Goal: Task Accomplishment & Management: Manage account settings

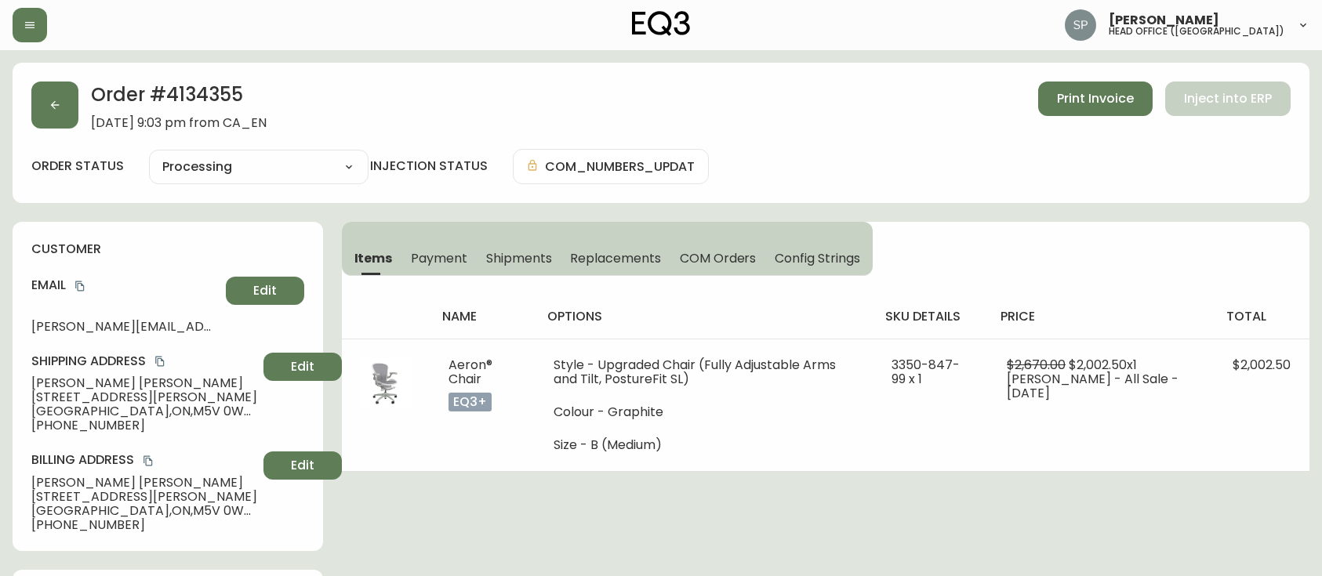
select select "PROCESSING"
click at [29, 28] on icon "button" at bounding box center [30, 25] width 13 height 13
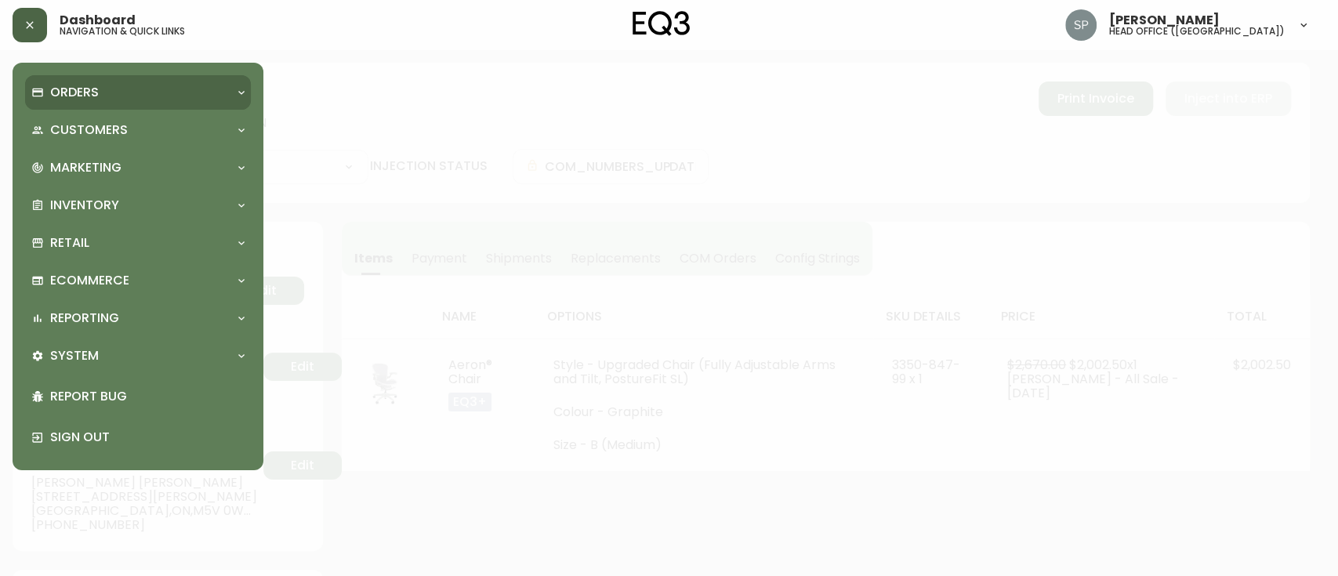
click at [62, 103] on div "Orders" at bounding box center [138, 92] width 226 height 34
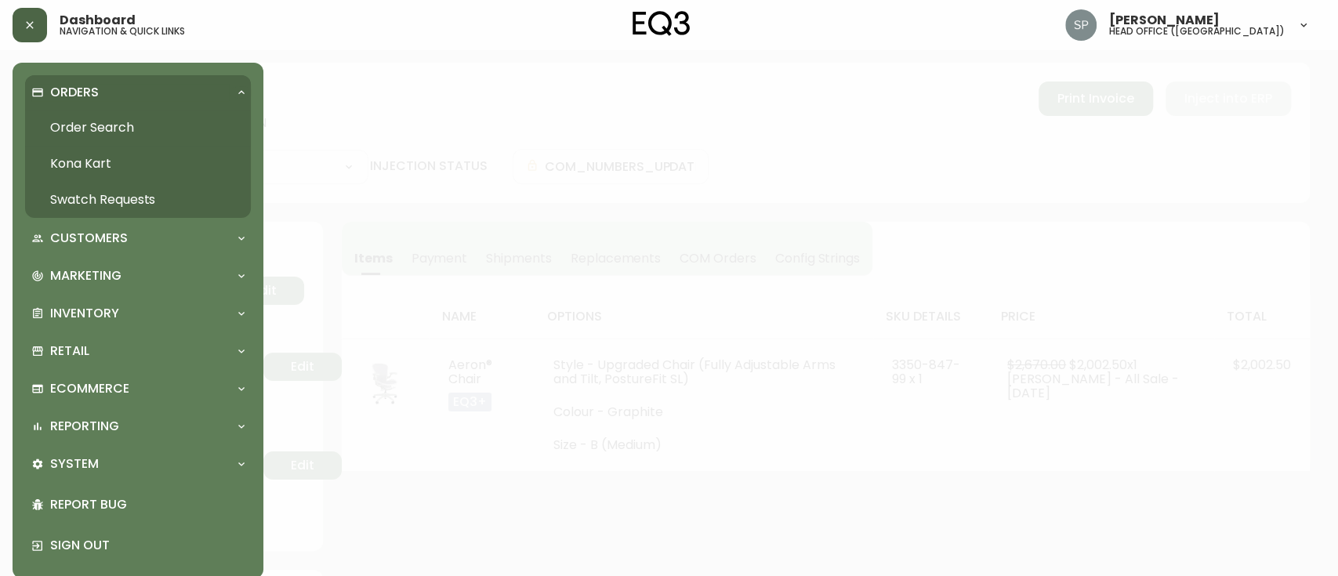
click at [87, 126] on link "Order Search" at bounding box center [138, 128] width 226 height 36
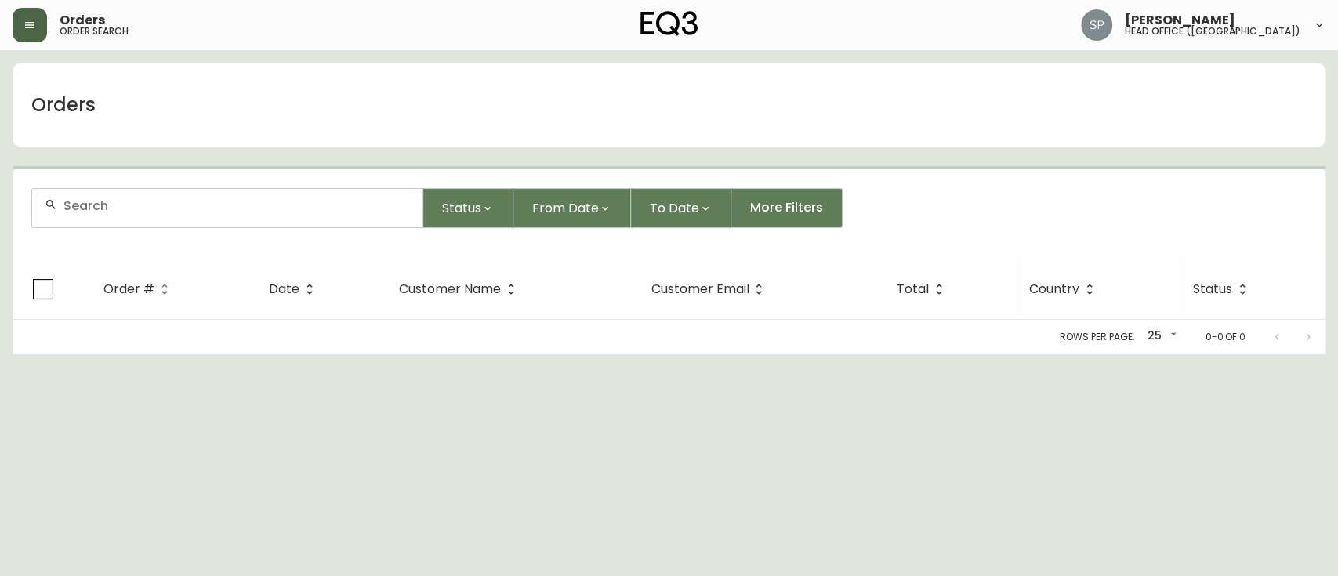
click at [111, 172] on form "Status From Date To Date More Filters" at bounding box center [669, 214] width 1313 height 90
click at [144, 204] on input "text" at bounding box center [236, 205] width 346 height 15
paste input "4135227"
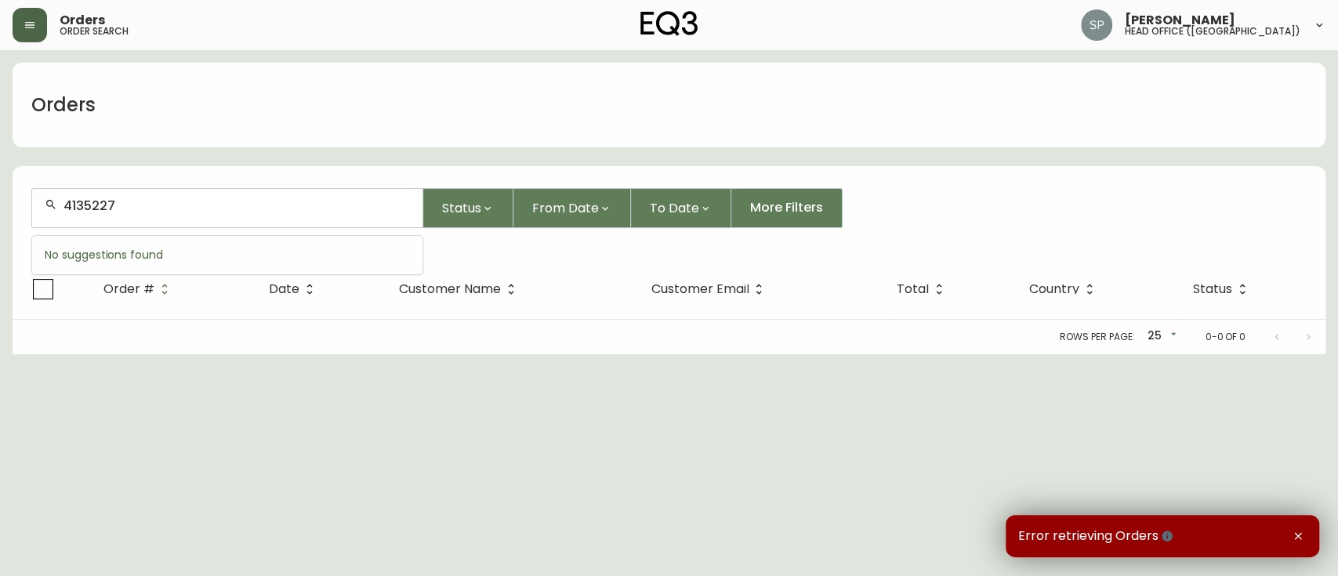
type input "4135227"
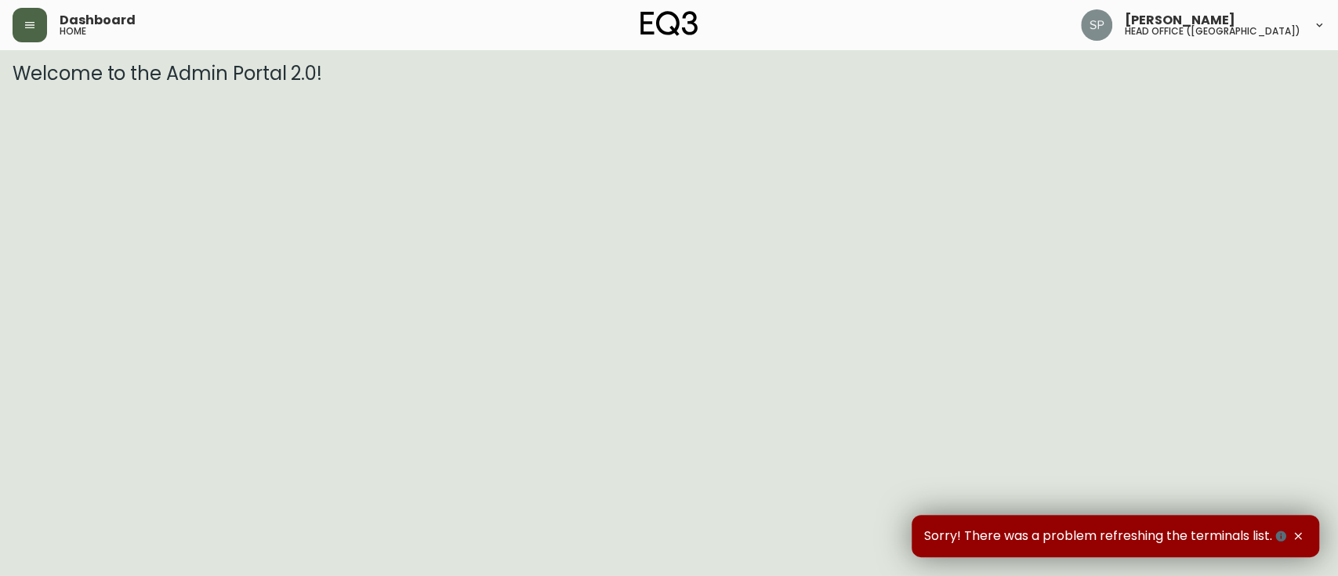
click at [30, 19] on icon "button" at bounding box center [30, 25] width 13 height 13
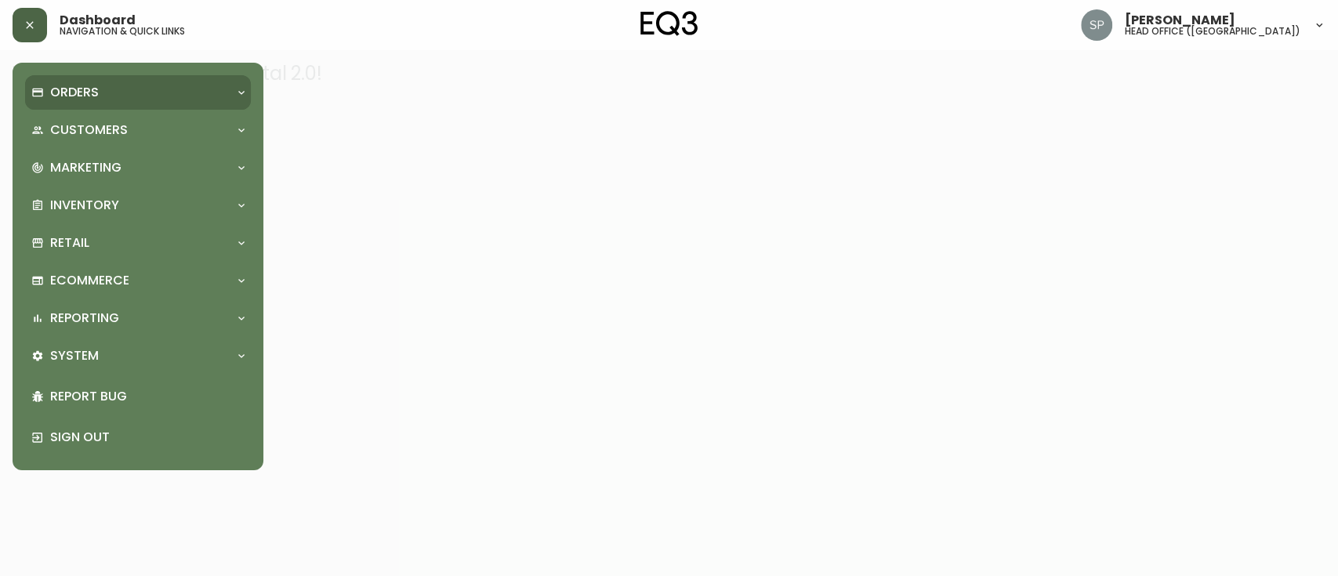
click at [86, 92] on p "Orders" at bounding box center [74, 92] width 49 height 17
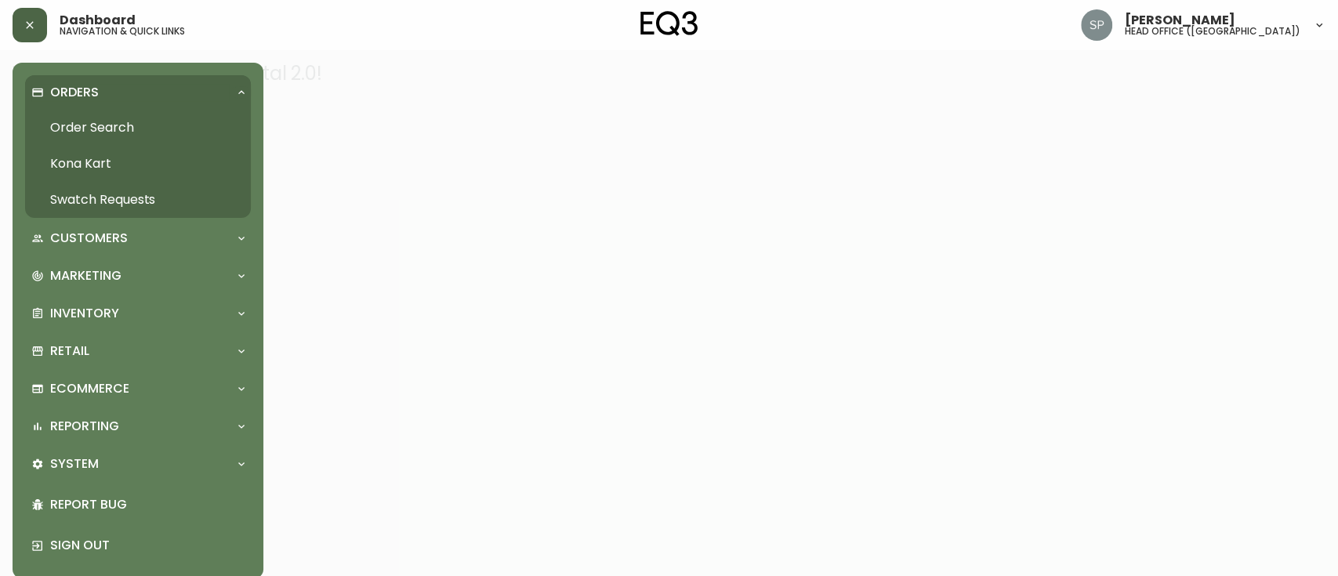
click at [103, 132] on link "Order Search" at bounding box center [138, 128] width 226 height 36
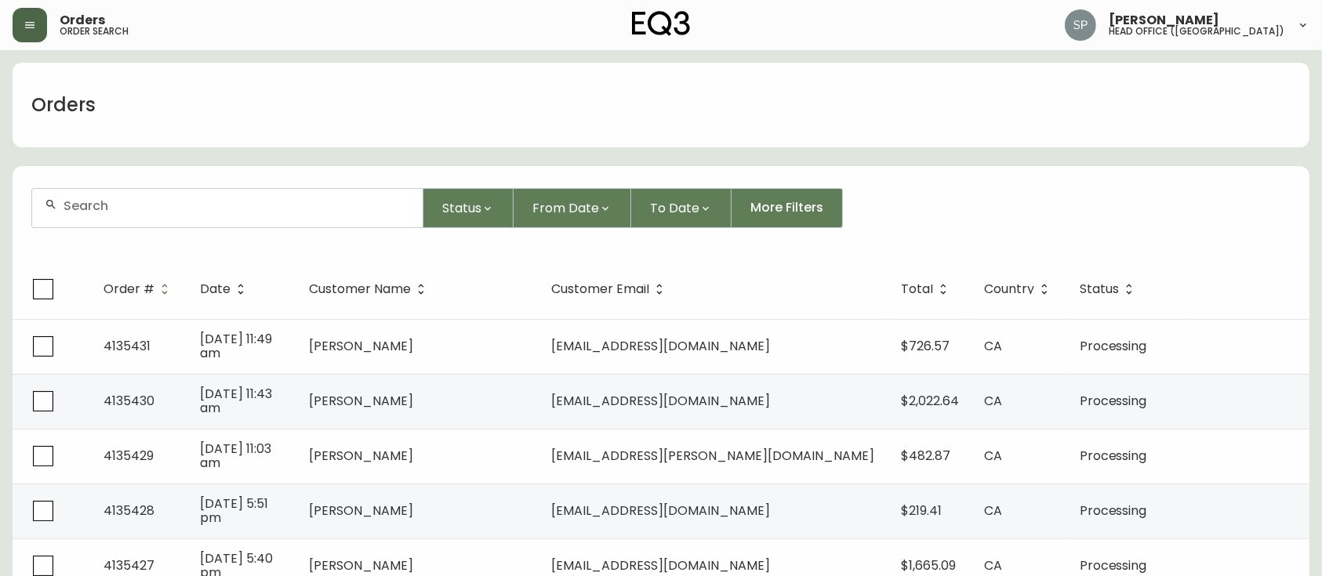
click at [283, 209] on input "text" at bounding box center [236, 205] width 346 height 15
paste input "4135227"
type input "4135227"
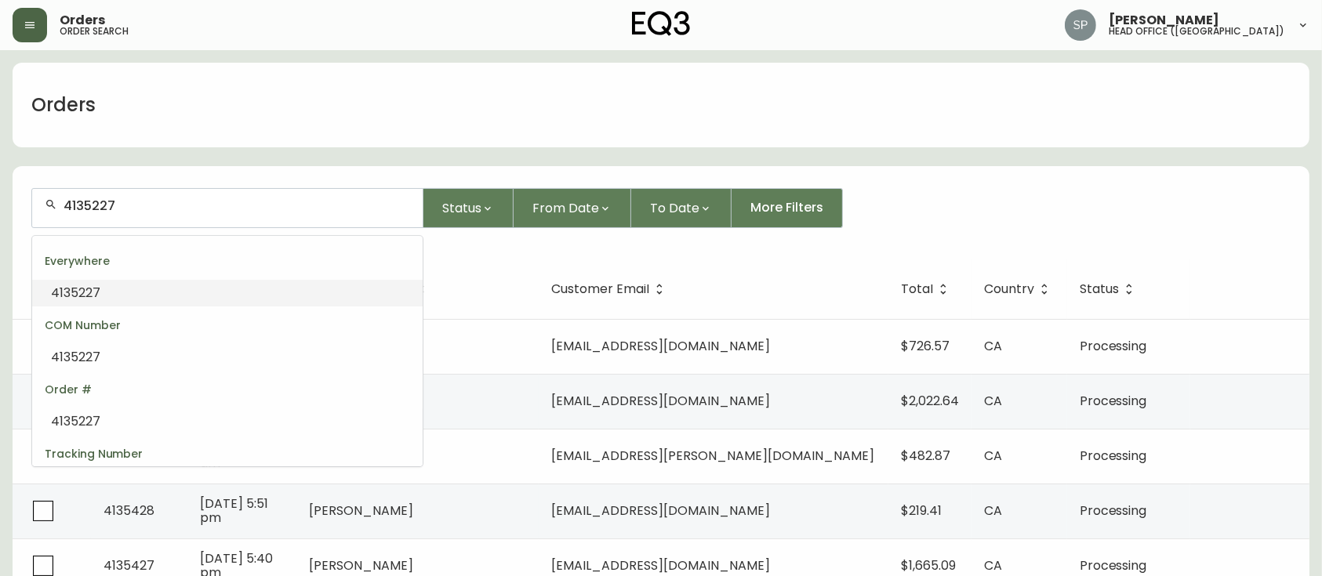
click at [202, 292] on li "4135227" at bounding box center [227, 293] width 390 height 27
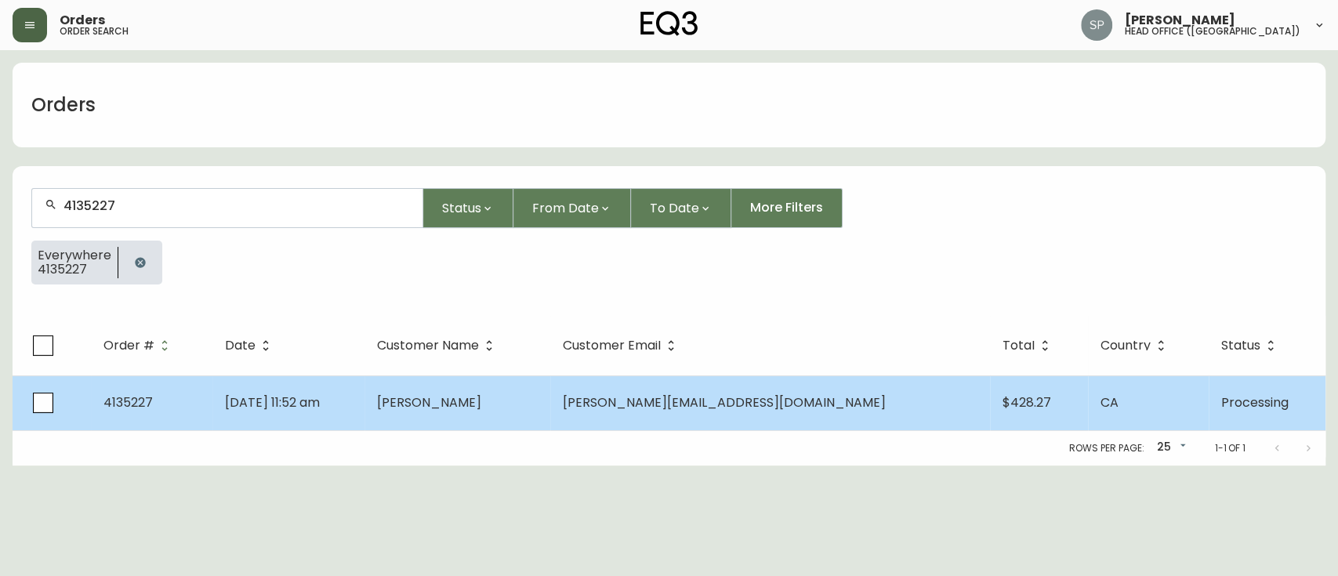
click at [550, 401] on td "Sara Trecroce" at bounding box center [458, 402] width 186 height 55
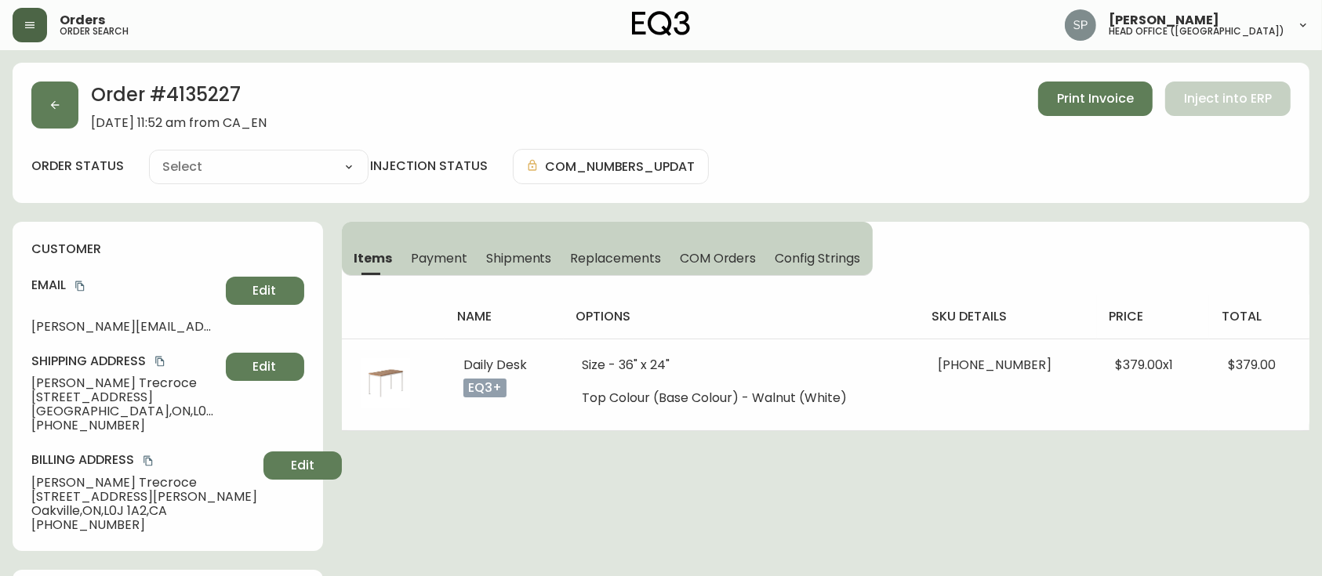
type input "Processing"
select select "PROCESSING"
drag, startPoint x: 517, startPoint y: 241, endPoint x: 539, endPoint y: 243, distance: 22.9
click at [517, 241] on button "Shipments" at bounding box center [519, 258] width 85 height 34
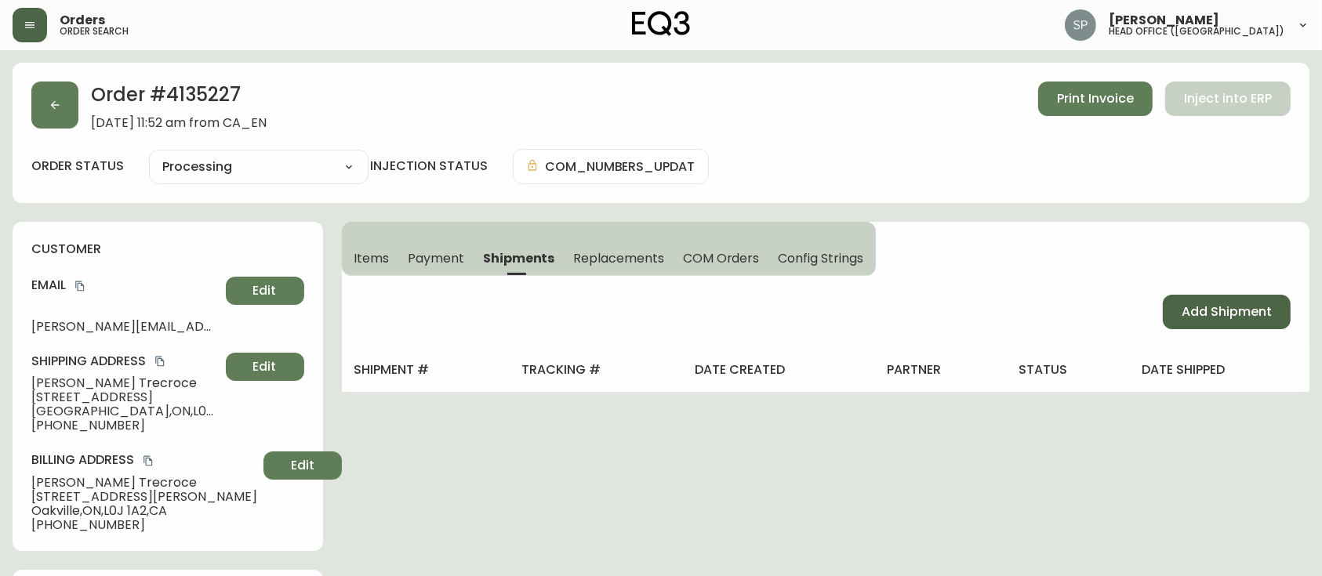
click at [1210, 299] on button "Add Shipment" at bounding box center [1227, 312] width 128 height 34
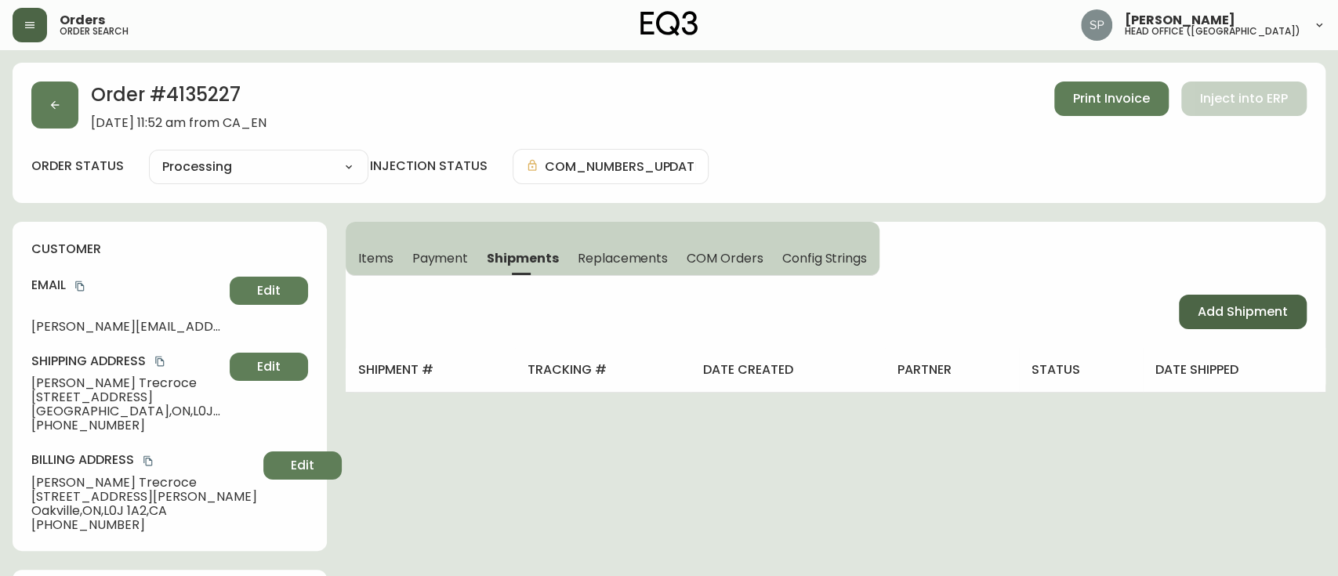
select select "PENDING"
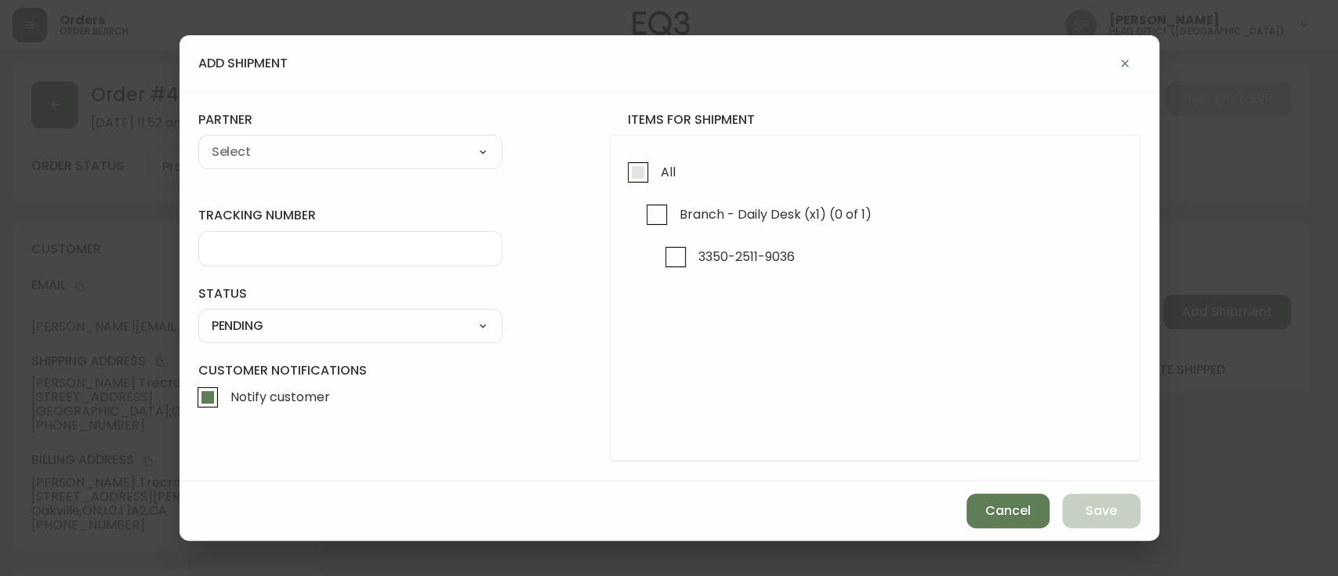
click at [654, 169] on input "All" at bounding box center [638, 172] width 36 height 36
checkbox input "true"
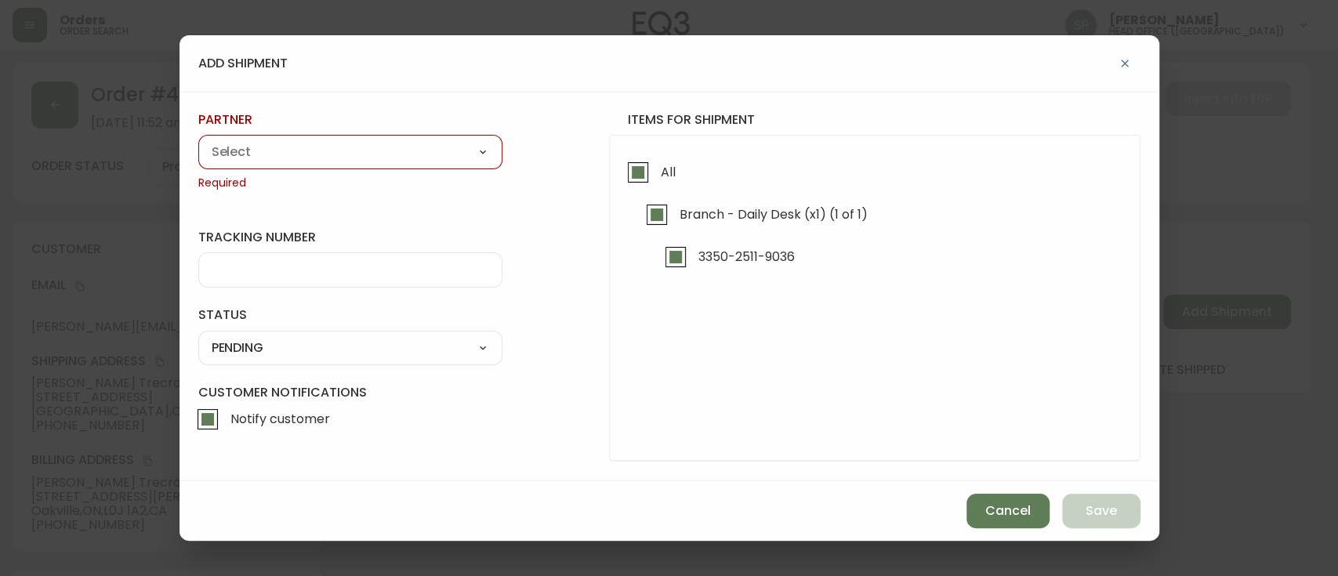
click at [343, 146] on select "A Move to Remember LLC ABF Freight Alero C.H. Robinson Canada Post Canpar Expre…" at bounding box center [350, 152] width 304 height 24
select select "ckioyl3rj2eeu011422cr7fz4"
click at [198, 140] on select "A Move to Remember LLC ABF Freight Alero C.H. Robinson Canada Post Canpar Expre…" at bounding box center [350, 152] width 304 height 24
type input "Canada Post"
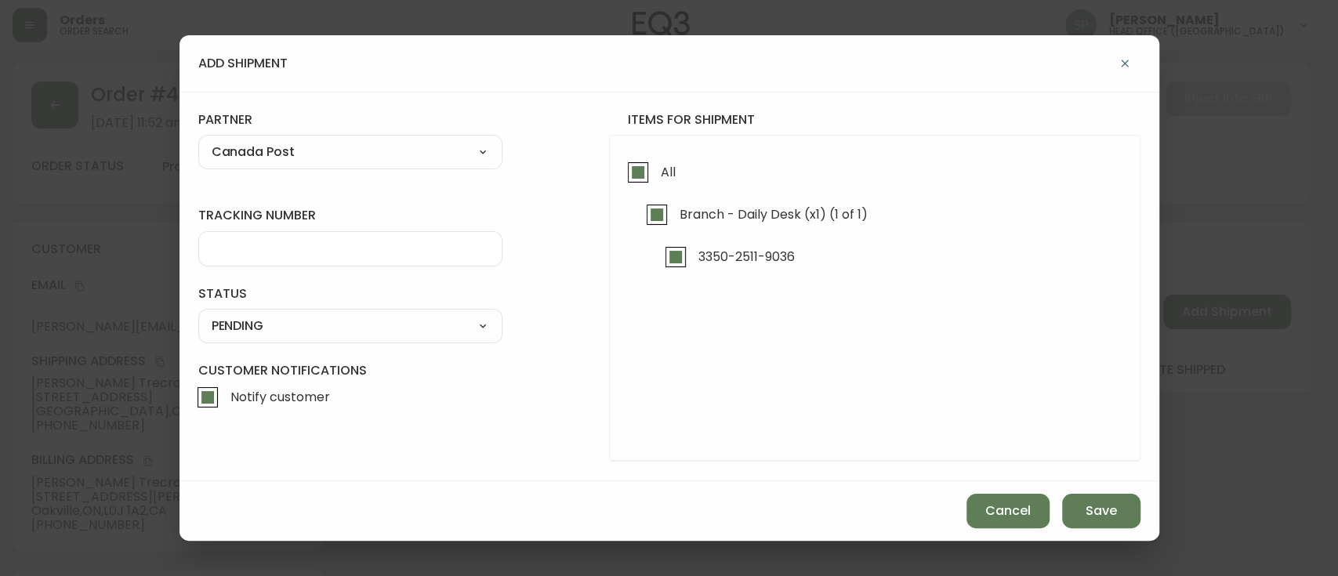
click at [342, 146] on select "A Move to Remember LLC ABF Freight Alero C.H. Robinson Canada Post Canpar Expre…" at bounding box center [350, 152] width 304 height 24
select select "cmf6u4ctn7y5w0146no385xp5"
click at [198, 140] on select "A Move to Remember LLC ABF Freight Alero C.H. Robinson Canada Post Canpar Expre…" at bounding box center [350, 152] width 304 height 24
type input "Canpar Express"
click at [245, 251] on input "tracking number" at bounding box center [350, 248] width 277 height 15
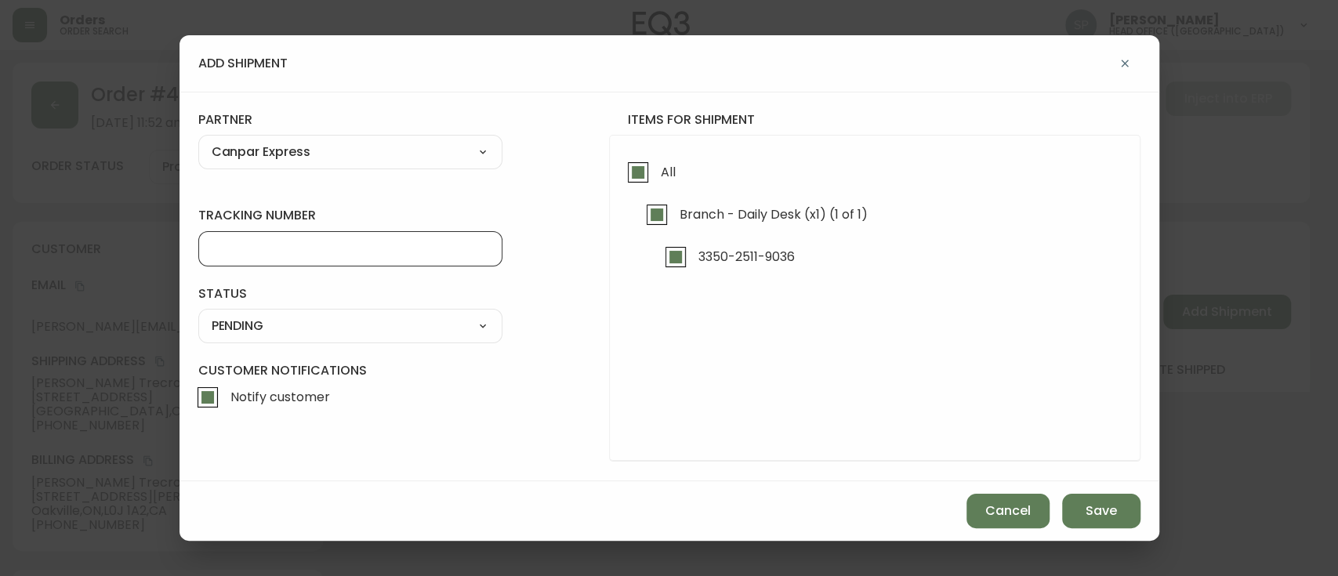
paste input "https://www.canpar.com/en/tracking/track.htm?barcode=D420011210000007040001"
type input "https://www.canpar.com/en/tracking/track.htm?barcode=D420011210000007040001"
click at [252, 315] on select "SHIPPED PENDING CANCELLED" at bounding box center [350, 326] width 304 height 24
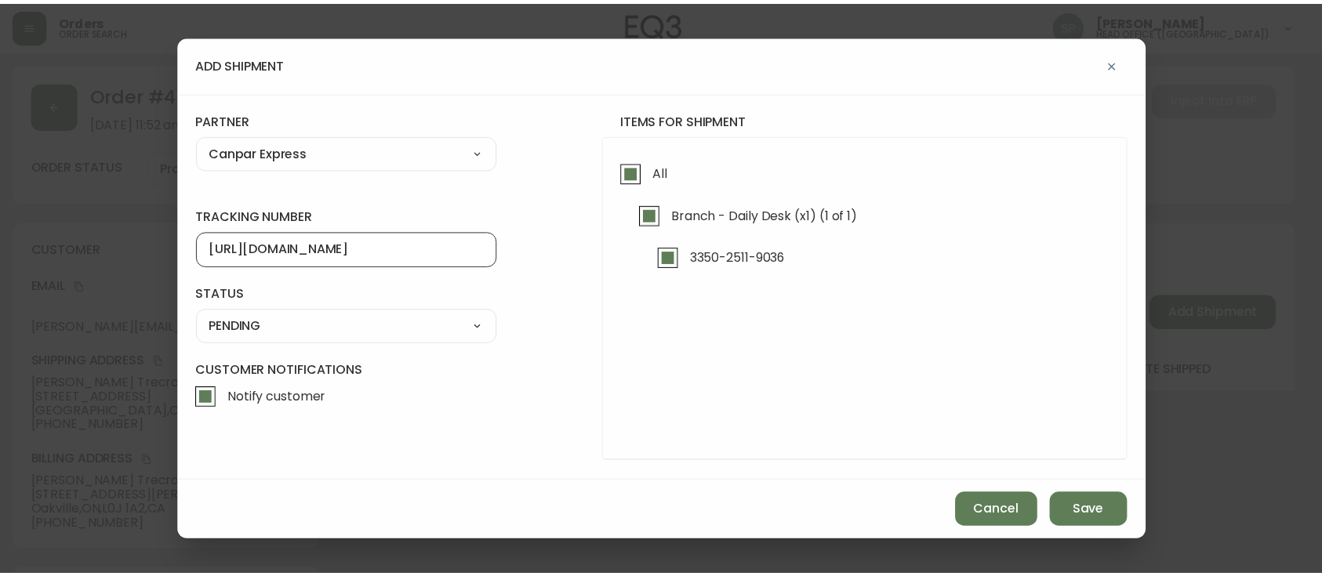
scroll to position [0, 0]
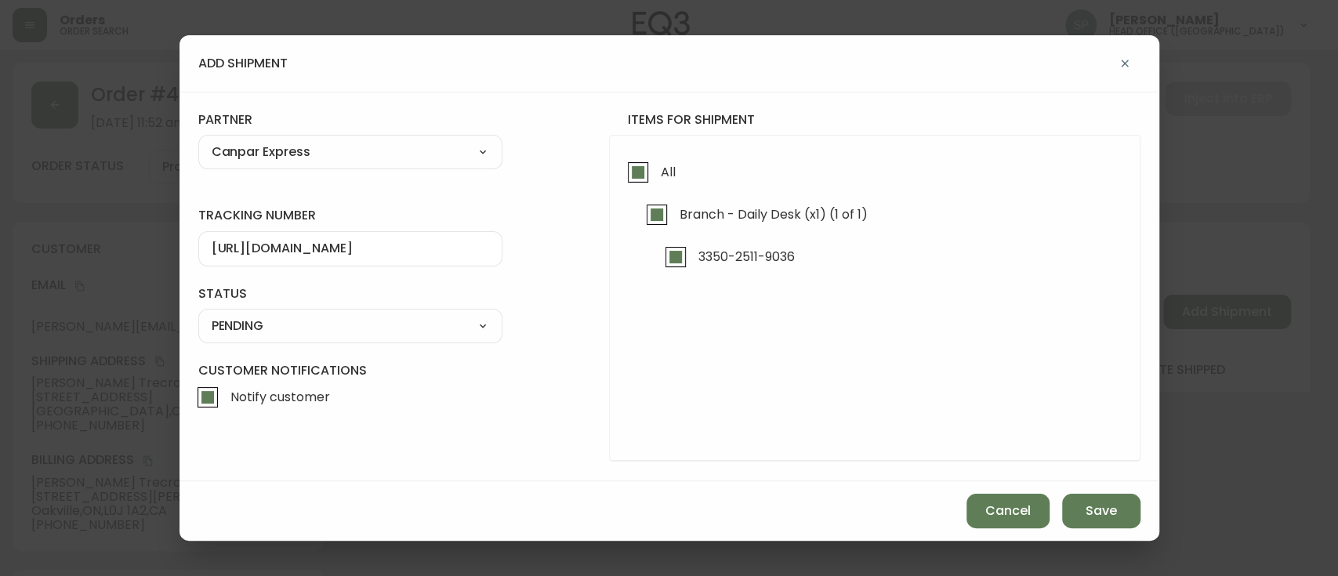
click at [198, 314] on select "SHIPPED PENDING CANCELLED" at bounding box center [350, 326] width 304 height 24
select select "PENDING"
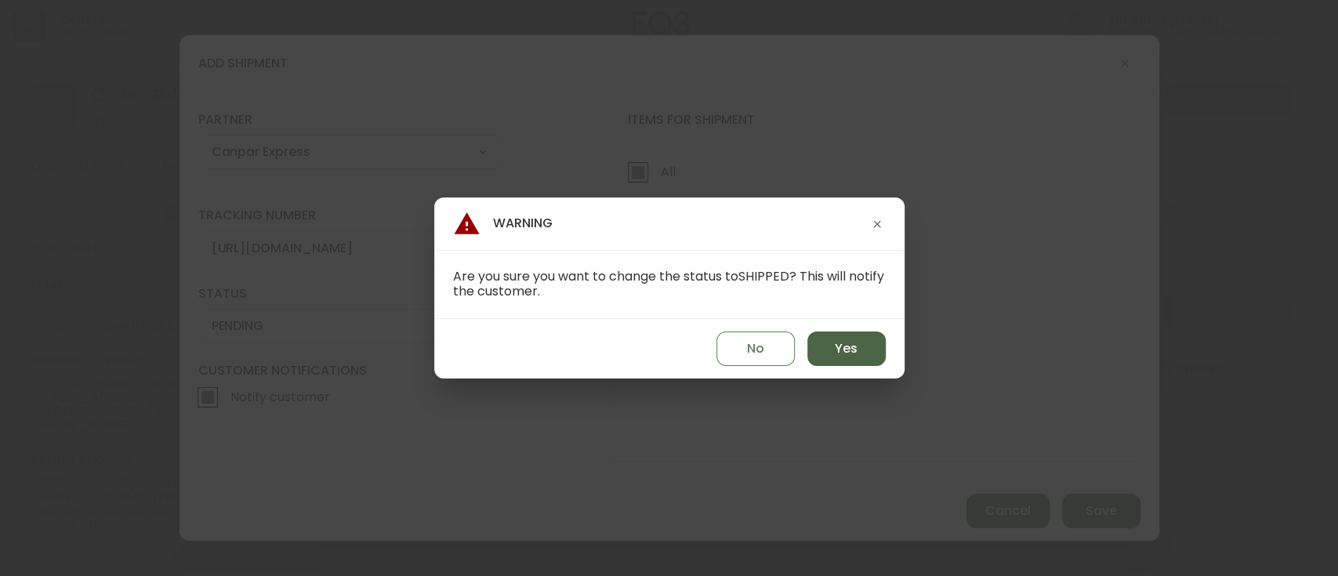
click at [857, 352] on span "Yes" at bounding box center [846, 348] width 23 height 17
type input "SHIPPED"
select select "SHIPPED"
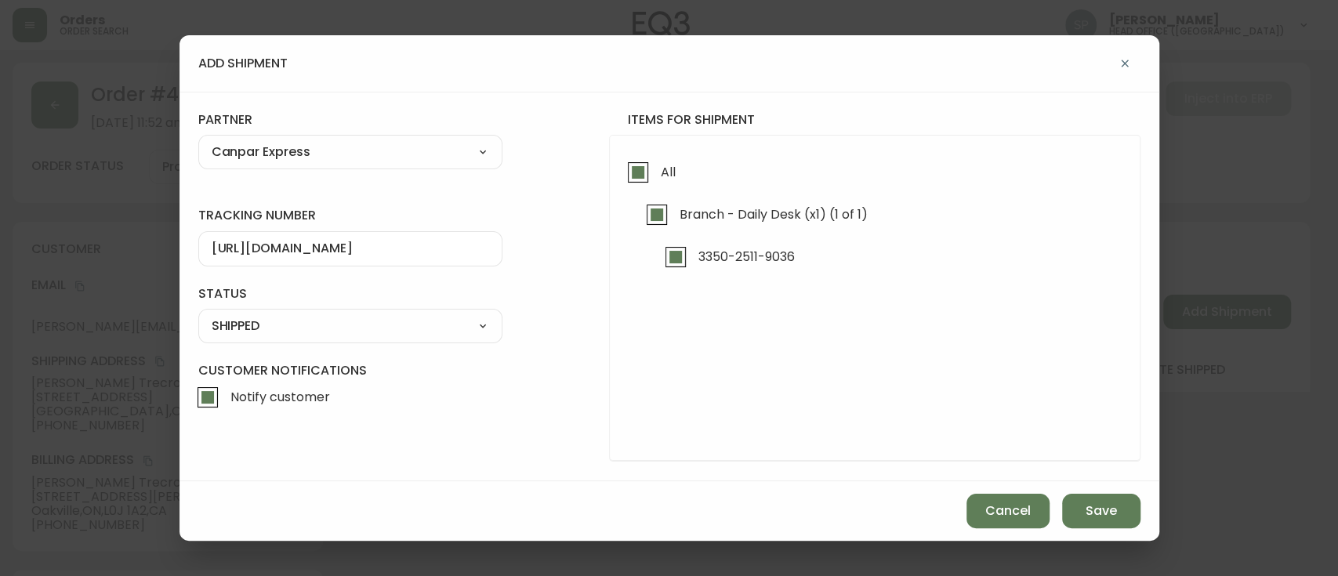
click at [400, 248] on input "https://www.canpar.com/en/tracking/track.htm?barcode=D420011210000007040001" at bounding box center [350, 248] width 277 height 15
click at [399, 254] on input "https://www.canpar.com/en/tracking/track.htm?barcode=D420011210000007040001" at bounding box center [350, 248] width 277 height 15
click at [361, 251] on input "https://www.canpar.com/en/tracking/track.htm?barcode=D420011210000007040001" at bounding box center [350, 248] width 277 height 15
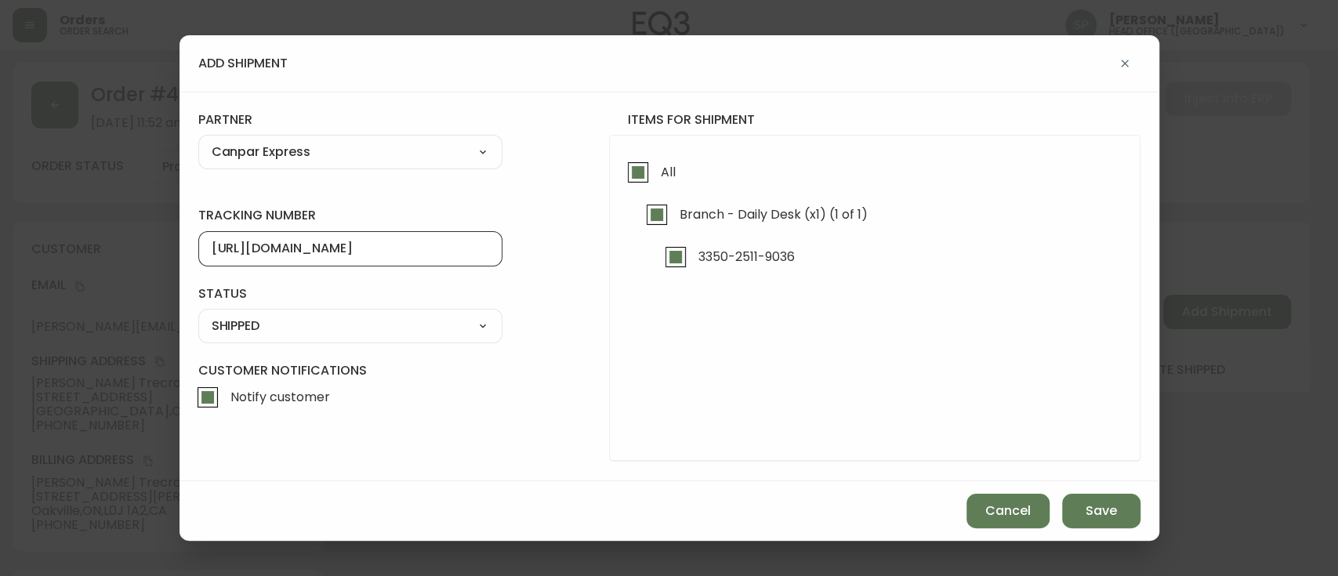
click at [361, 251] on input "https://www.canpar.com/en/tracking/track.htm?barcode=D420011210000007040001" at bounding box center [350, 248] width 277 height 15
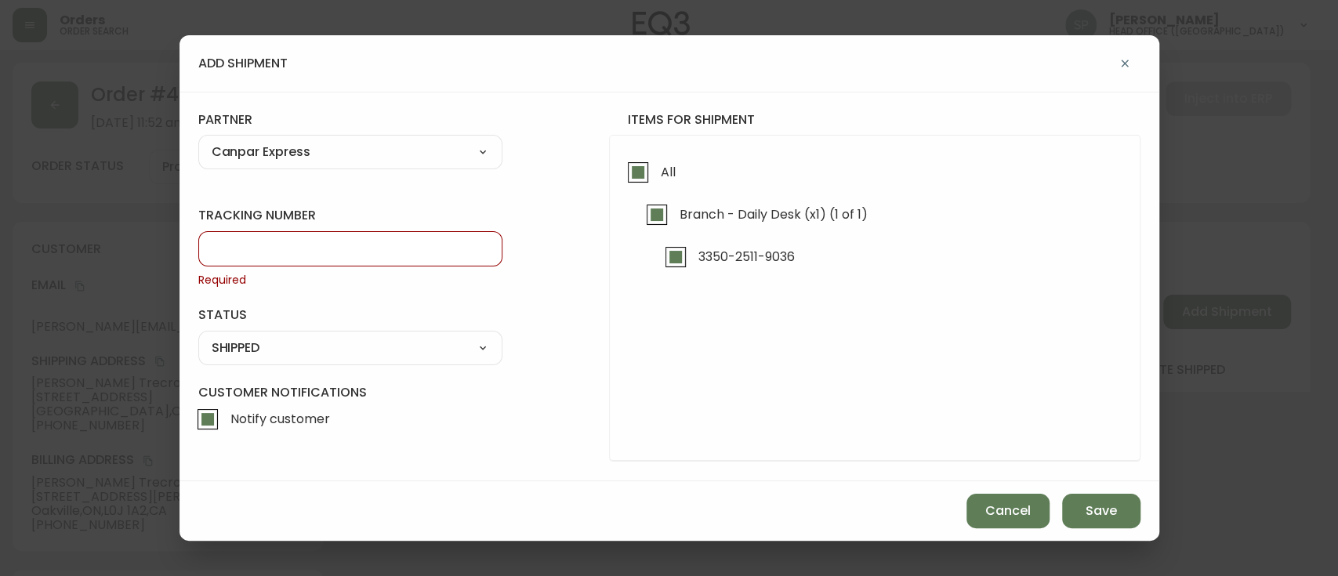
paste input "D420011210000007040001"
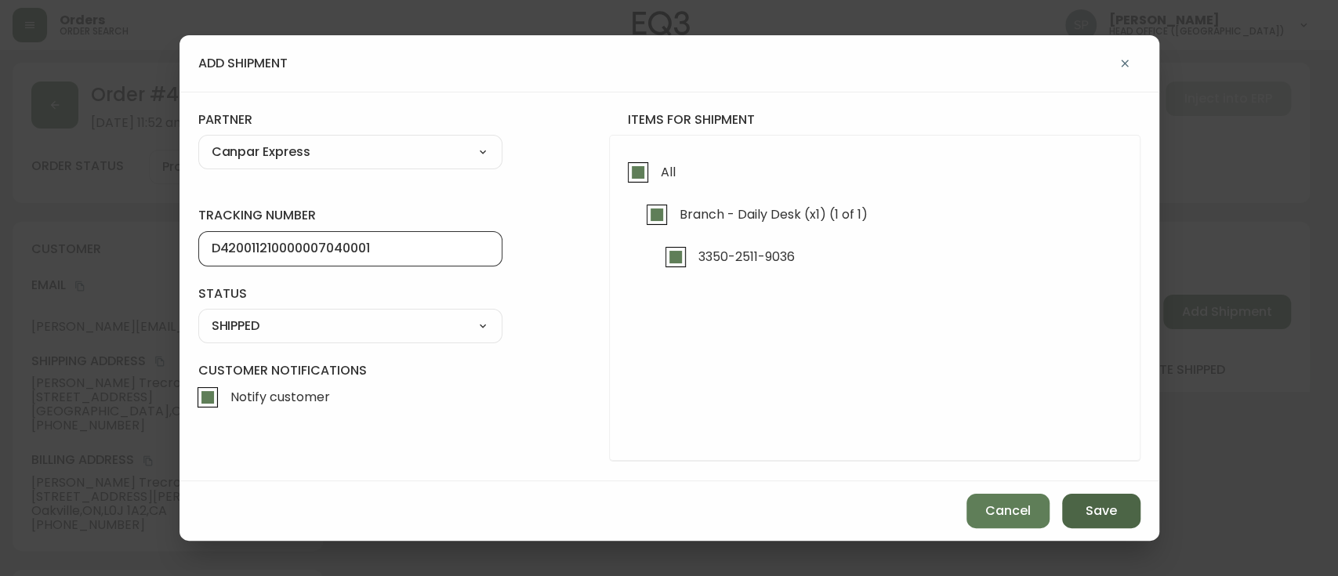
type input "D420011210000007040001"
click at [1108, 513] on span "Save" at bounding box center [1101, 510] width 31 height 17
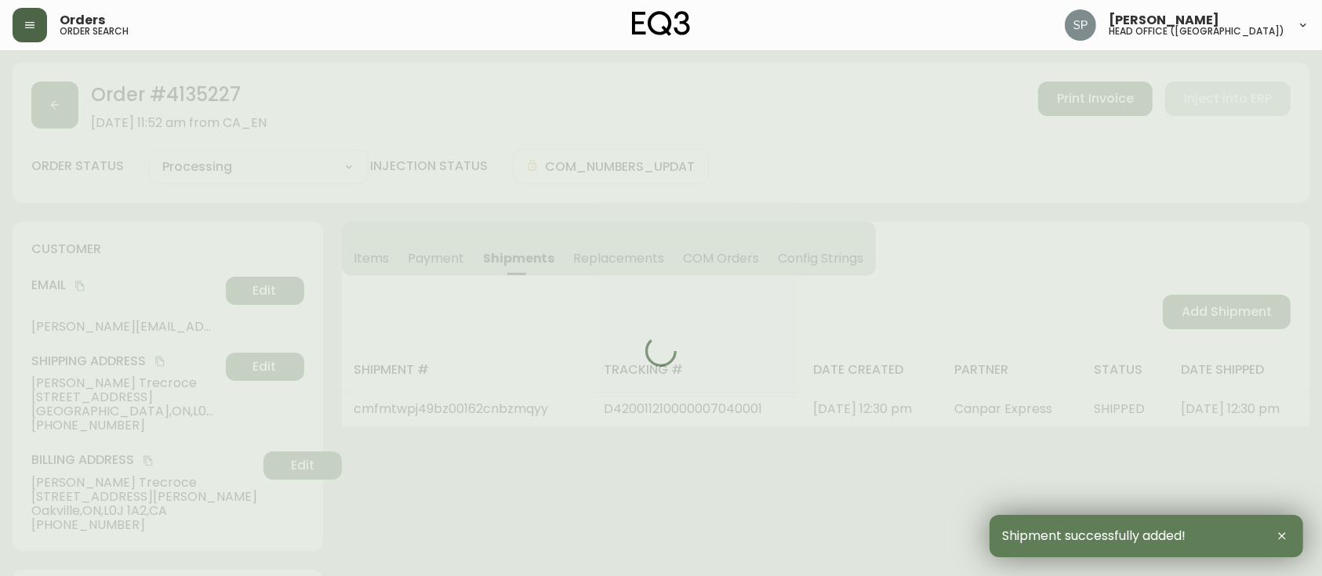
type input "Fully Shipped"
select select "FULLY_SHIPPED"
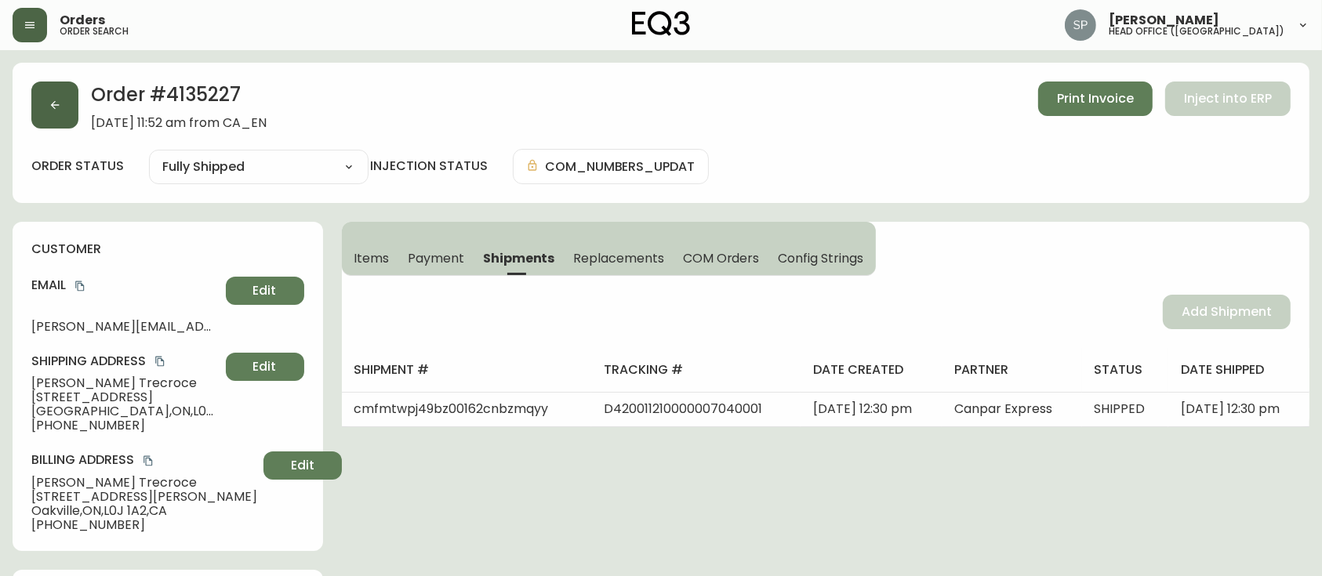
click at [49, 112] on button "button" at bounding box center [54, 105] width 47 height 47
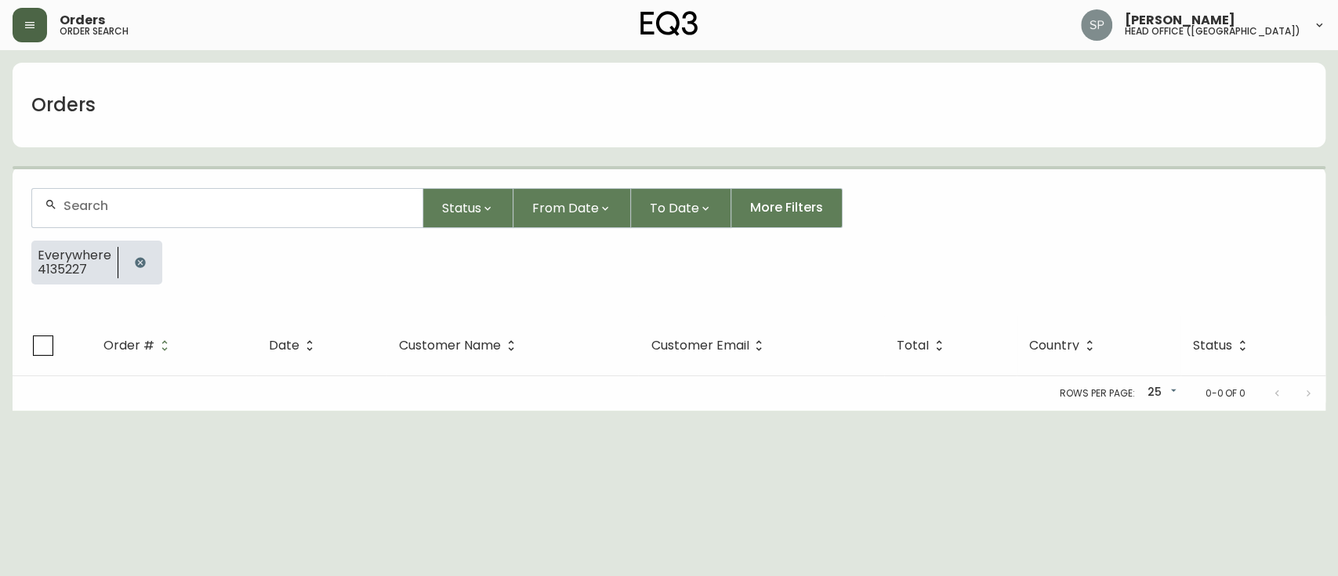
click at [182, 202] on input "text" at bounding box center [236, 205] width 346 height 15
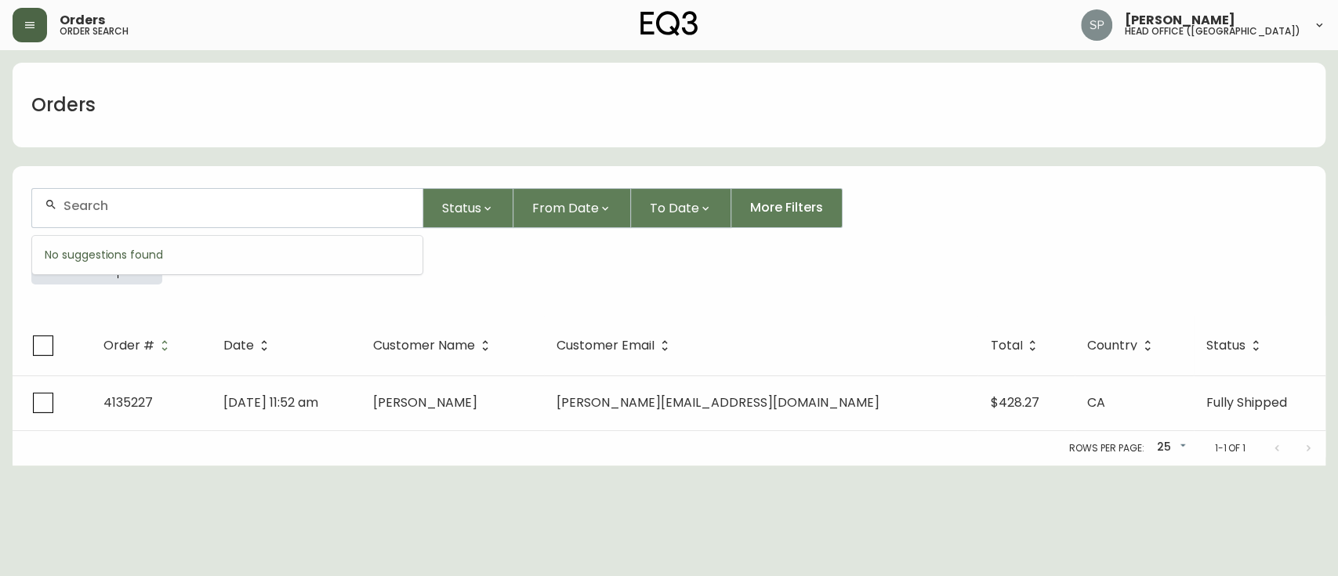
paste input "4135251"
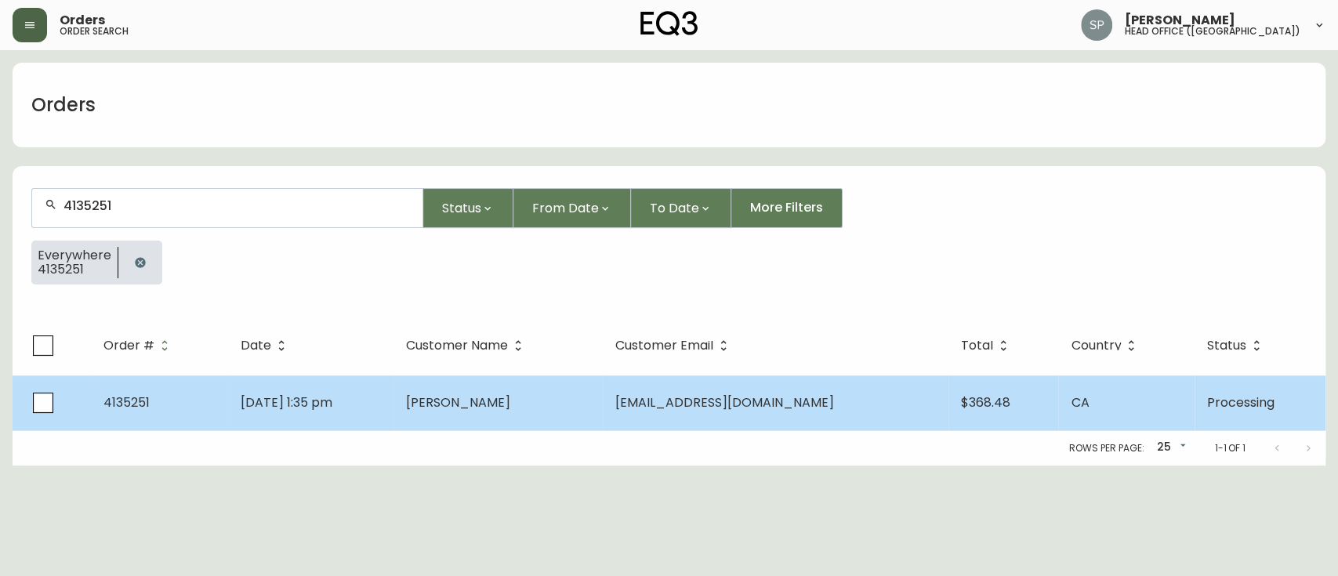
type input "4135251"
click at [476, 413] on td "Catherine Wang" at bounding box center [498, 402] width 209 height 55
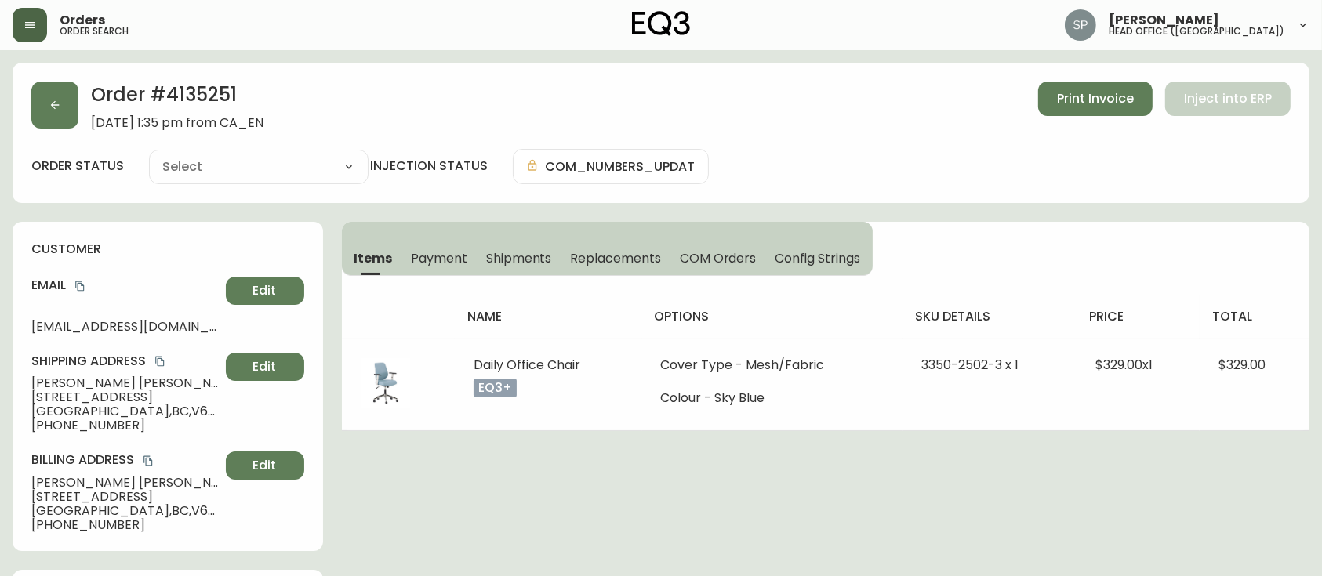
type input "Processing"
select select "PROCESSING"
click at [488, 258] on span "Shipments" at bounding box center [519, 258] width 66 height 16
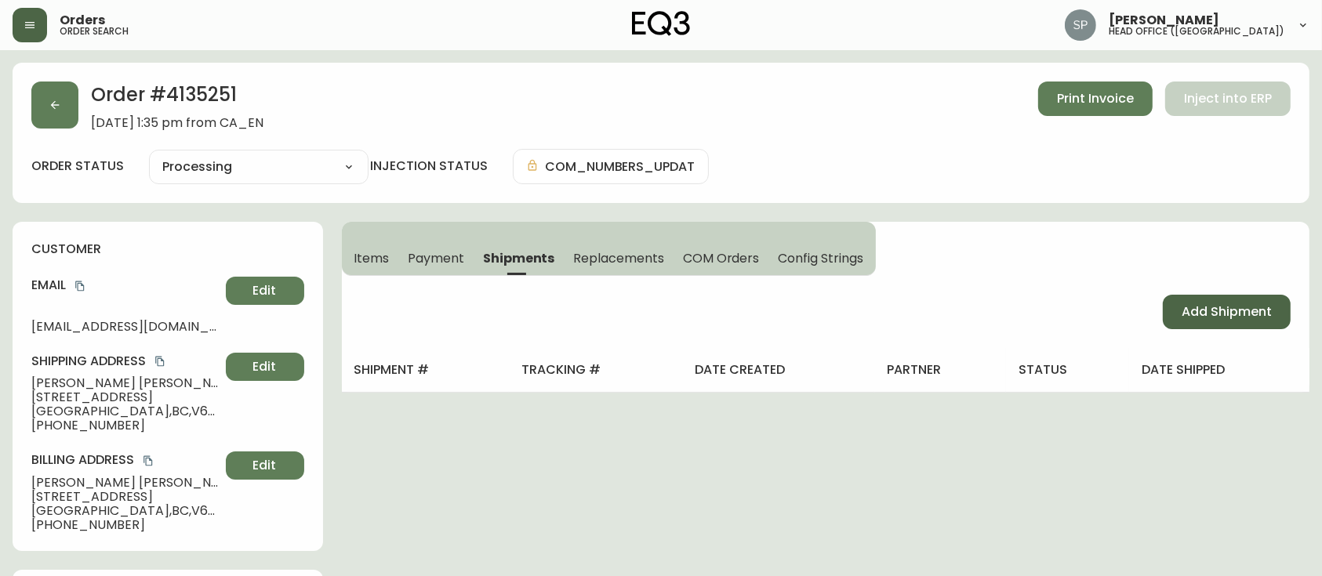
click at [1235, 318] on span "Add Shipment" at bounding box center [1226, 311] width 90 height 17
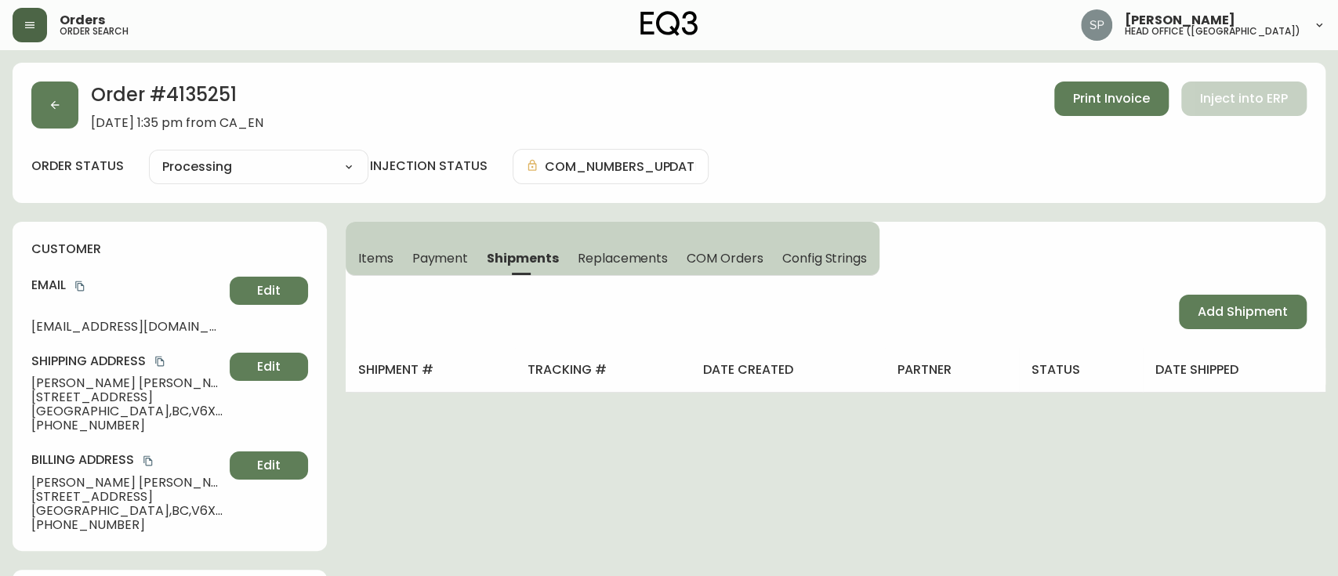
select select "PENDING"
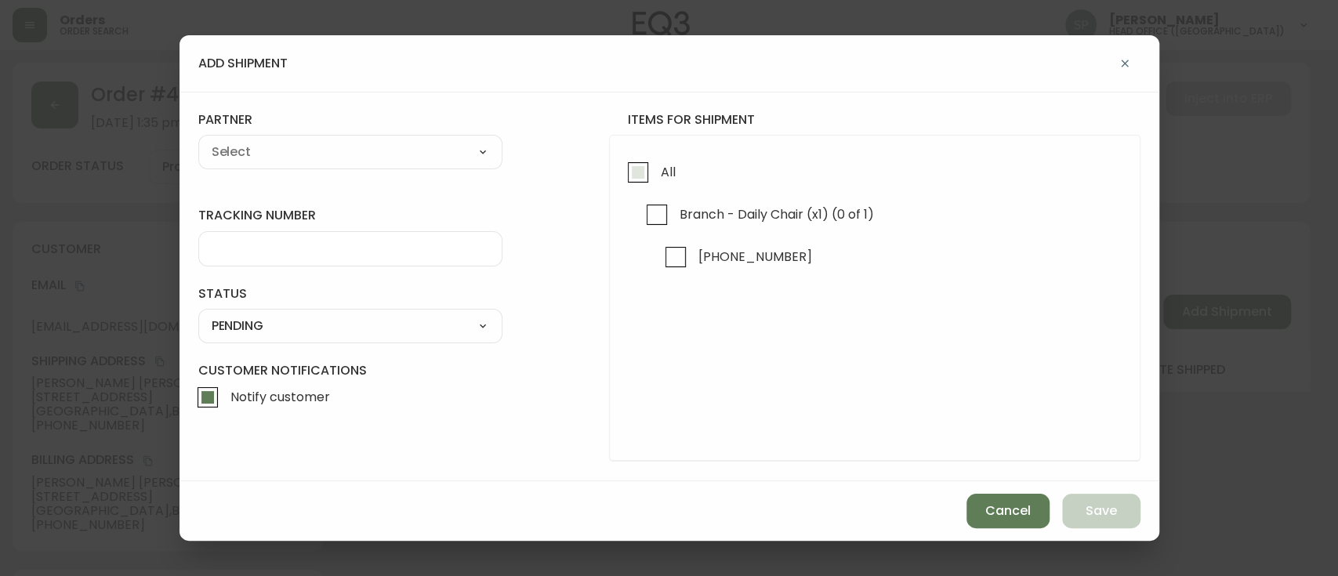
click at [642, 179] on input "All" at bounding box center [638, 172] width 36 height 36
checkbox input "true"
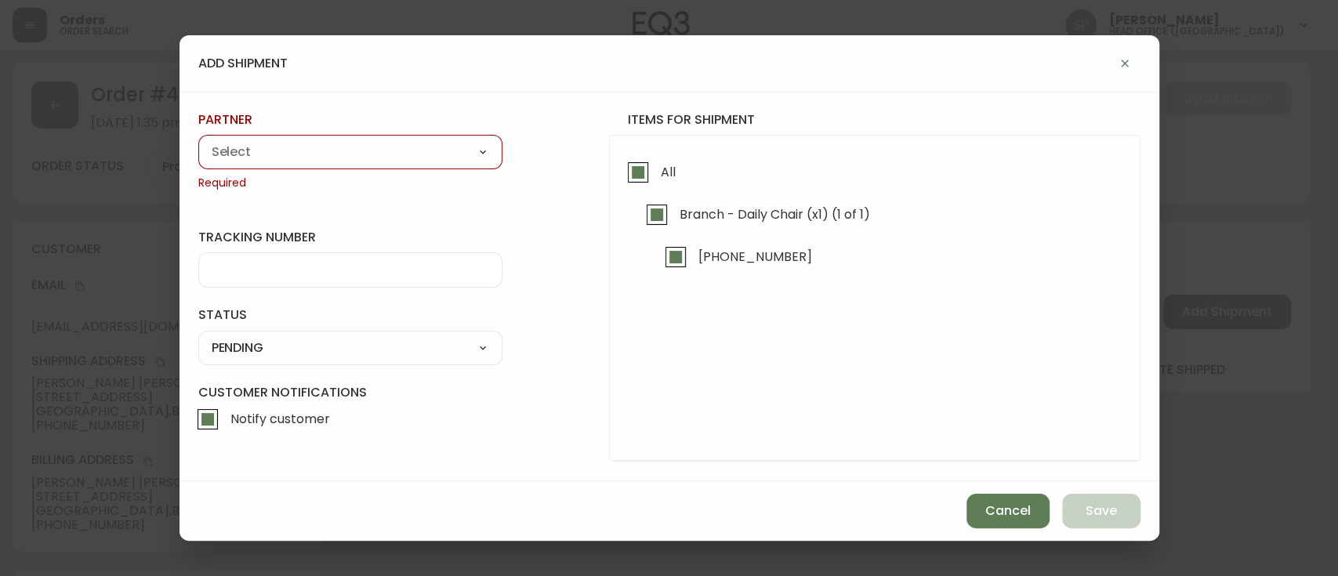
click at [270, 147] on select "A Move to Remember LLC ABF Freight Alero C.H. Robinson Canada Post Canpar Expre…" at bounding box center [350, 152] width 304 height 24
select select "ckioyl3rj2eeu011422cr7fz4"
click at [198, 140] on select "A Move to Remember LLC ABF Freight Alero C.H. Robinson Canada Post Canpar Expre…" at bounding box center [350, 152] width 304 height 24
type input "Canada Post"
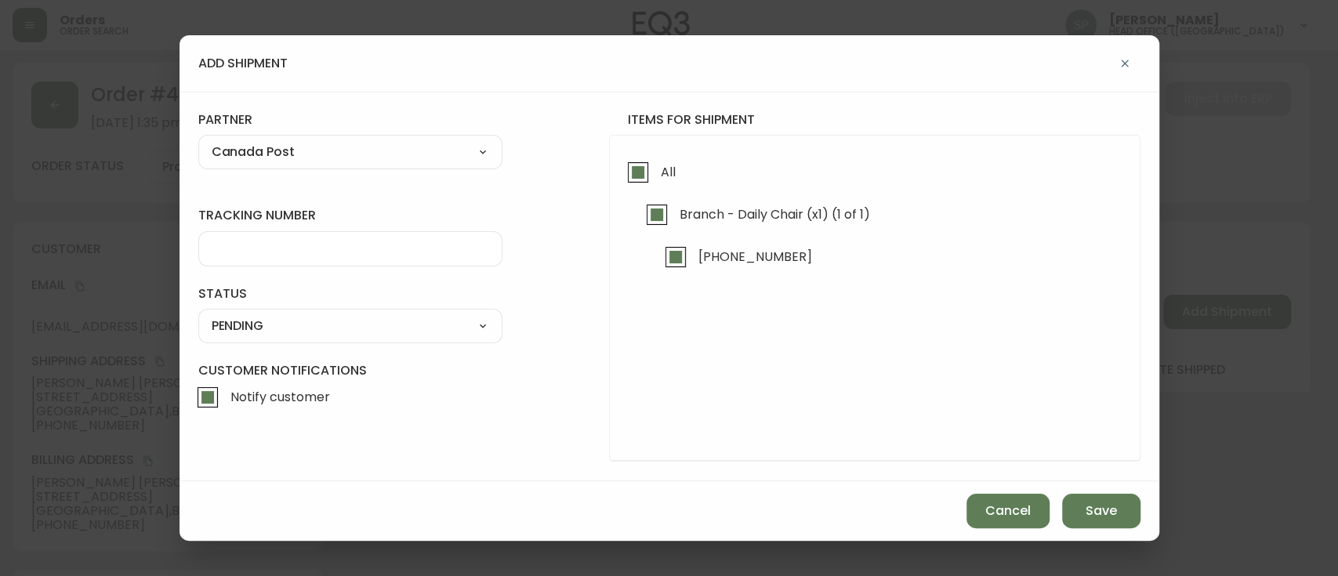
drag, startPoint x: 342, startPoint y: 148, endPoint x: 336, endPoint y: 160, distance: 13.3
click at [342, 148] on select "A Move to Remember LLC ABF Freight Alero C.H. Robinson Canada Post Canpar Expre…" at bounding box center [350, 152] width 304 height 24
select select "cmf6u4ctn7y5w0146no385xp5"
click at [198, 140] on select "A Move to Remember LLC ABF Freight Alero C.H. Robinson Canada Post Canpar Expre…" at bounding box center [350, 152] width 304 height 24
type input "Canpar Express"
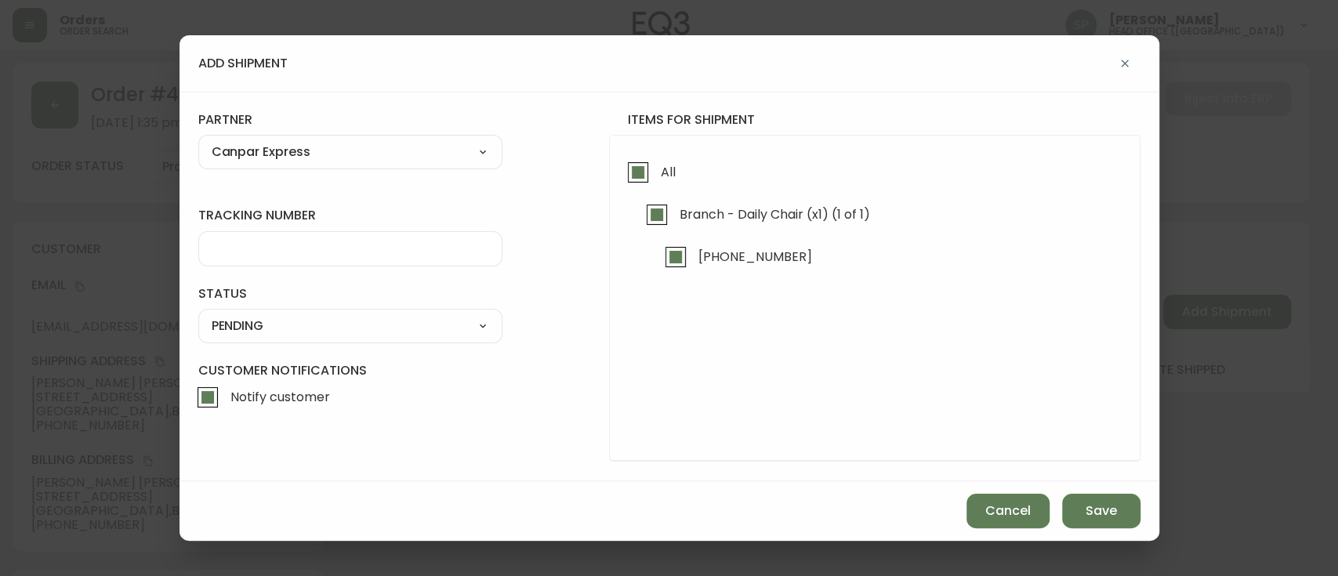
click at [264, 259] on div at bounding box center [350, 248] width 304 height 35
paste input "D080000350000000154001"
type input "D080000350000000154001"
click at [274, 328] on select "SHIPPED PENDING CANCELLED" at bounding box center [350, 326] width 304 height 24
click at [198, 314] on select "SHIPPED PENDING CANCELLED" at bounding box center [350, 326] width 304 height 24
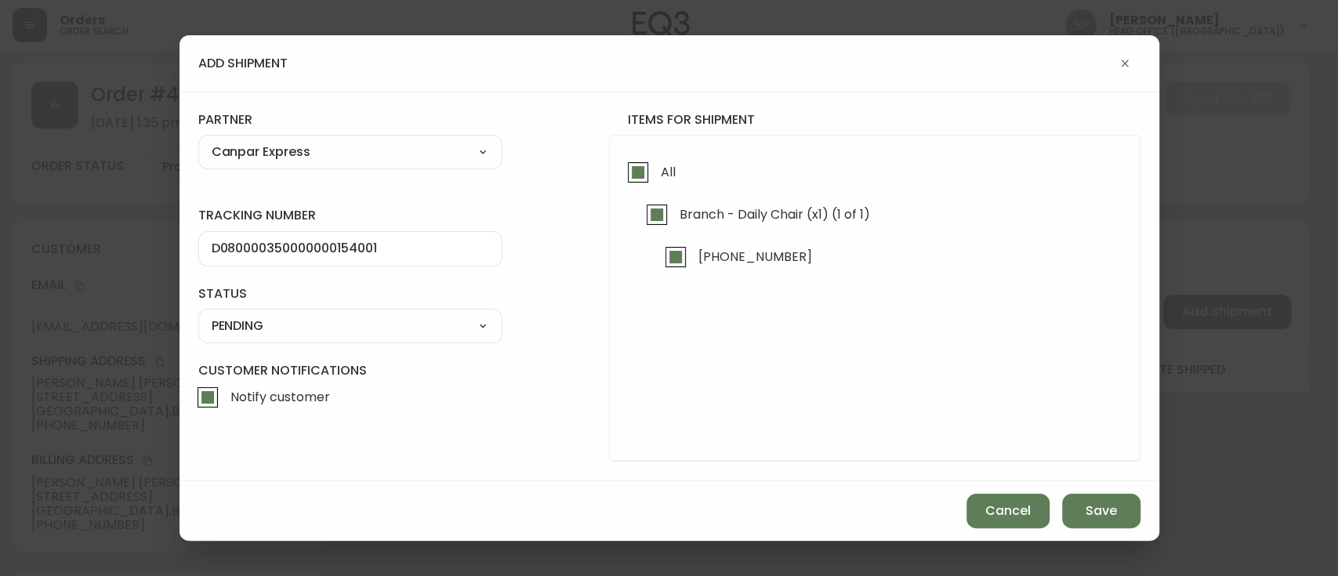
select select "PENDING"
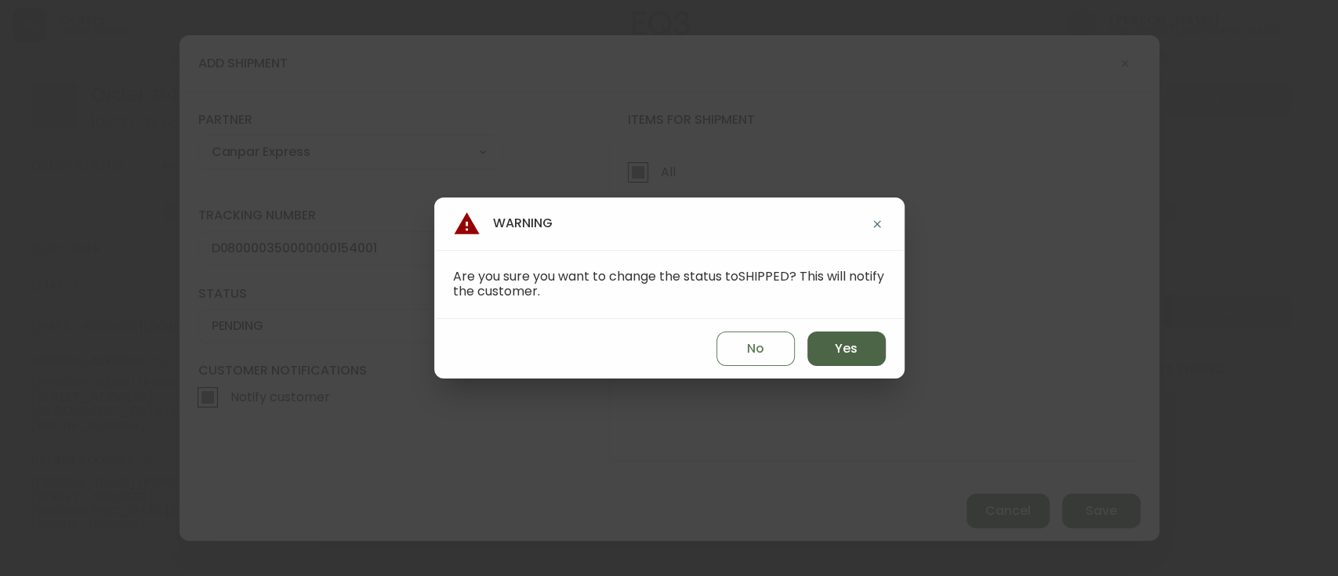
click at [862, 350] on button "Yes" at bounding box center [846, 349] width 78 height 34
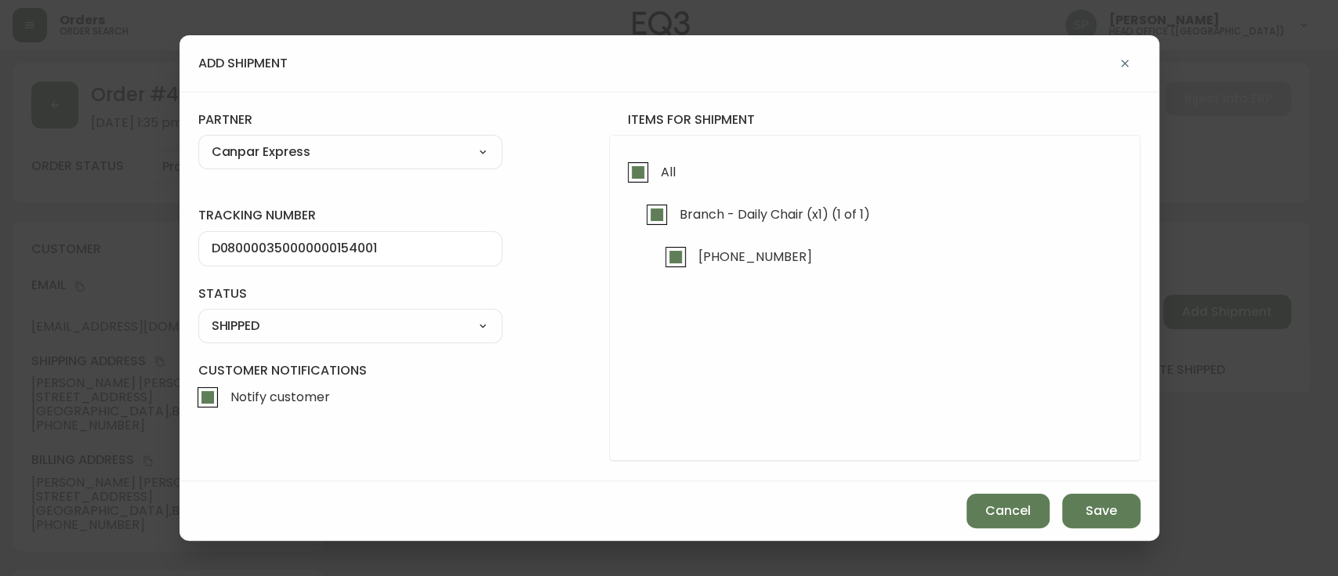
type input "SHIPPED"
select select "SHIPPED"
click at [1089, 505] on span "Save" at bounding box center [1101, 510] width 31 height 17
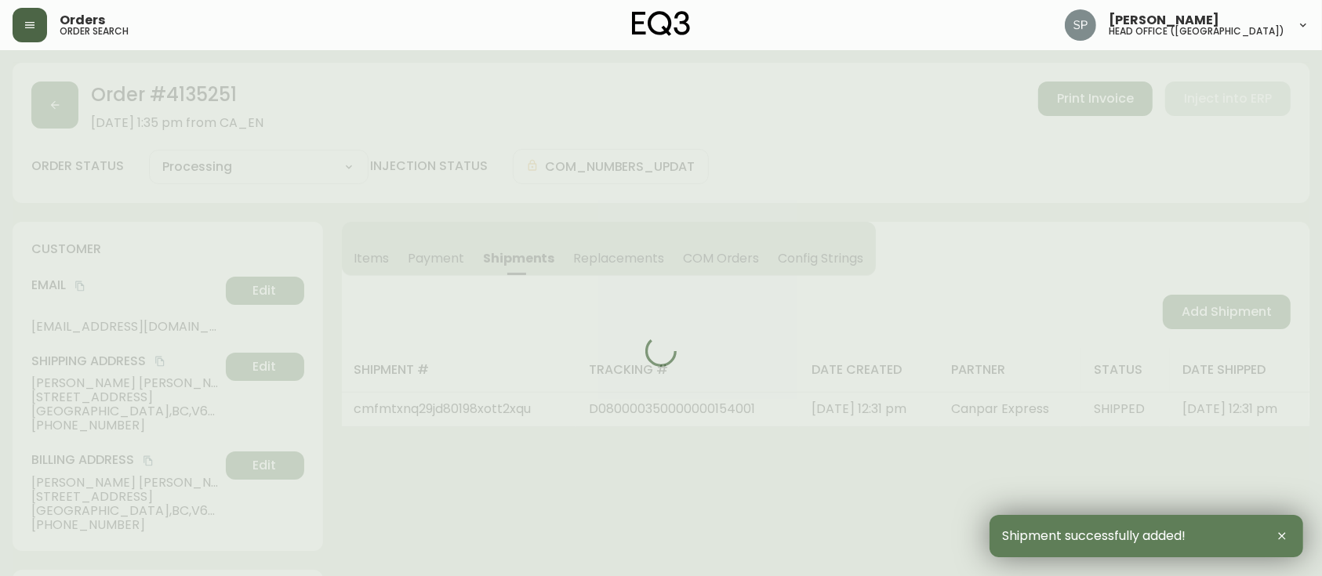
type input "Fully Shipped"
select select "FULLY_SHIPPED"
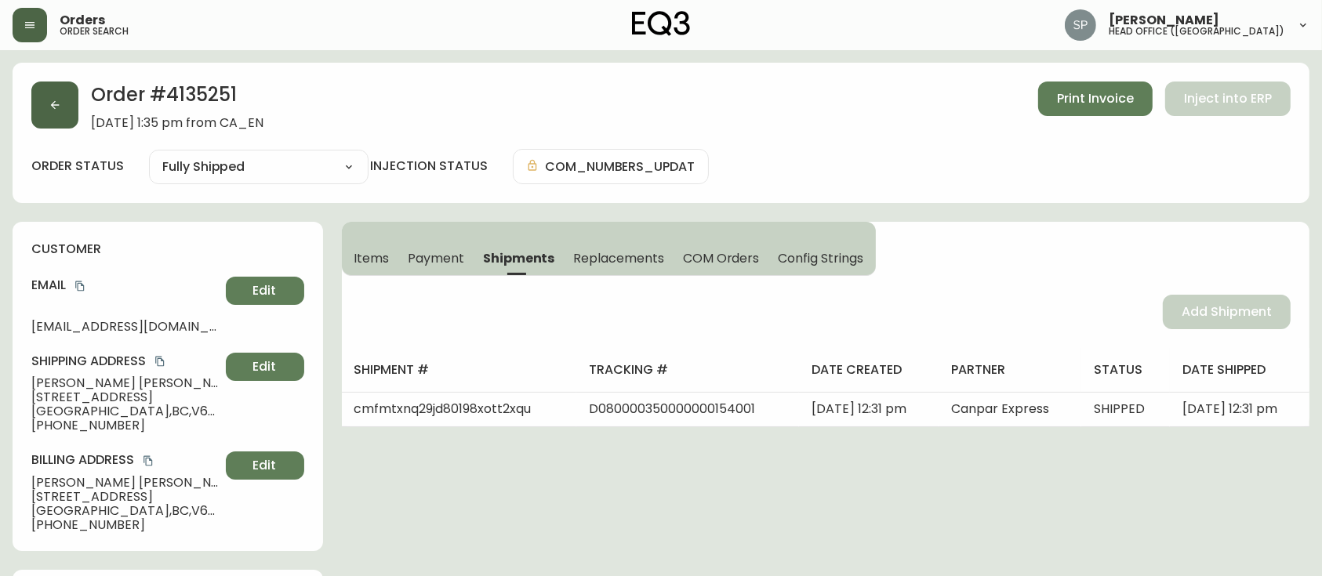
click at [64, 116] on button "button" at bounding box center [54, 105] width 47 height 47
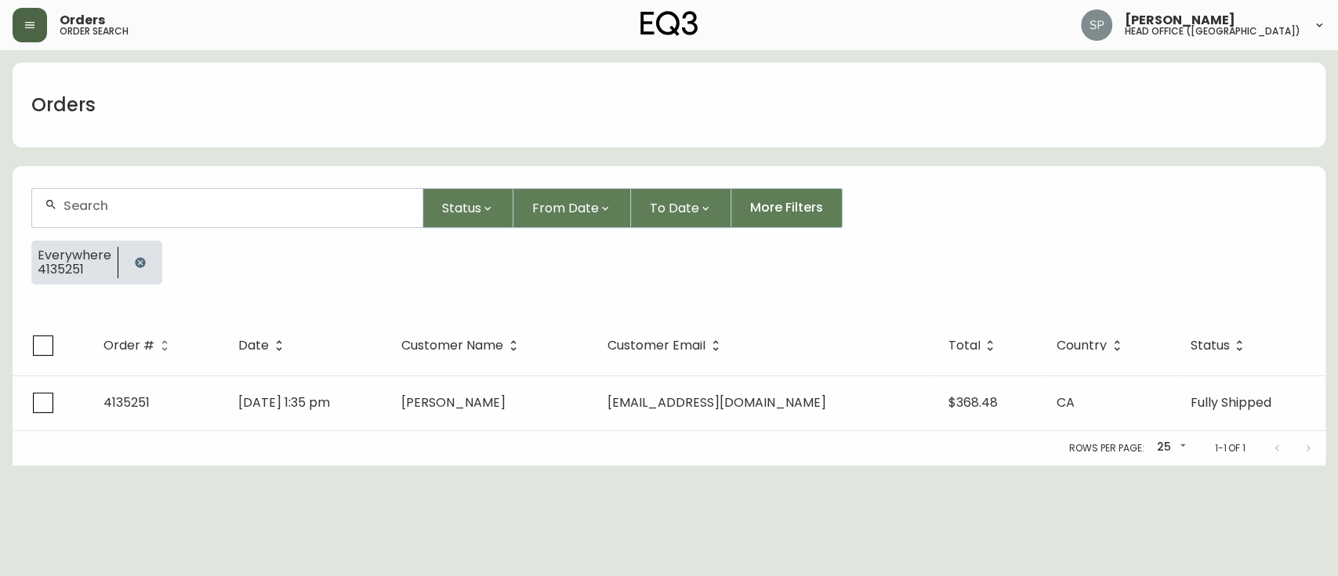
click at [115, 191] on div at bounding box center [227, 208] width 390 height 38
paste input "778-985-8975"
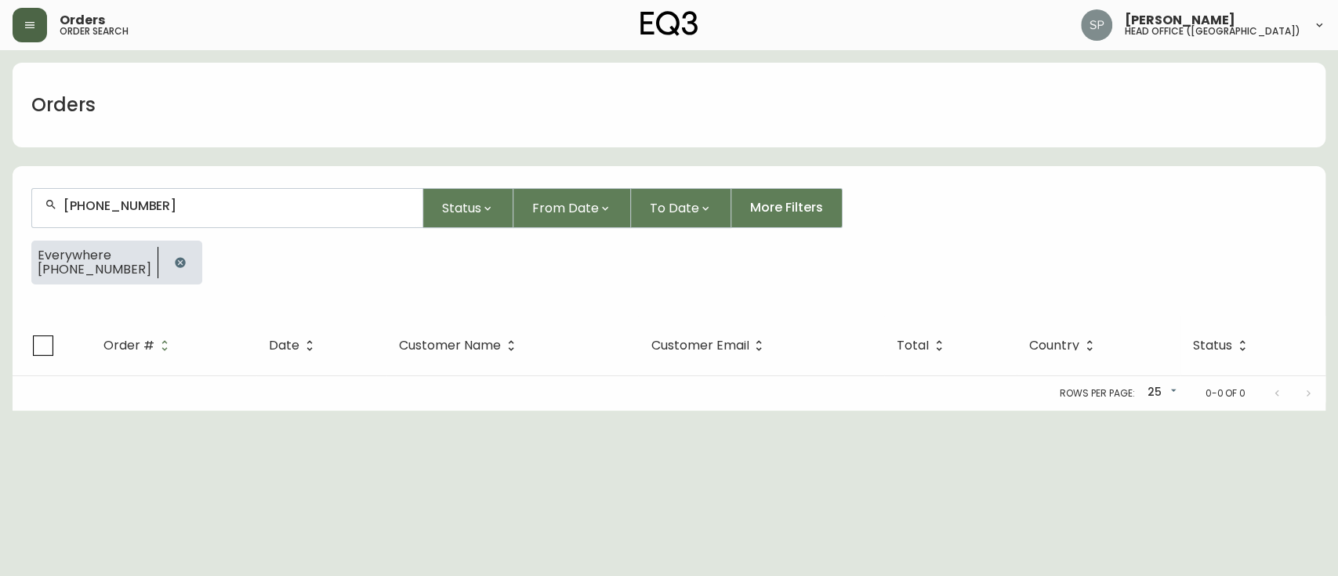
click at [125, 201] on input "778-985-8975" at bounding box center [236, 205] width 346 height 15
type input "778-9858975"
click at [92, 205] on input "778-9858975" at bounding box center [236, 205] width 346 height 15
type input "7789858975"
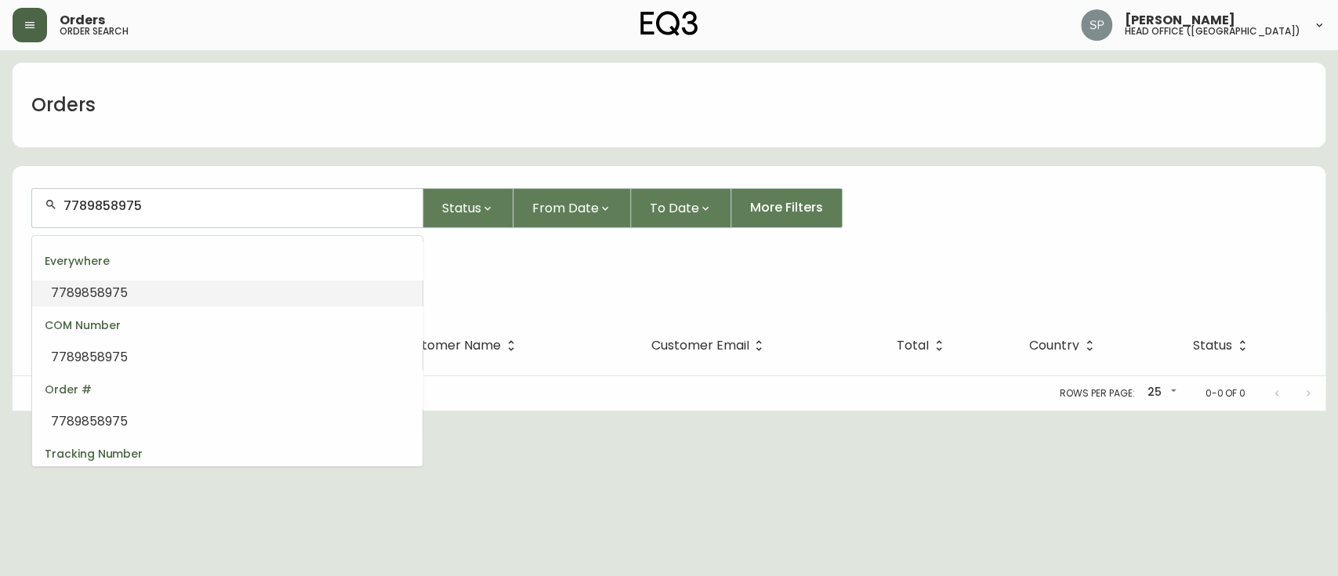
drag, startPoint x: 186, startPoint y: 209, endPoint x: 0, endPoint y: 215, distance: 185.9
click at [0, 215] on main "Orders 7789858975 Status From Date To Date More Filters Everywhere 7789858975 O…" at bounding box center [669, 230] width 1338 height 361
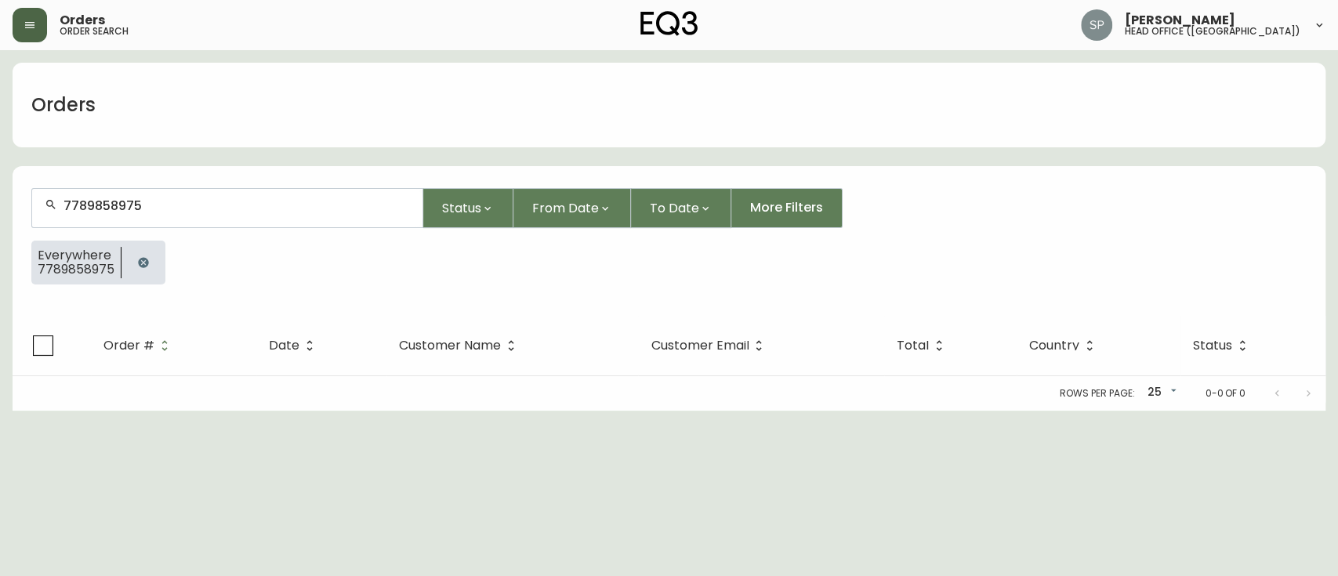
click at [167, 209] on input "7789858975" at bounding box center [236, 205] width 346 height 15
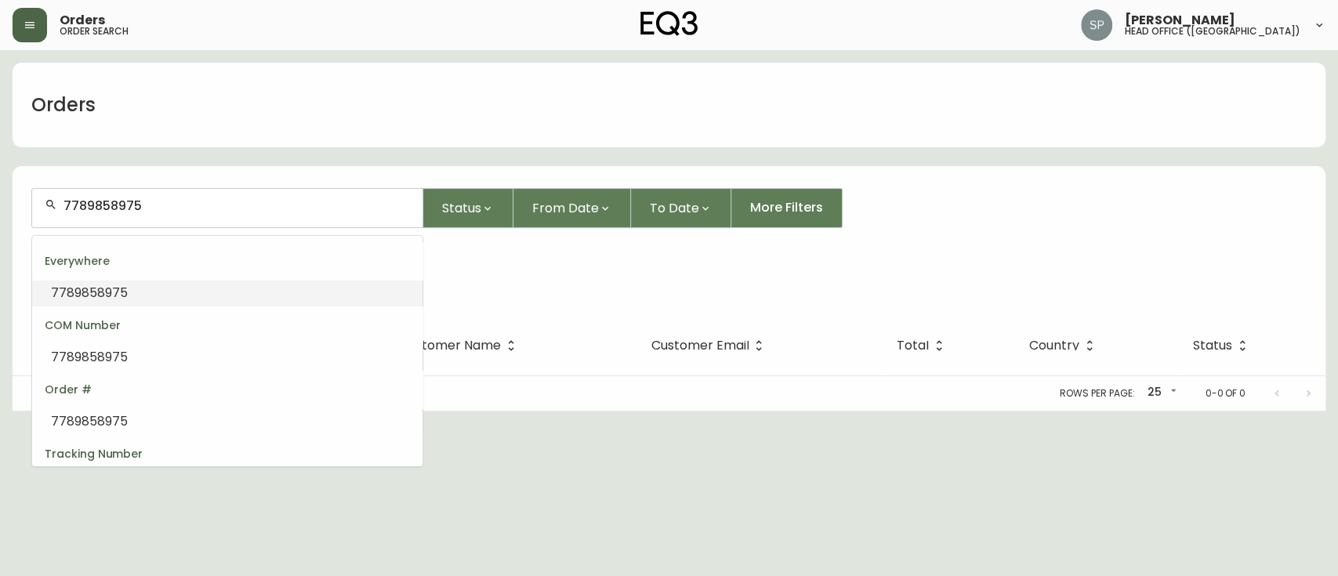
click at [167, 209] on input "7789858975" at bounding box center [236, 205] width 346 height 15
paste input "4135251"
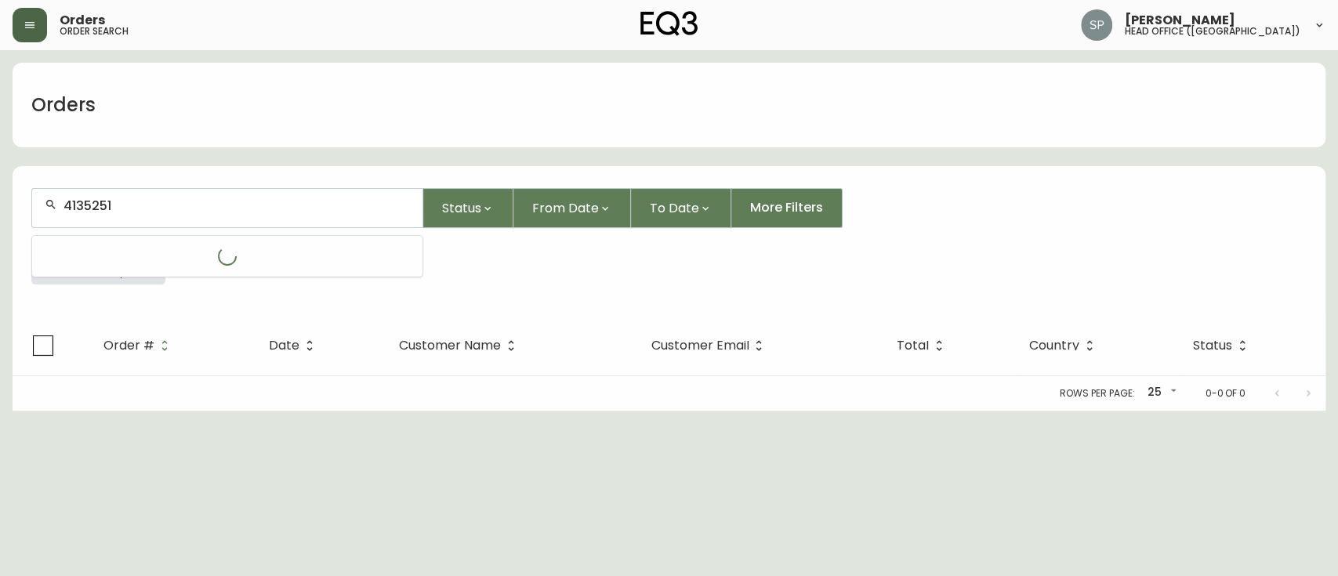
type input "4135251"
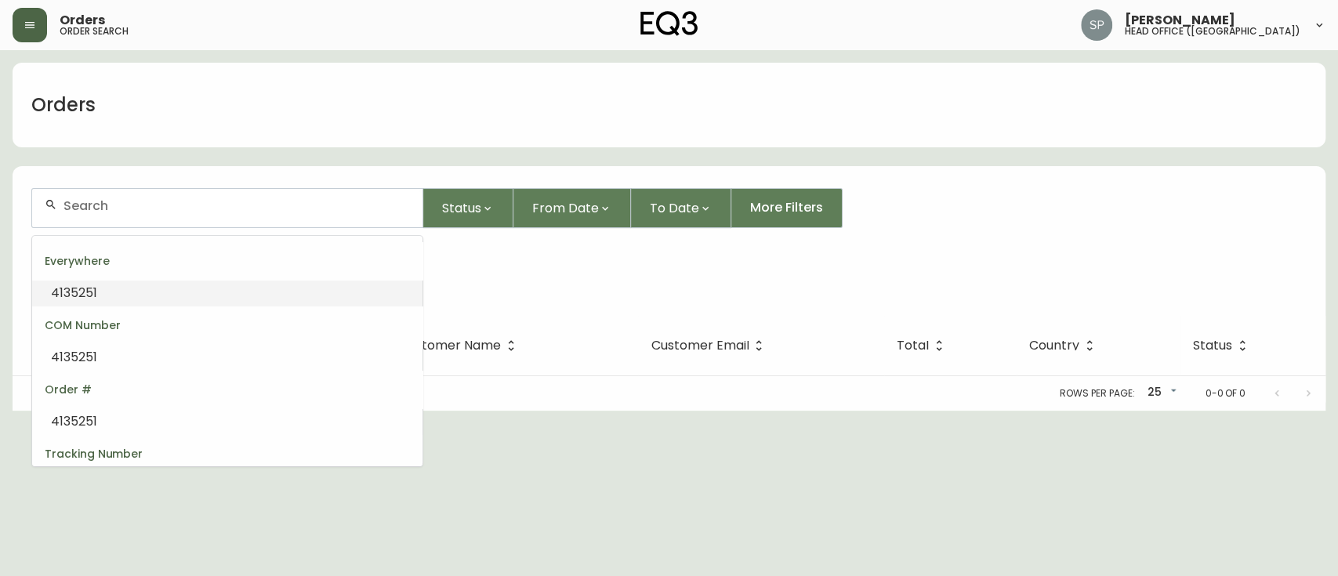
click at [126, 314] on div "COM Number" at bounding box center [227, 326] width 390 height 38
click at [128, 296] on li "4135251" at bounding box center [227, 293] width 390 height 27
type input "4135251"
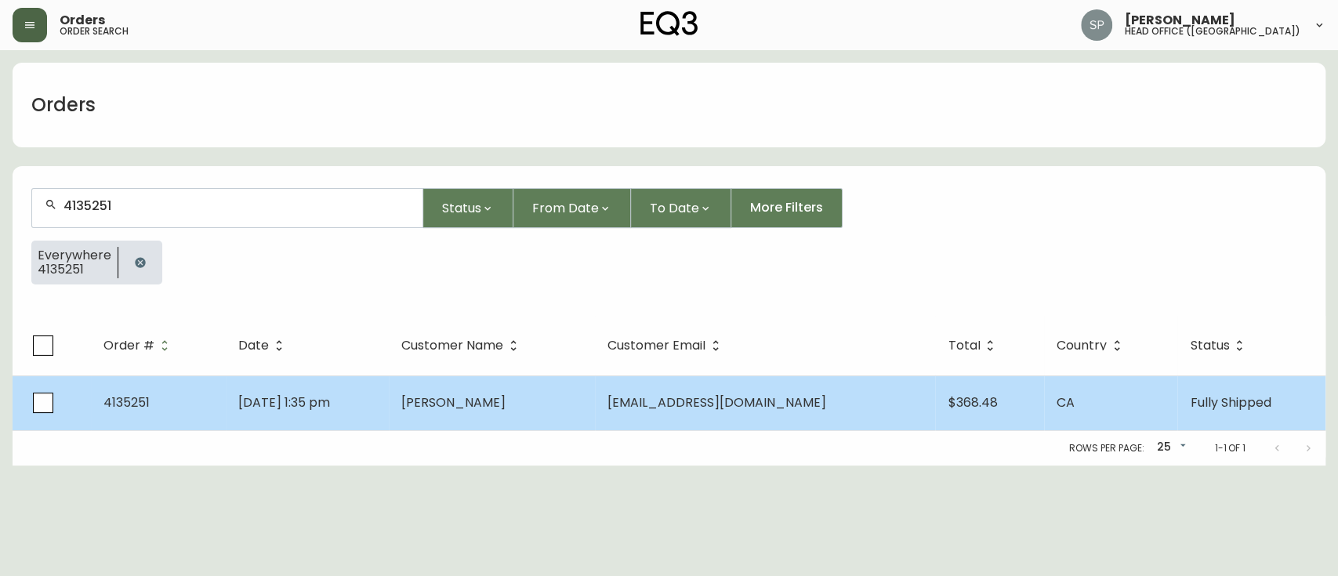
click at [452, 380] on td "Catherine Wang" at bounding box center [492, 402] width 206 height 55
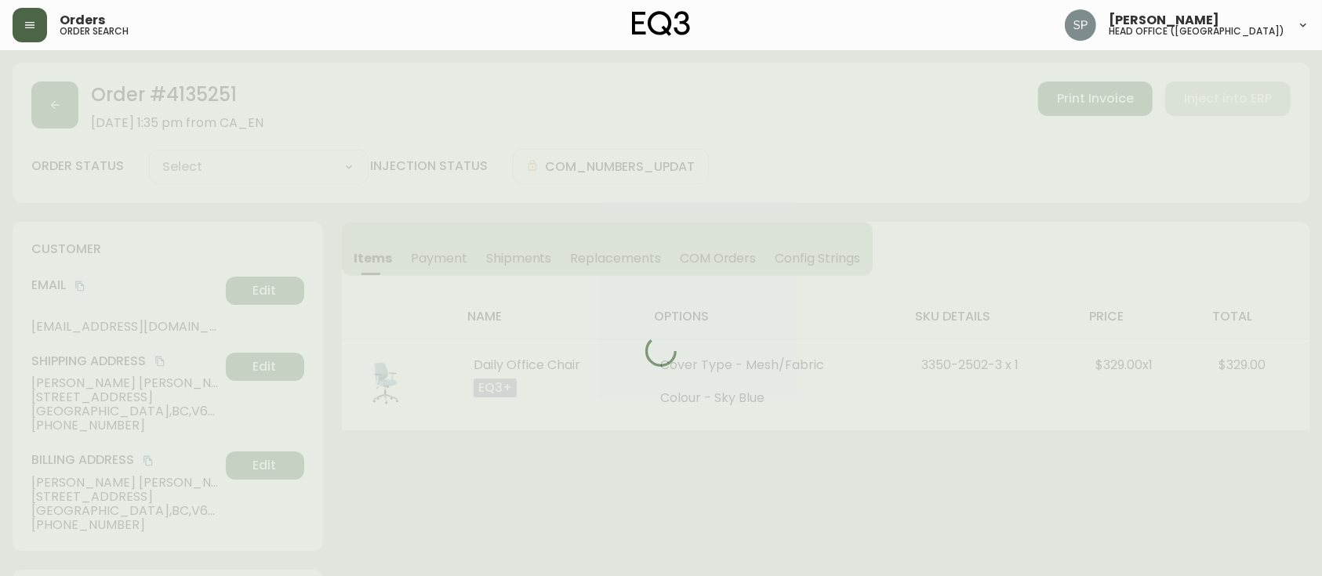
type input "Fully Shipped"
select select "FULLY_SHIPPED"
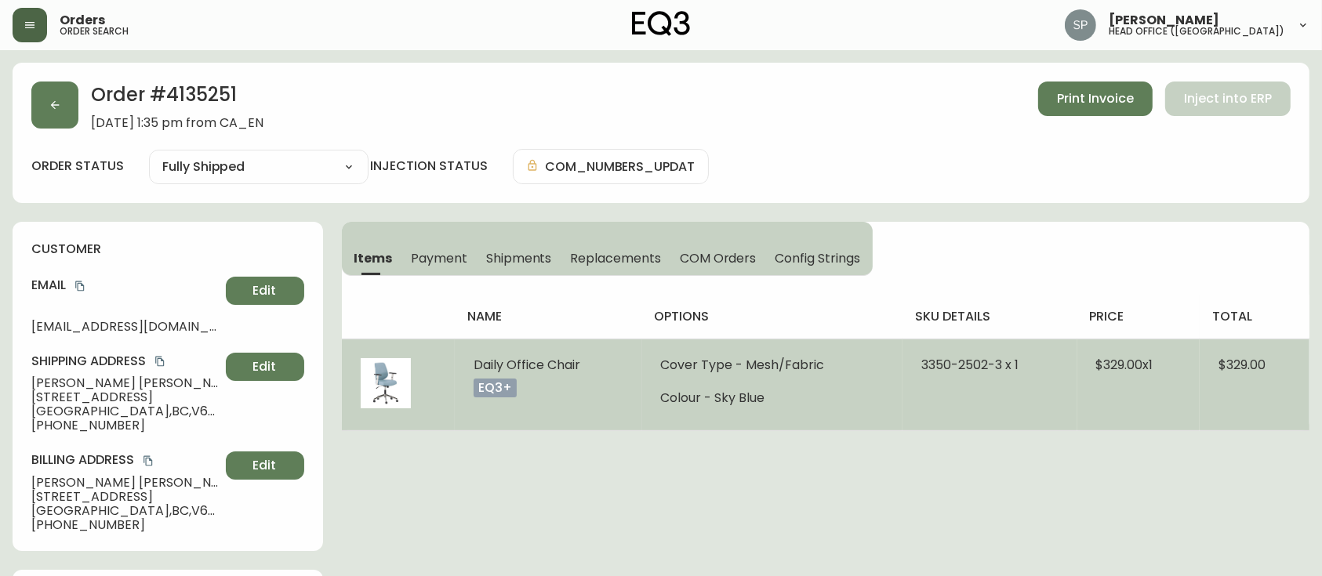
drag, startPoint x: 471, startPoint y: 365, endPoint x: 582, endPoint y: 368, distance: 110.6
click at [582, 368] on td "Daily Office Chair eq3+" at bounding box center [548, 385] width 187 height 92
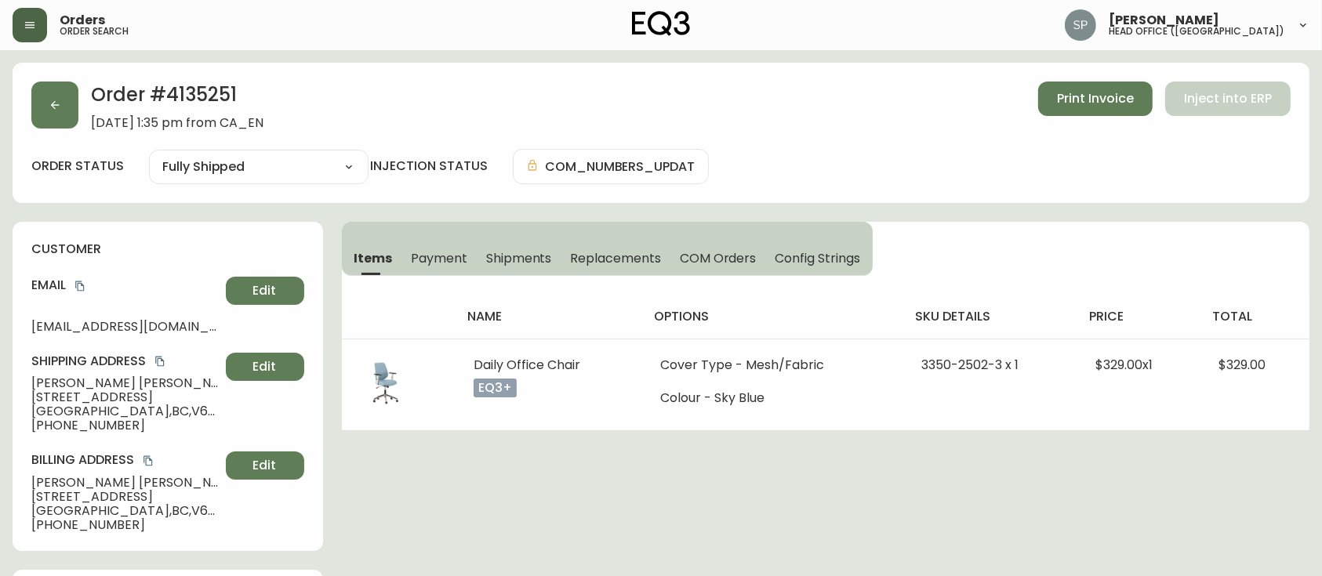
copy span "Daily Office Chair"
click at [60, 116] on button "button" at bounding box center [54, 105] width 47 height 47
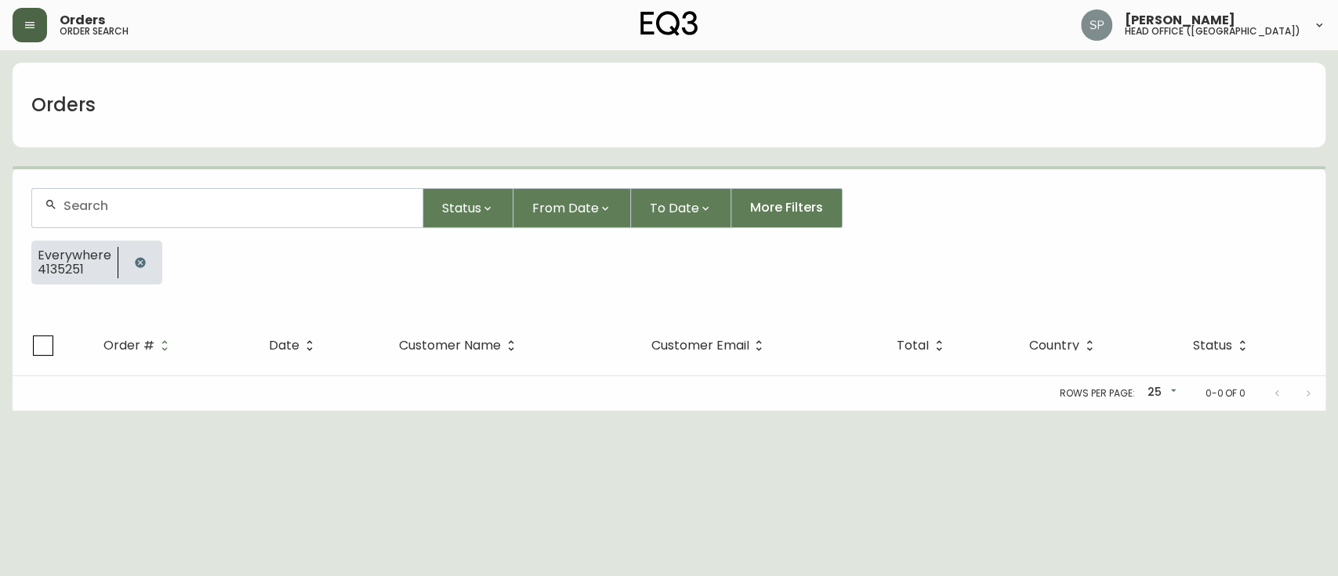
click at [157, 176] on form "Status From Date To Date More Filters Everywhere 4135251" at bounding box center [669, 242] width 1313 height 147
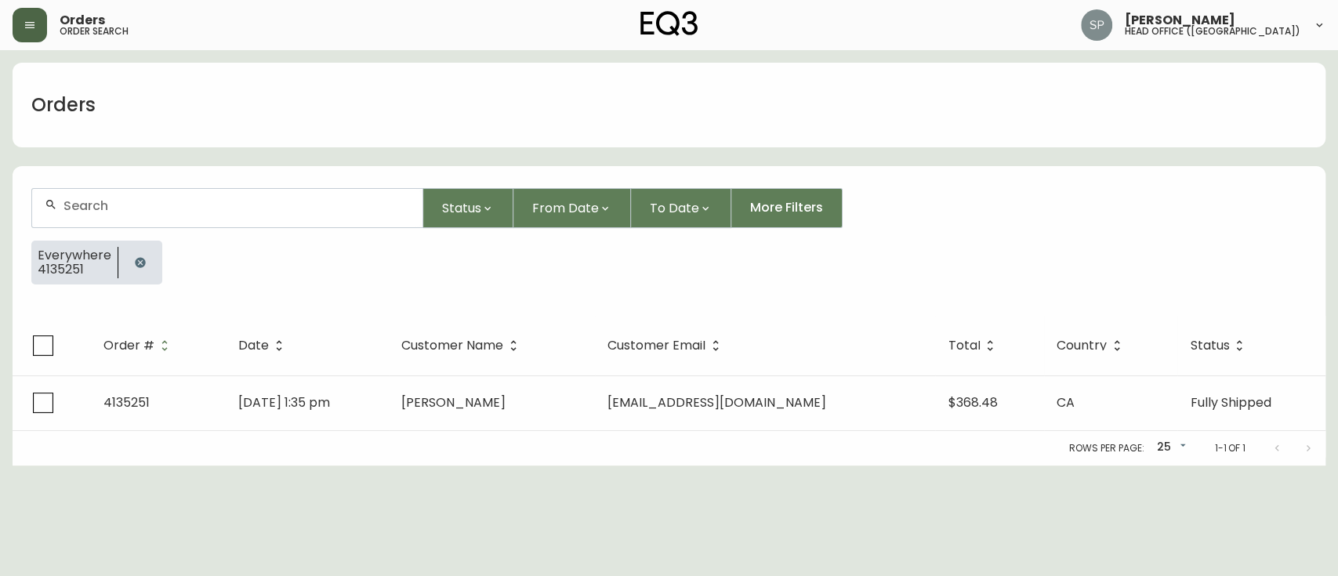
click at [169, 200] on input "text" at bounding box center [236, 205] width 346 height 15
paste input "4134374I"
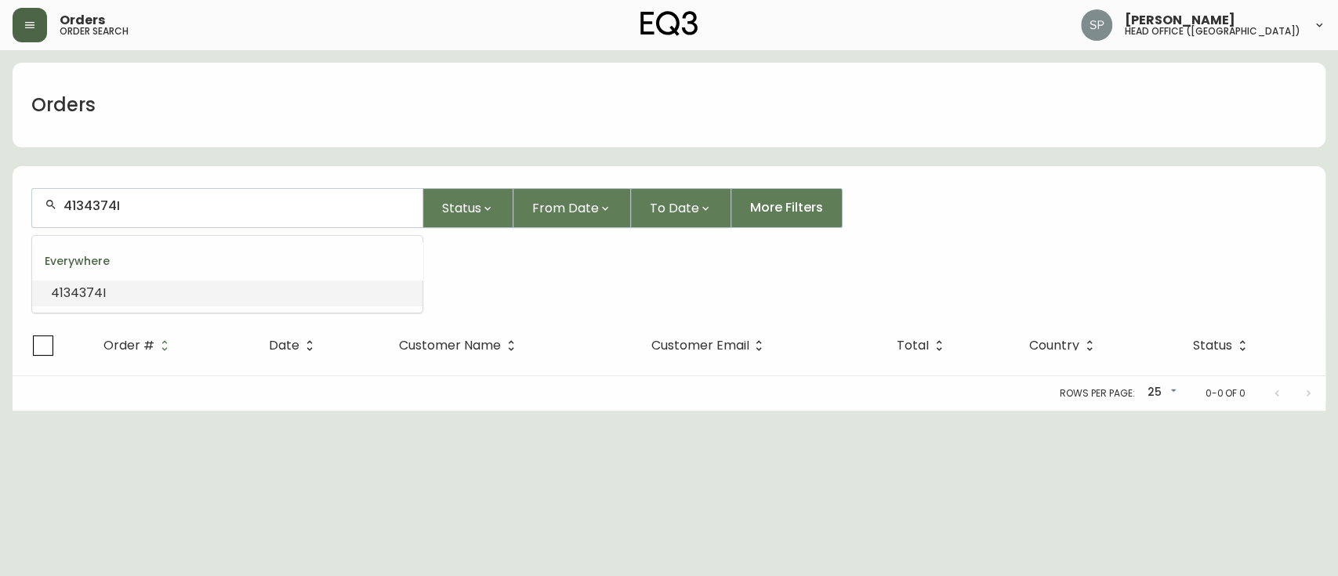
type input "4134374"
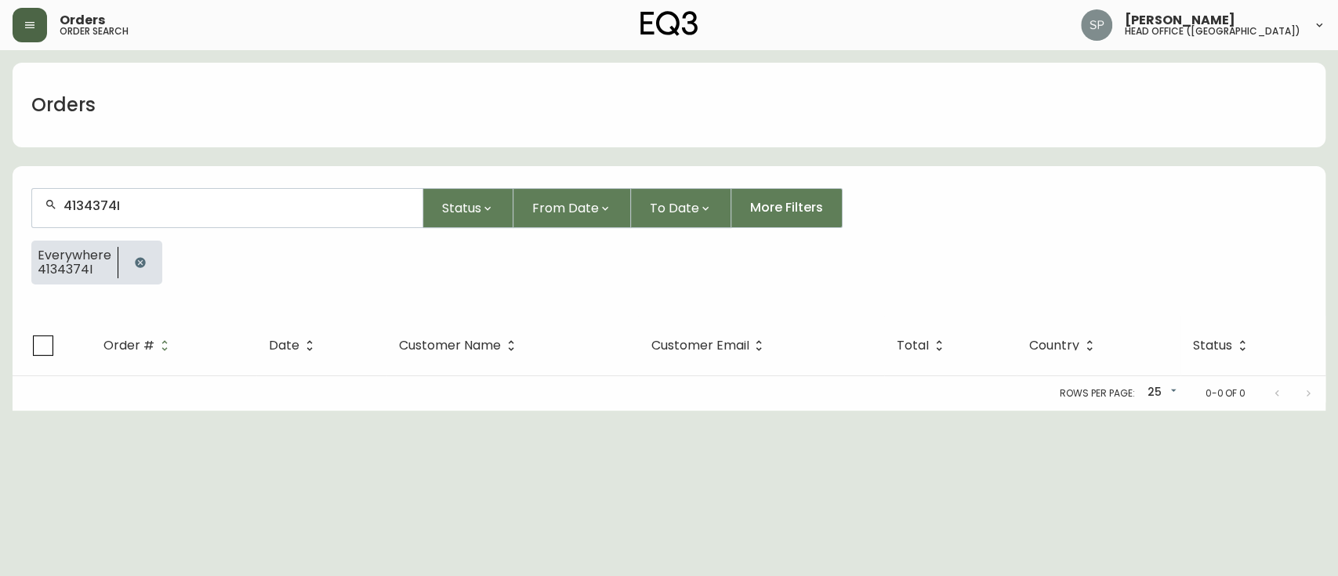
type input "4134374"
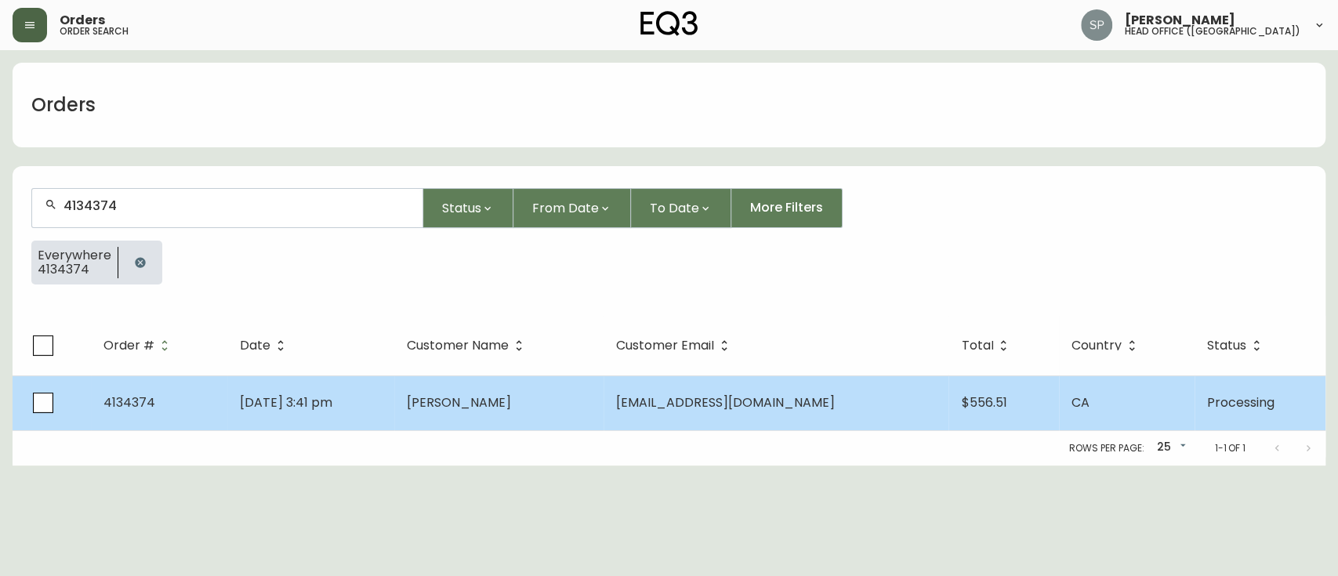
type input "4134374"
click at [457, 392] on td "Kathleen Cameron" at bounding box center [498, 402] width 209 height 55
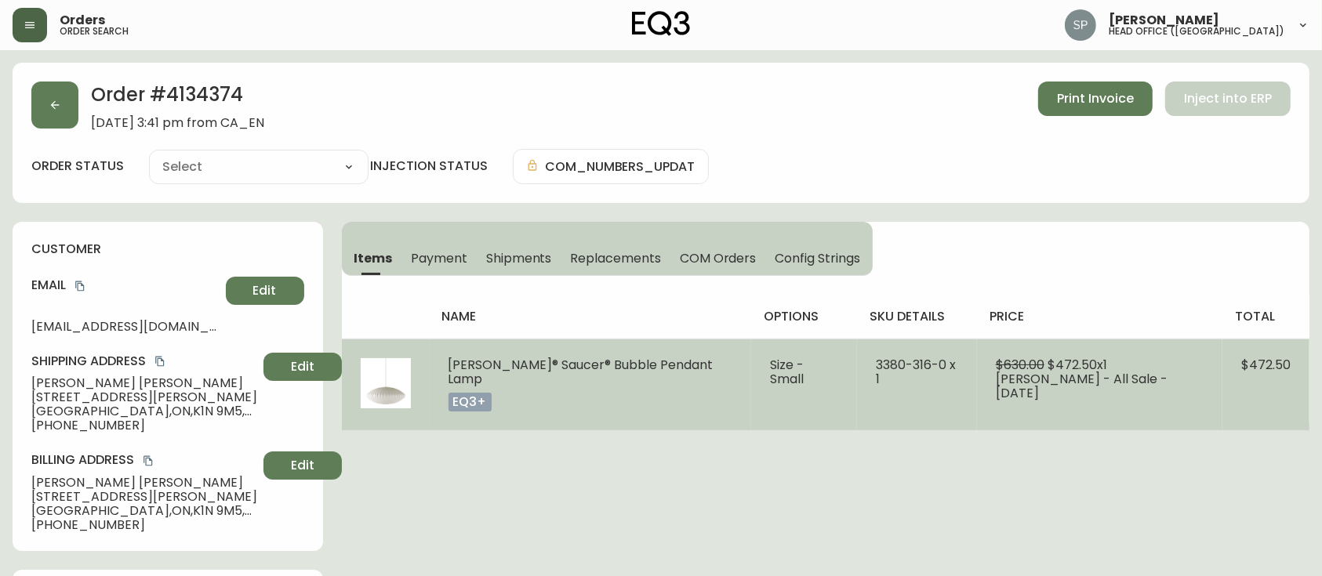
type input "Processing"
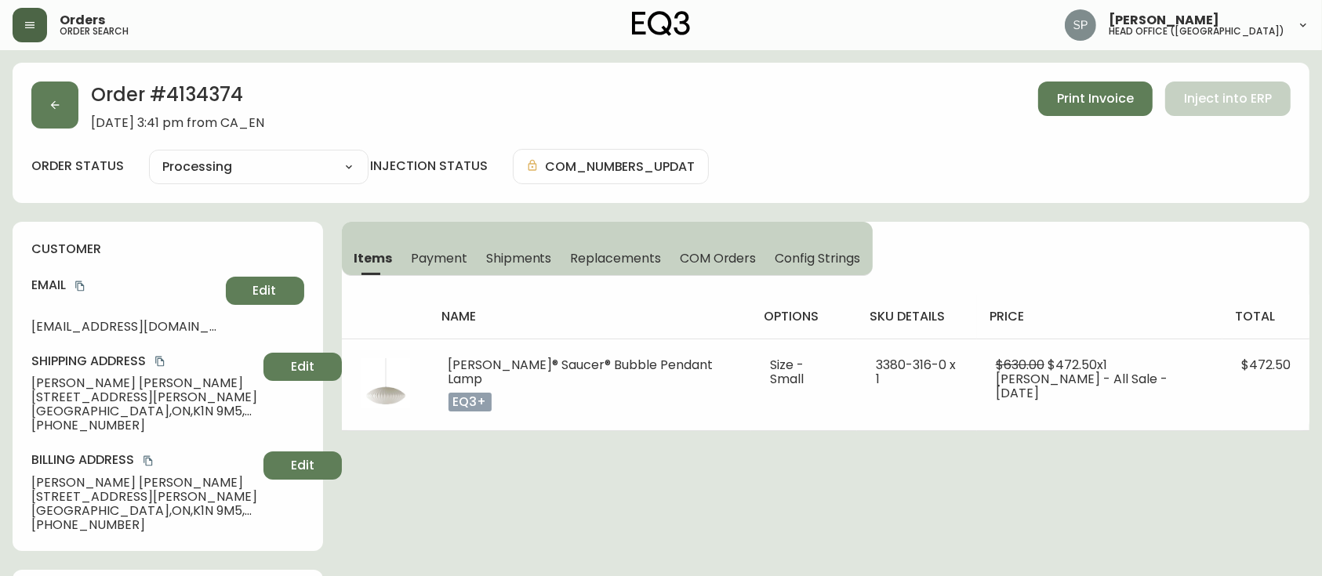
select select "PROCESSING"
drag, startPoint x: 209, startPoint y: 83, endPoint x: 200, endPoint y: 97, distance: 16.5
click at [210, 82] on h2 "Order # 4134374" at bounding box center [177, 99] width 173 height 34
click at [200, 97] on h2 "Order # 4134374" at bounding box center [177, 99] width 173 height 34
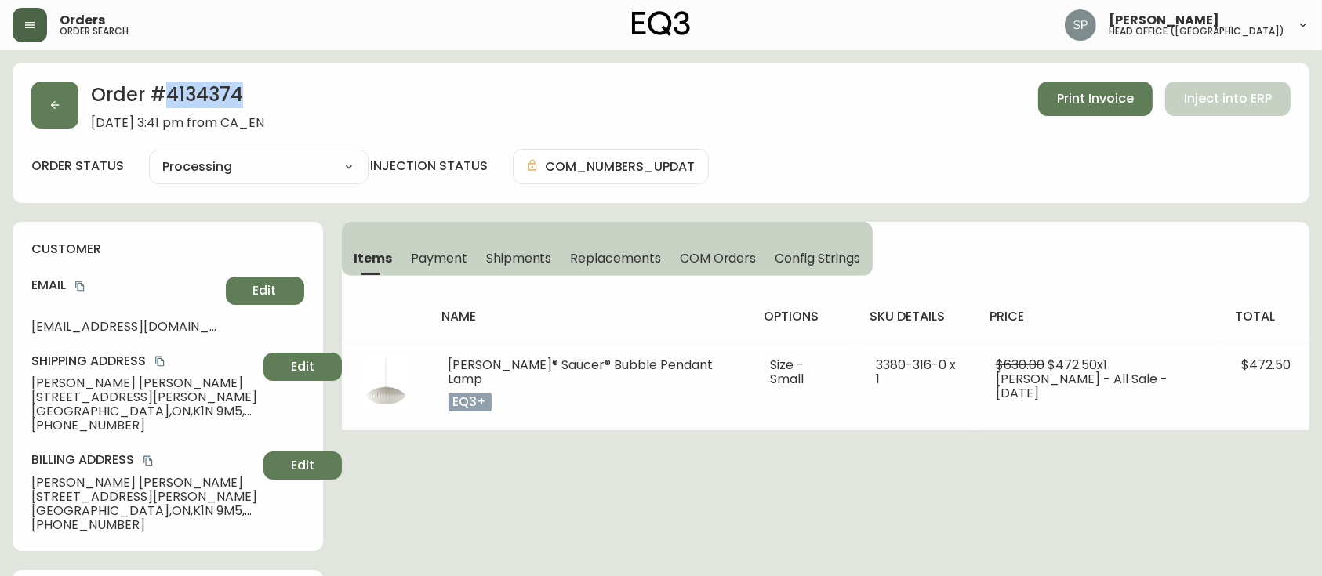
copy h2 "4134374"
click at [78, 285] on icon "copy" at bounding box center [79, 286] width 9 height 10
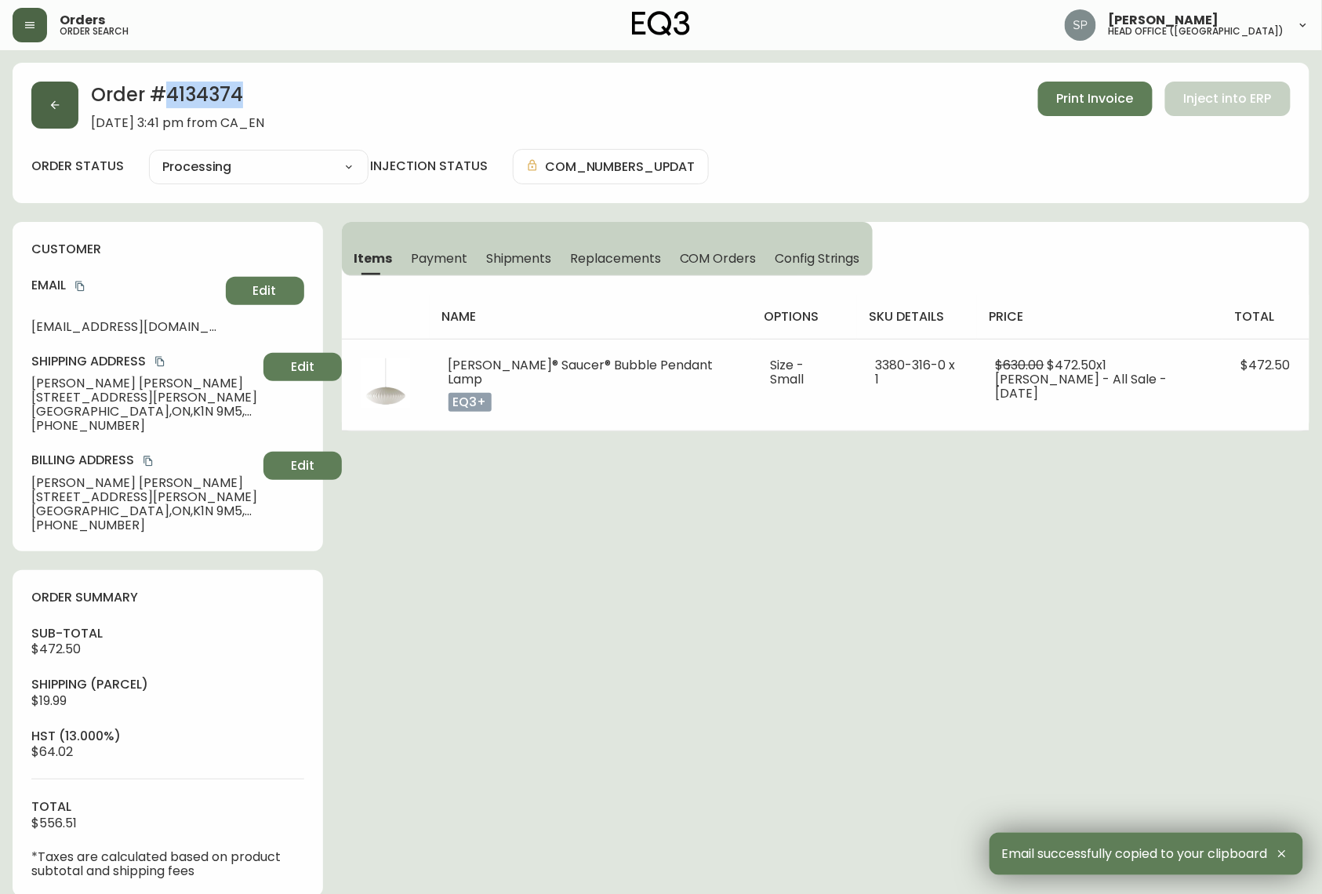
click at [63, 113] on button "button" at bounding box center [54, 105] width 47 height 47
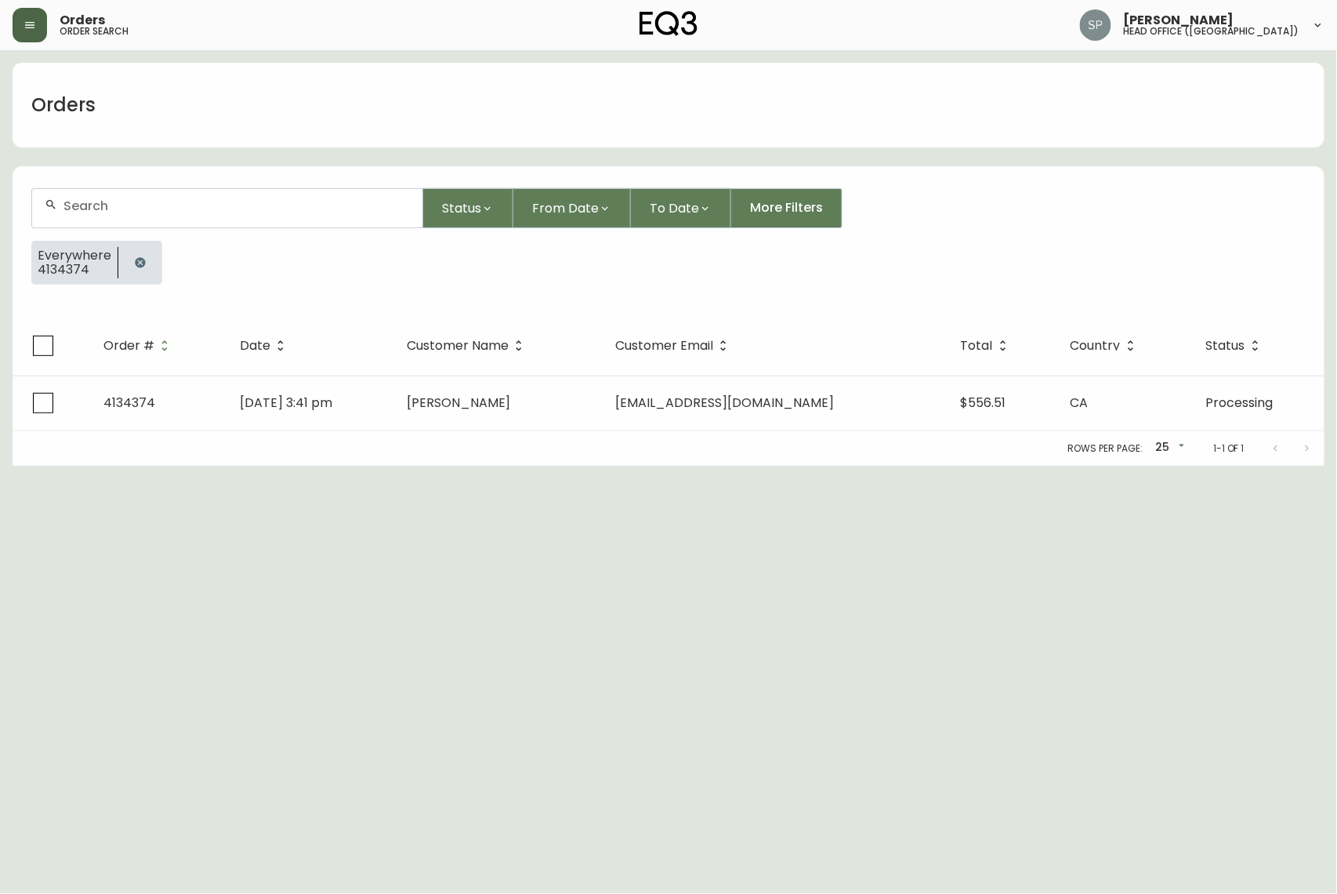
click at [144, 213] on input "text" at bounding box center [236, 205] width 346 height 15
paste input "4134656"
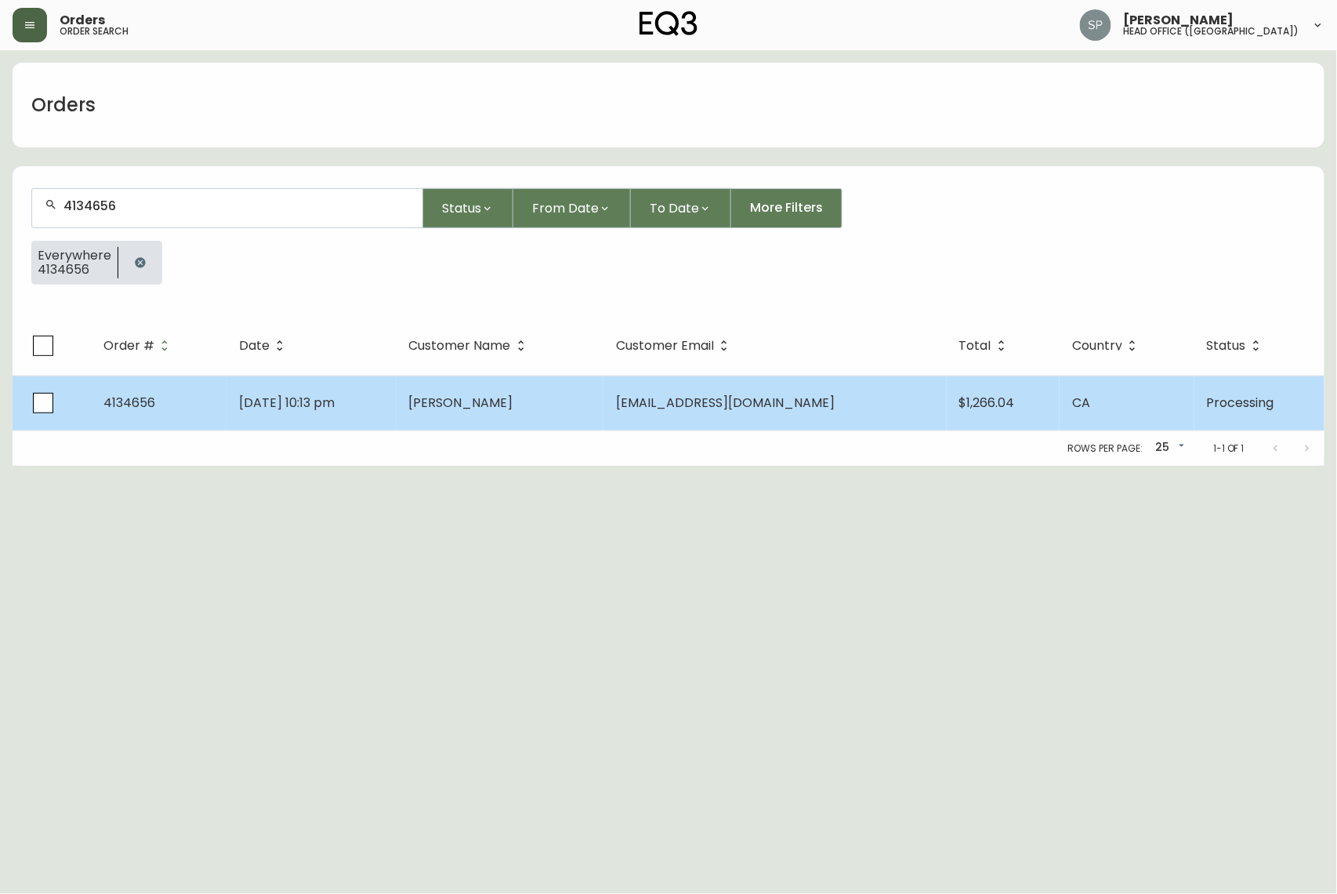
type input "4134656"
click at [397, 386] on td "Aug 14 2025, 10:13 pm" at bounding box center [312, 402] width 170 height 55
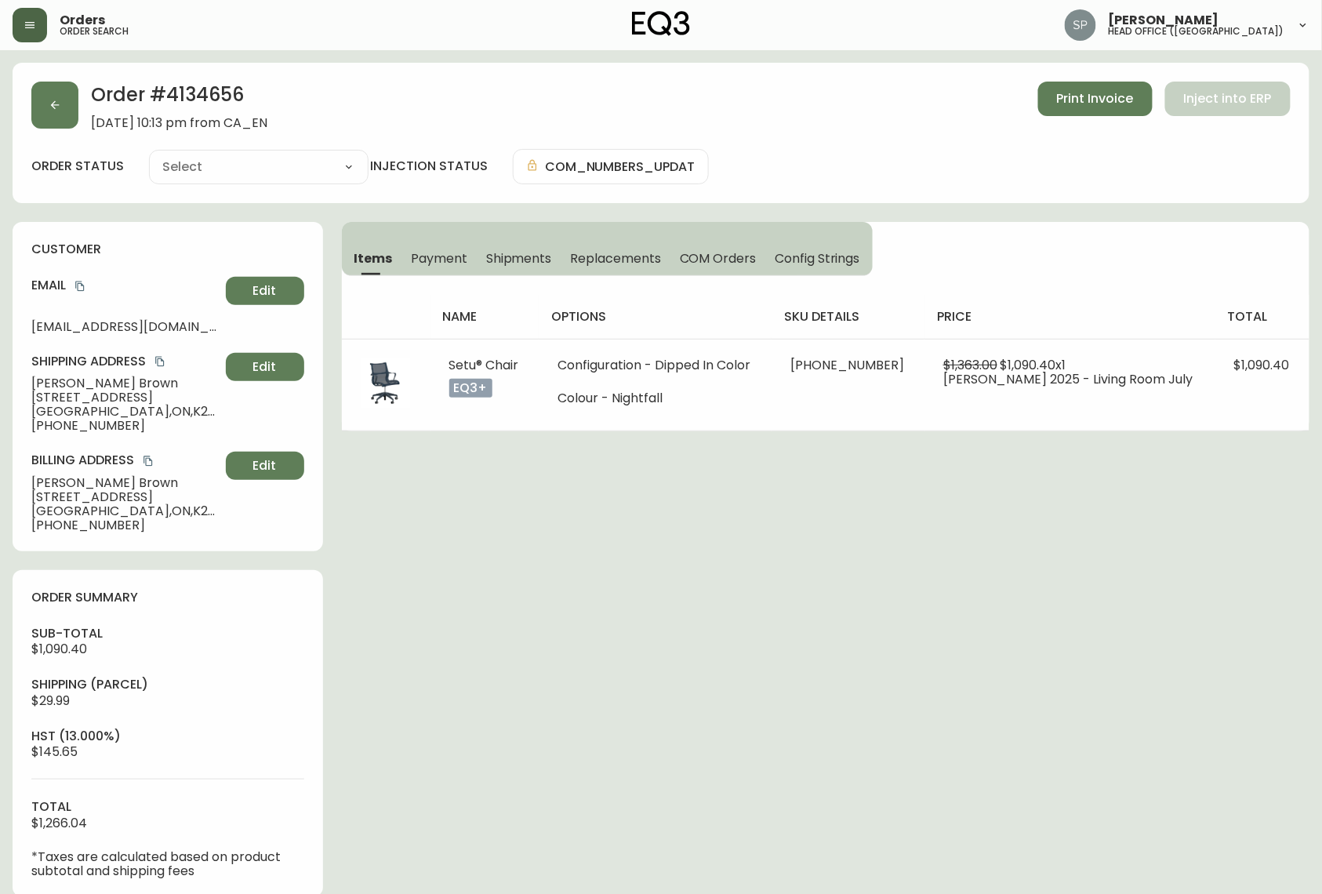
type input "Processing"
select select "PROCESSING"
click at [82, 287] on icon "copy" at bounding box center [79, 286] width 11 height 11
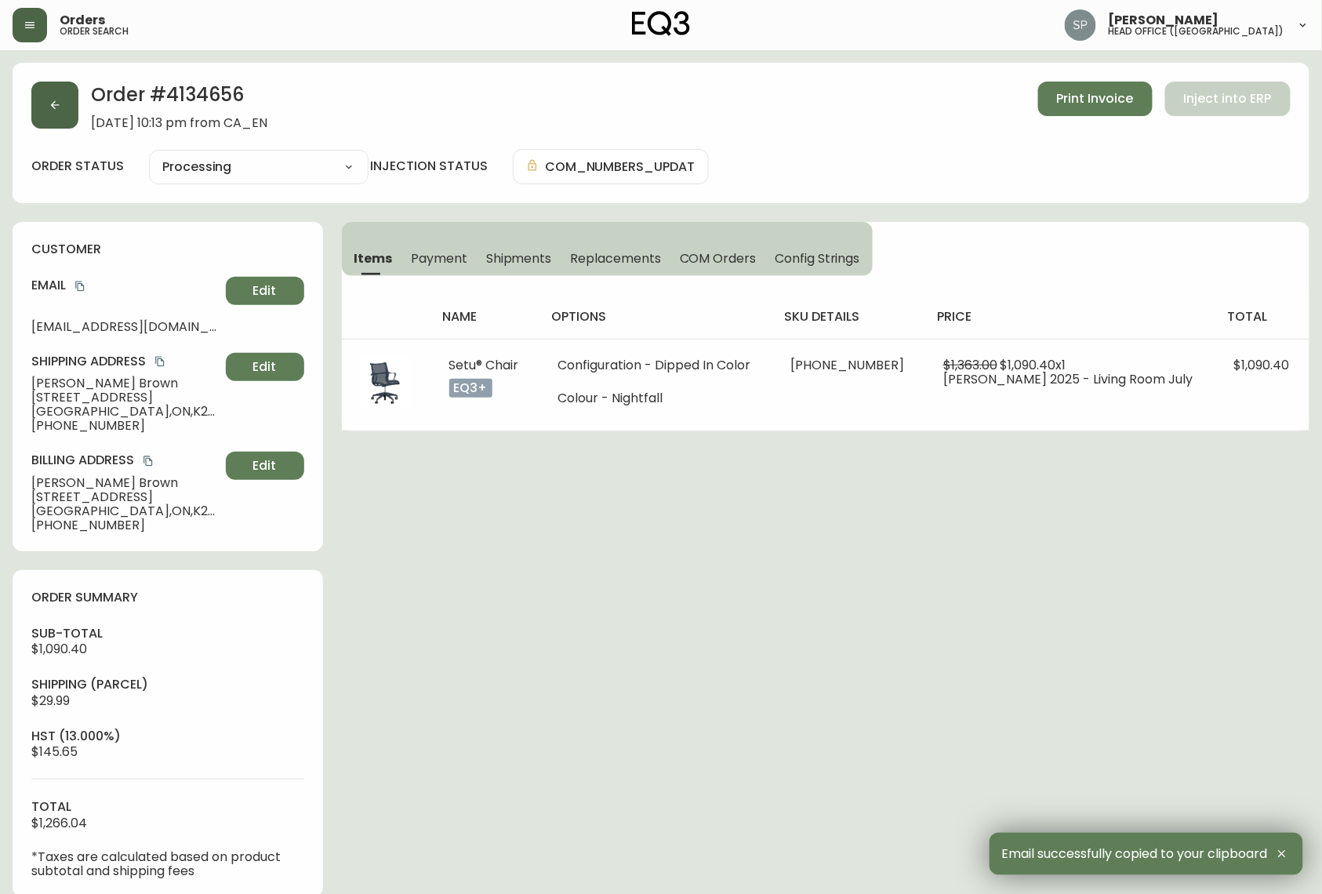
click at [67, 121] on button "button" at bounding box center [54, 105] width 47 height 47
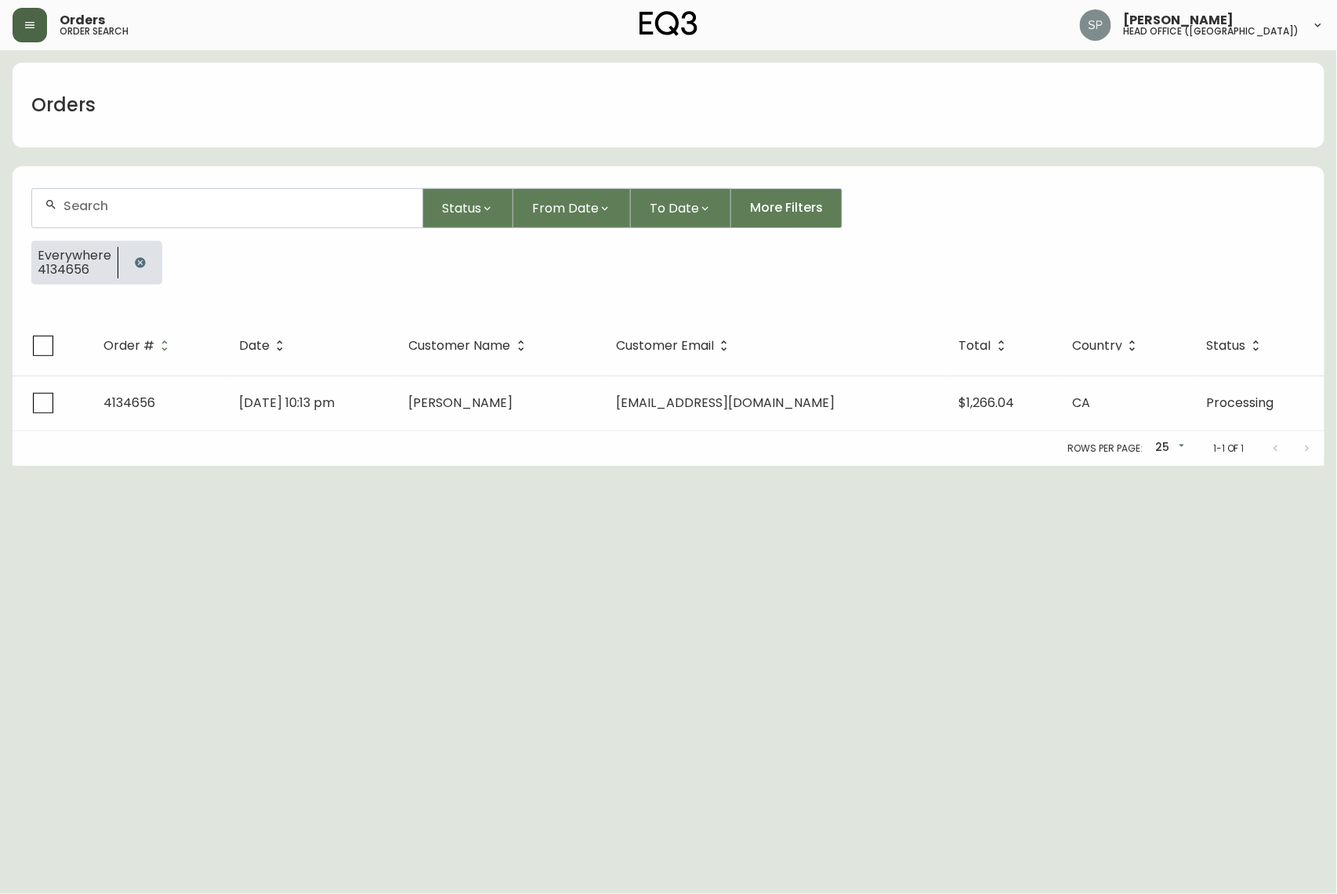
click at [171, 202] on input "text" at bounding box center [236, 205] width 346 height 15
paste input "4134726"
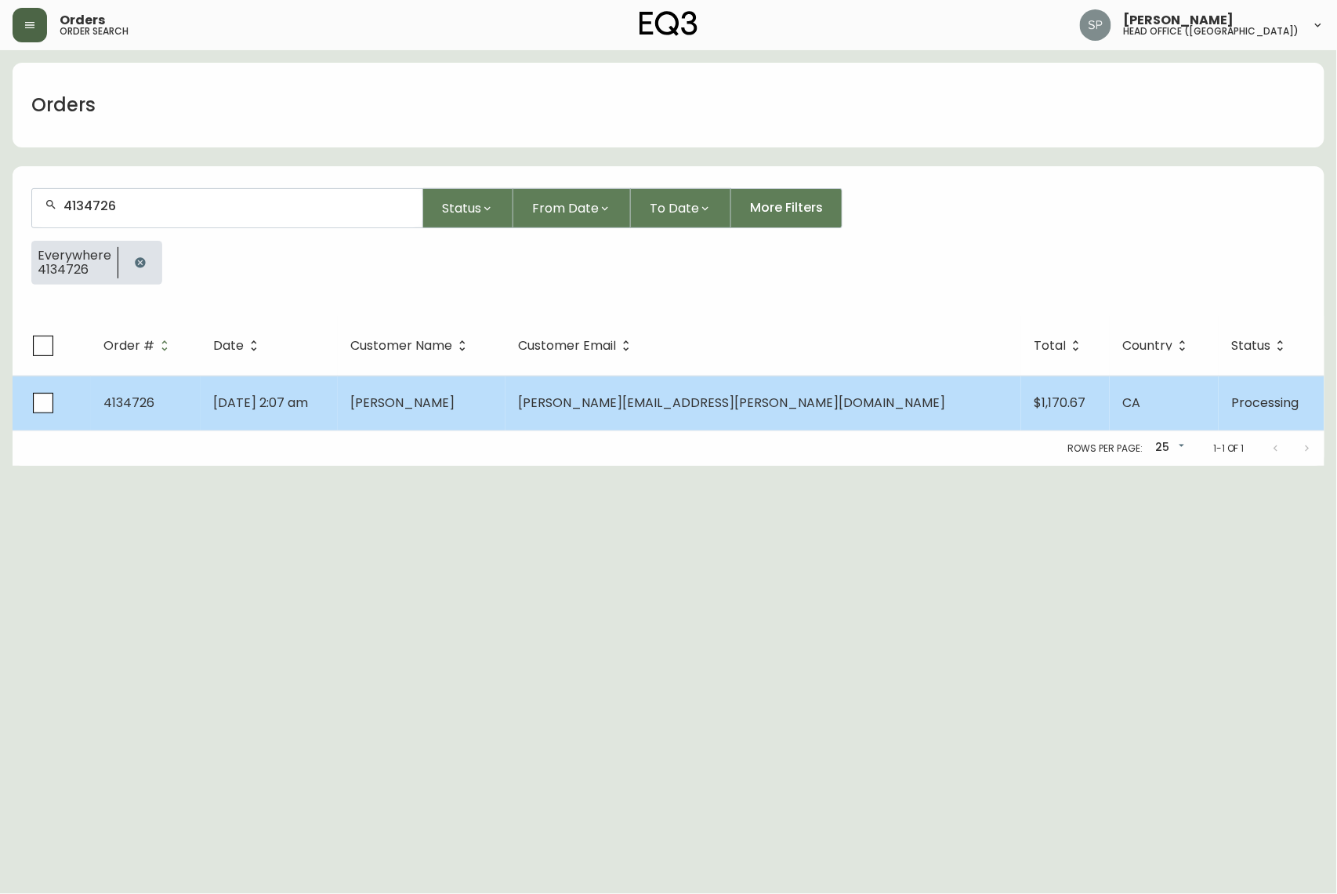
type input "4134726"
click at [338, 408] on td "Aug 21 2025, 2:07 am" at bounding box center [269, 402] width 137 height 55
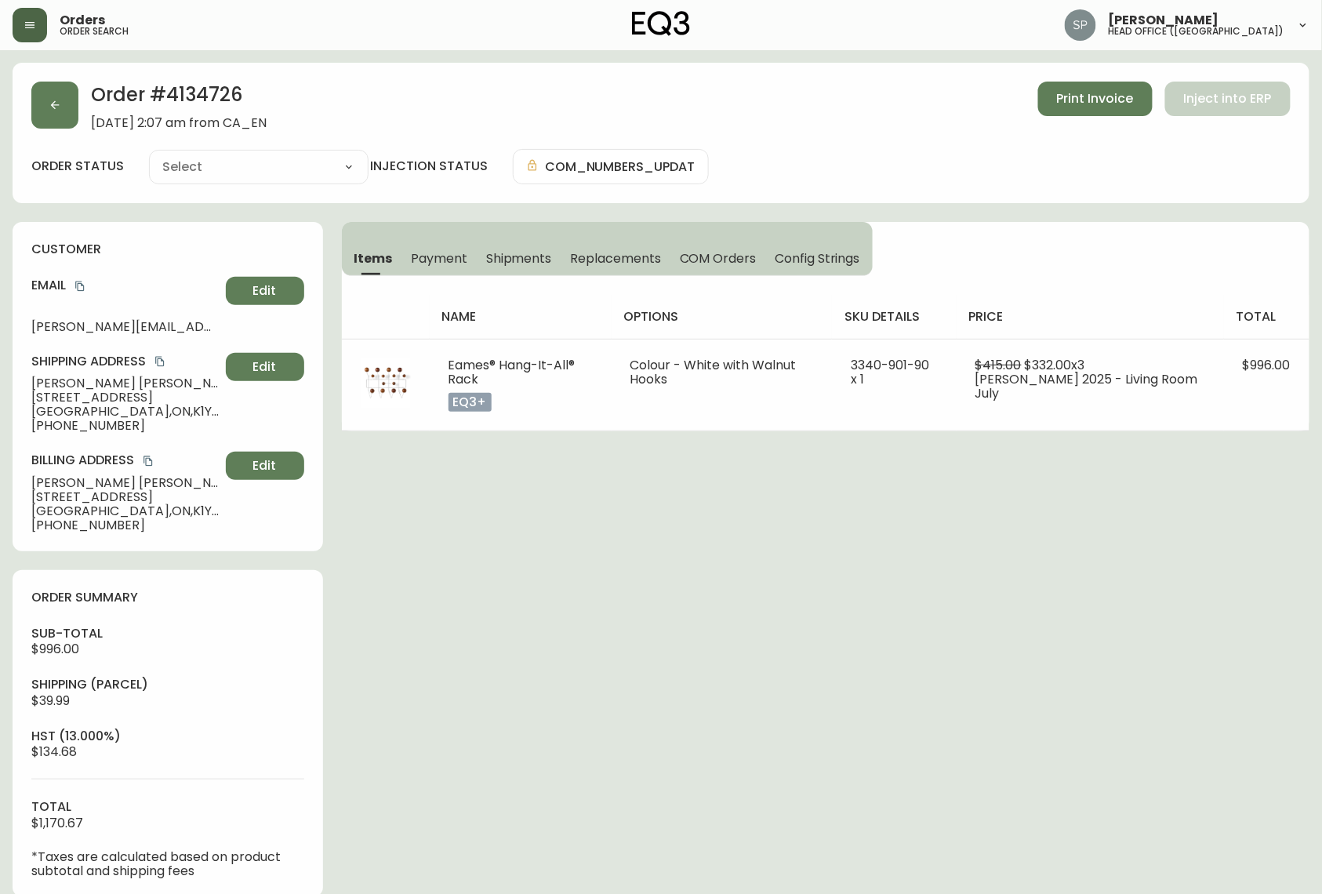
type input "Processing"
select select "PROCESSING"
drag, startPoint x: 82, startPoint y: 286, endPoint x: 8, endPoint y: 299, distance: 75.7
click at [82, 286] on icon "copy" at bounding box center [79, 286] width 9 height 10
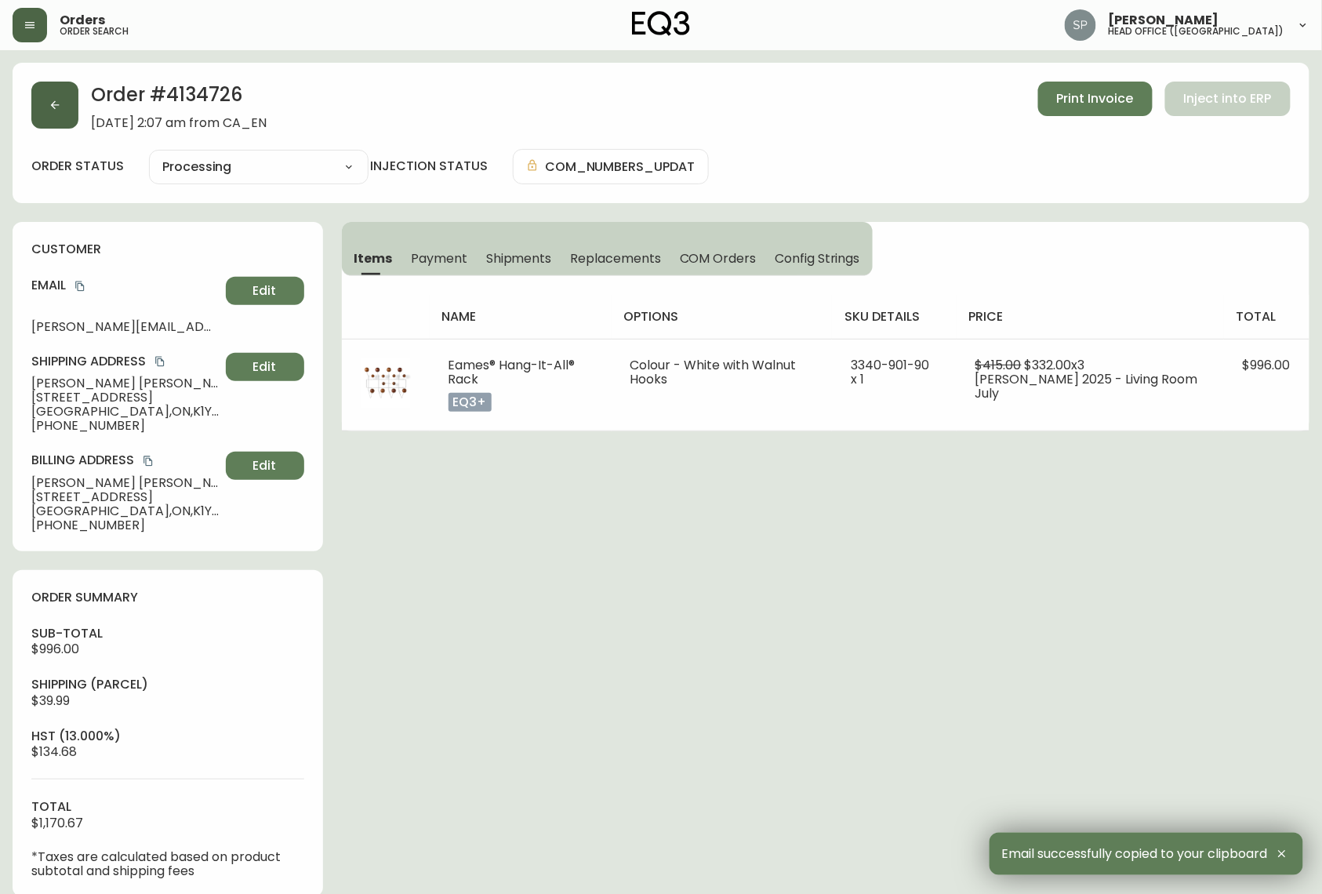
click at [47, 111] on button "button" at bounding box center [54, 105] width 47 height 47
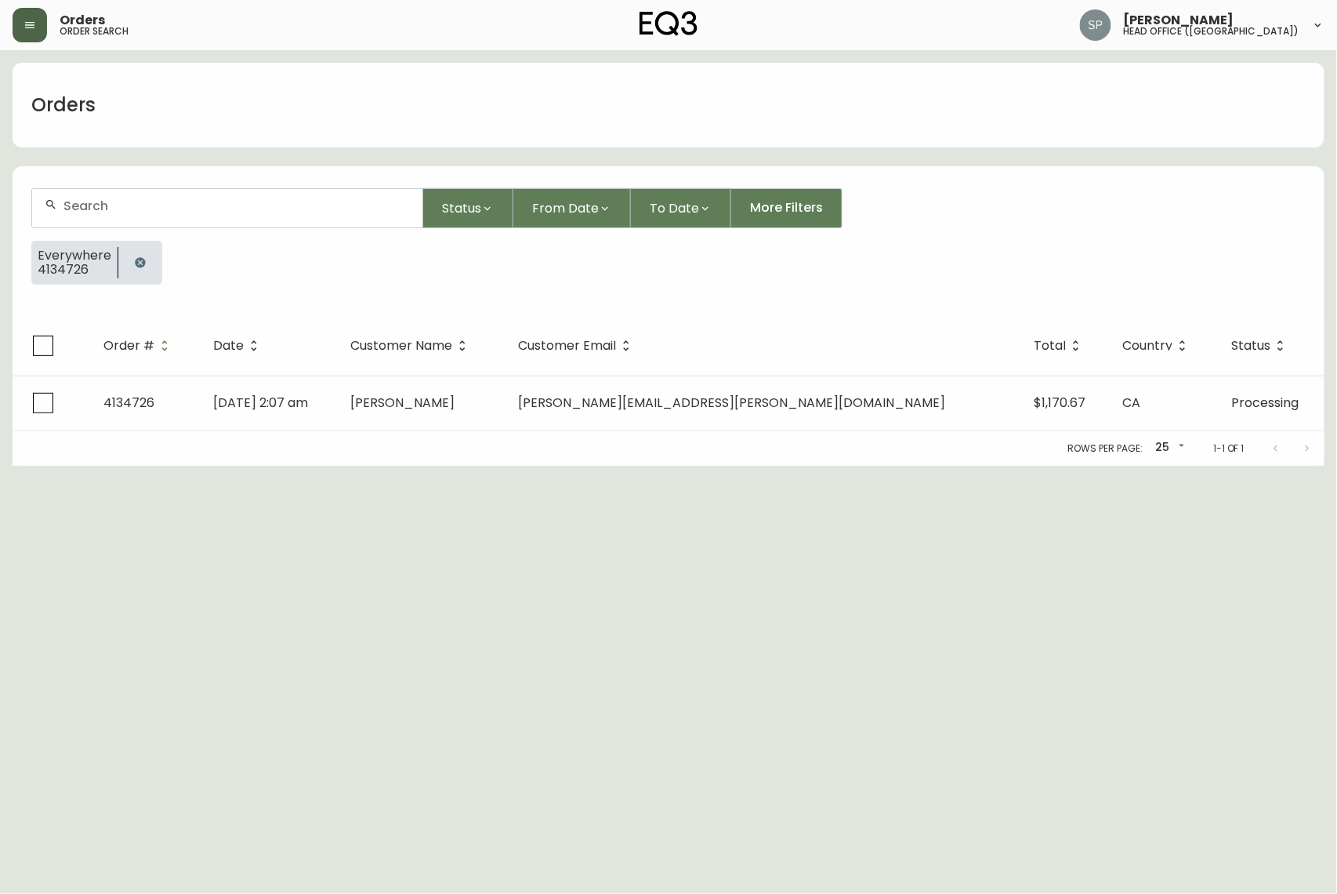
click at [214, 214] on div at bounding box center [227, 208] width 390 height 38
paste input "4134372"
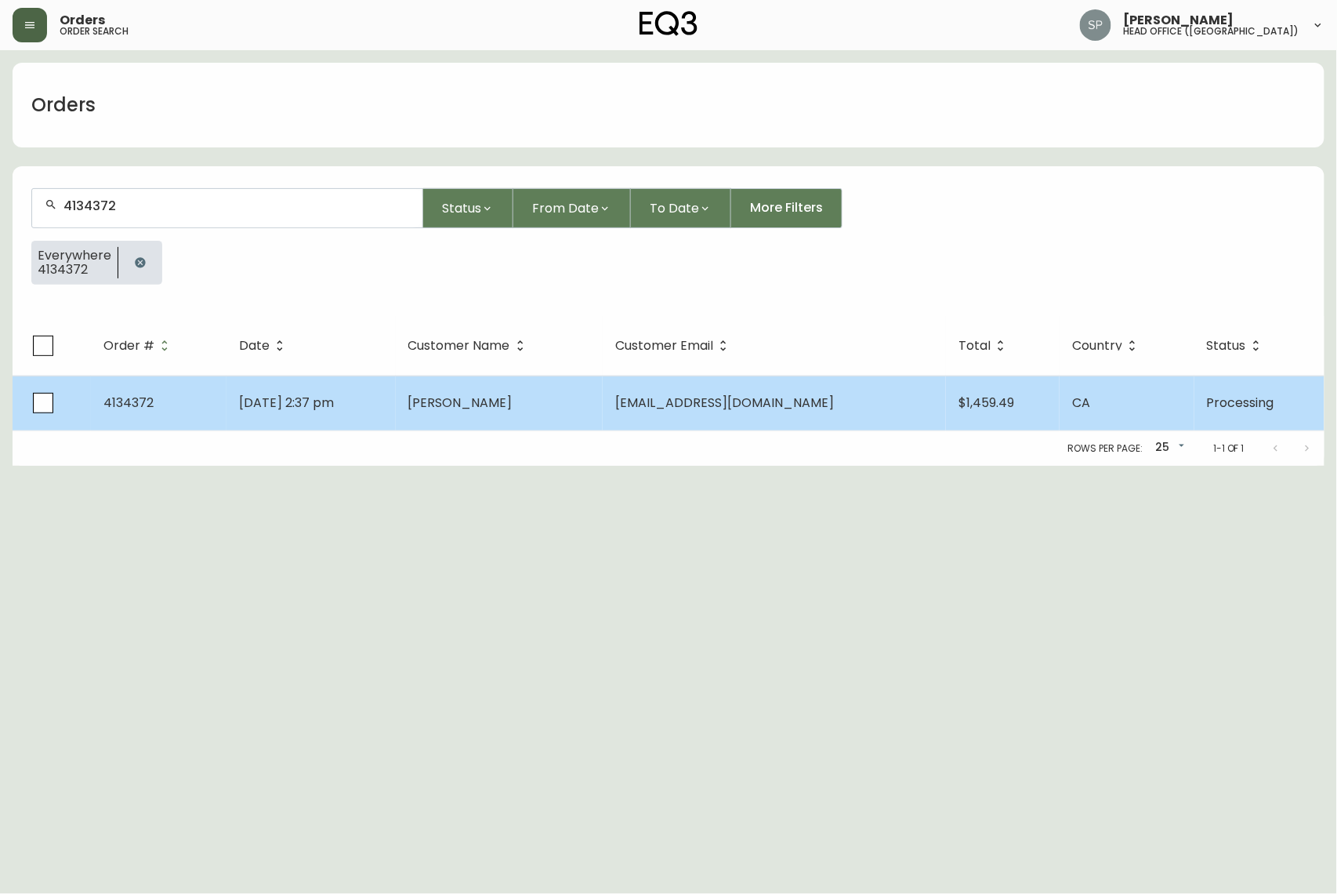
type input "4134372"
click at [533, 420] on td "Gail Benedict" at bounding box center [500, 402] width 208 height 55
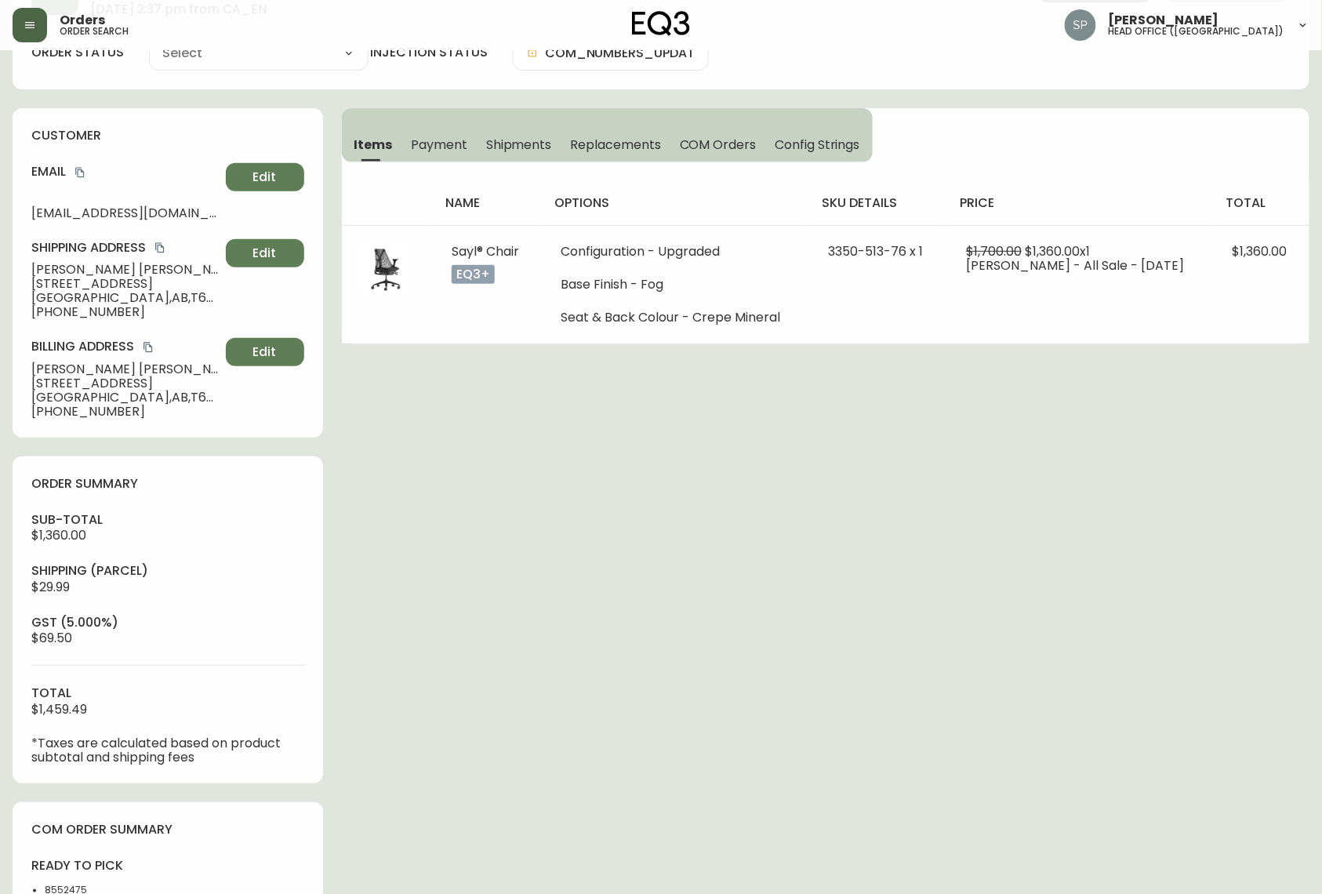
type input "Processing"
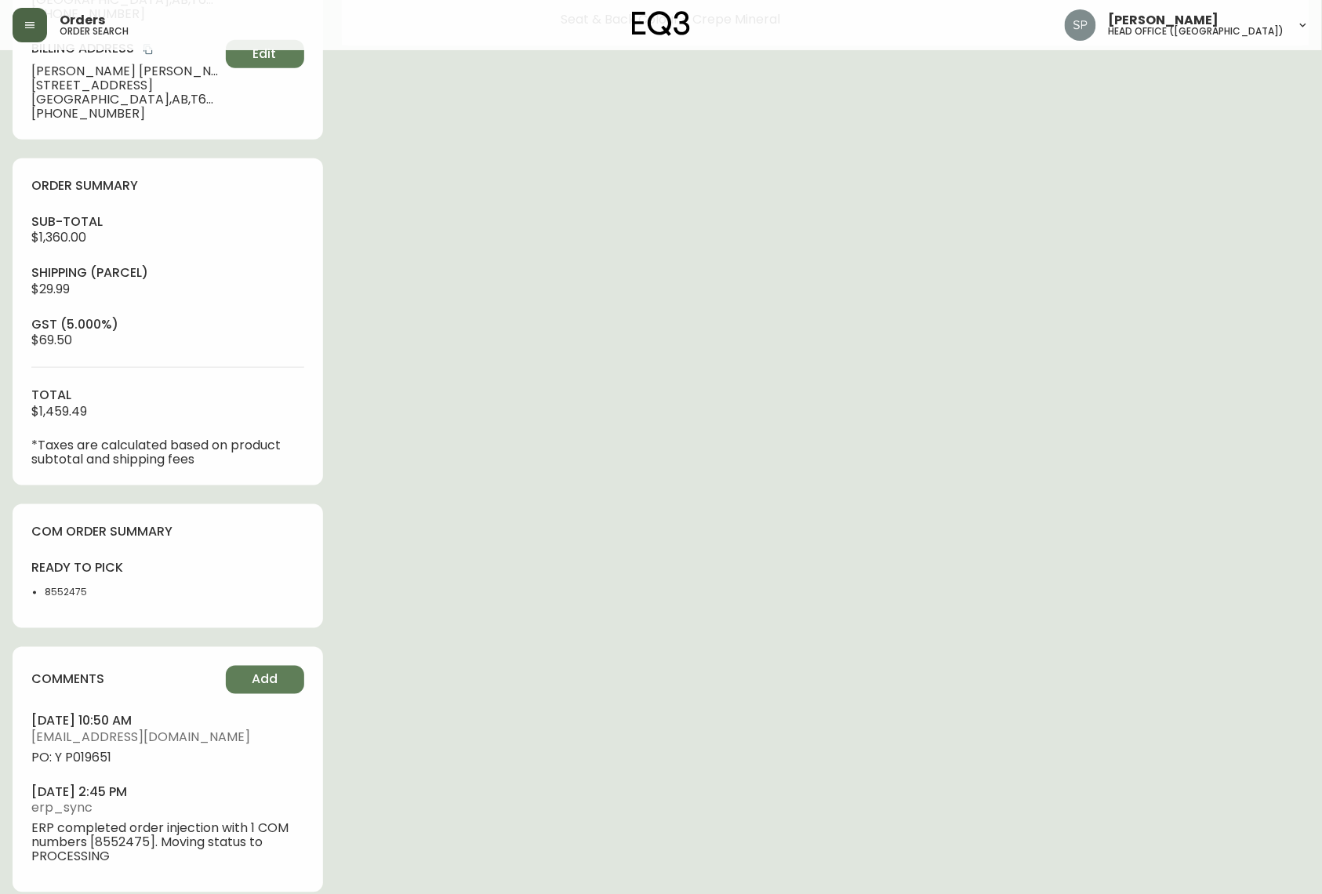
scroll to position [434, 0]
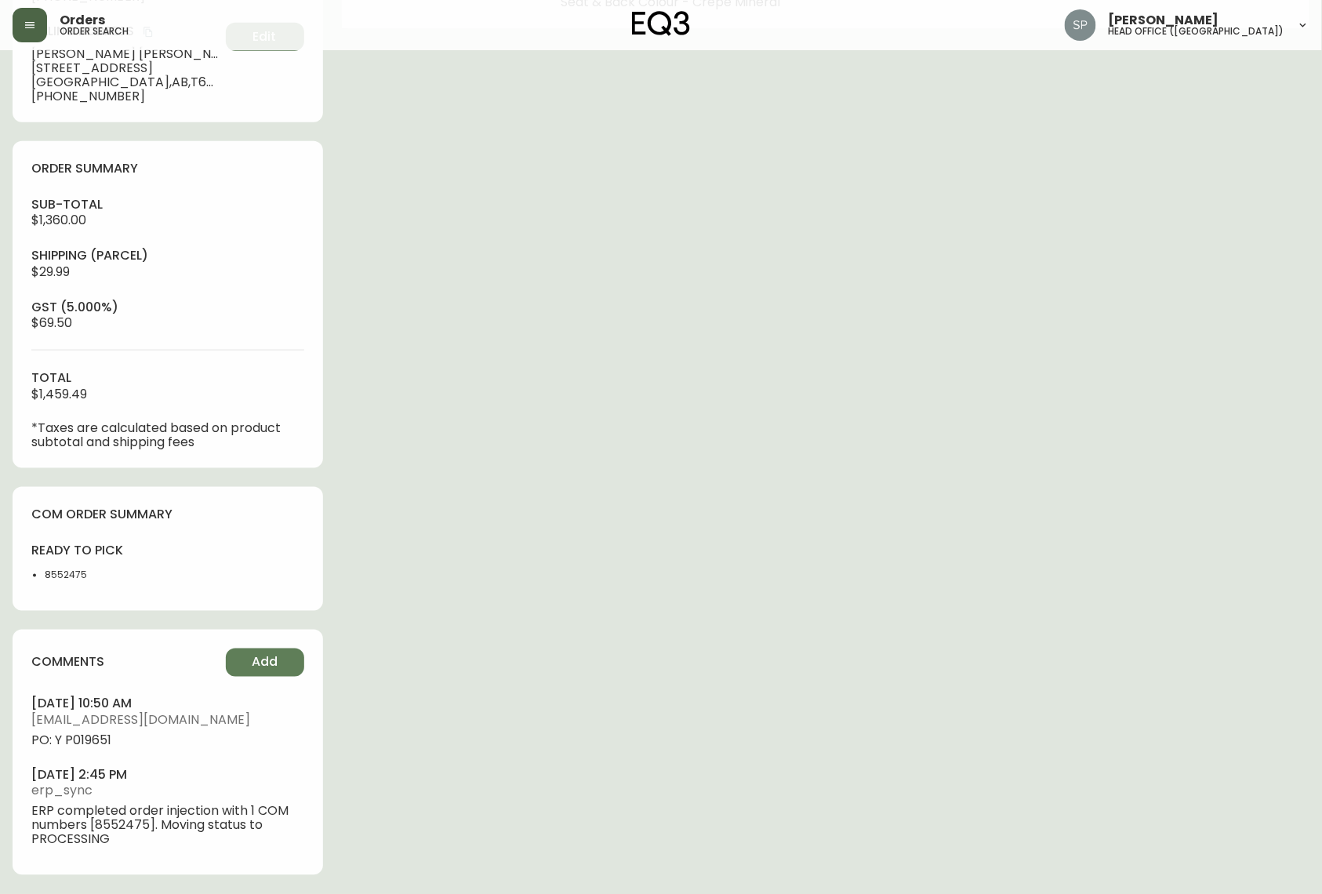
select select "PROCESSING"
click at [83, 575] on span "PO: Y P019651" at bounding box center [167, 741] width 273 height 14
copy span "P019651"
drag, startPoint x: 546, startPoint y: 728, endPoint x: 242, endPoint y: 472, distance: 397.8
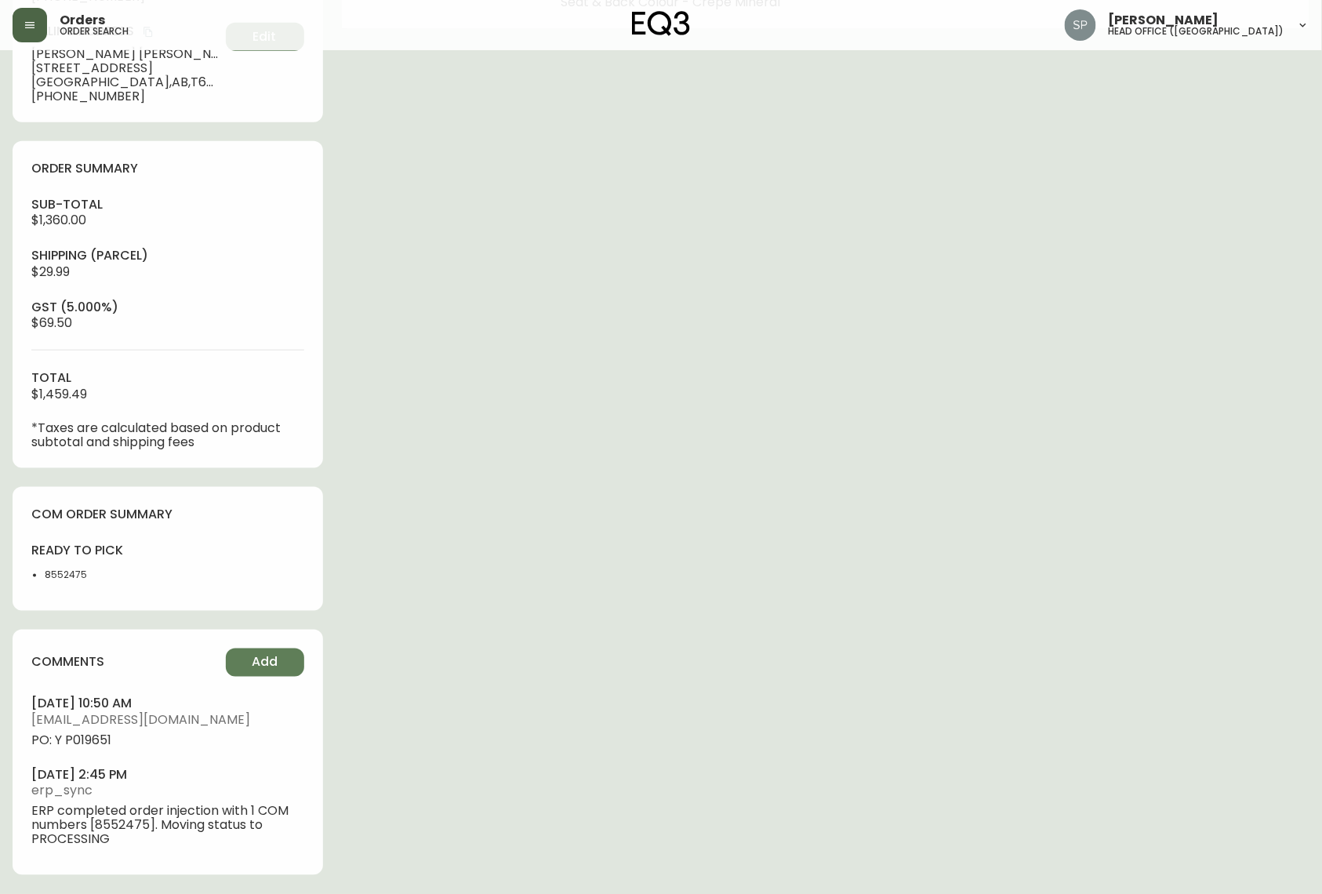
click at [544, 575] on div "Order # 4134372 July 28, 2025 at 2:37 pm from CA_EN Print Invoice Inject into E…" at bounding box center [661, 264] width 1297 height 1260
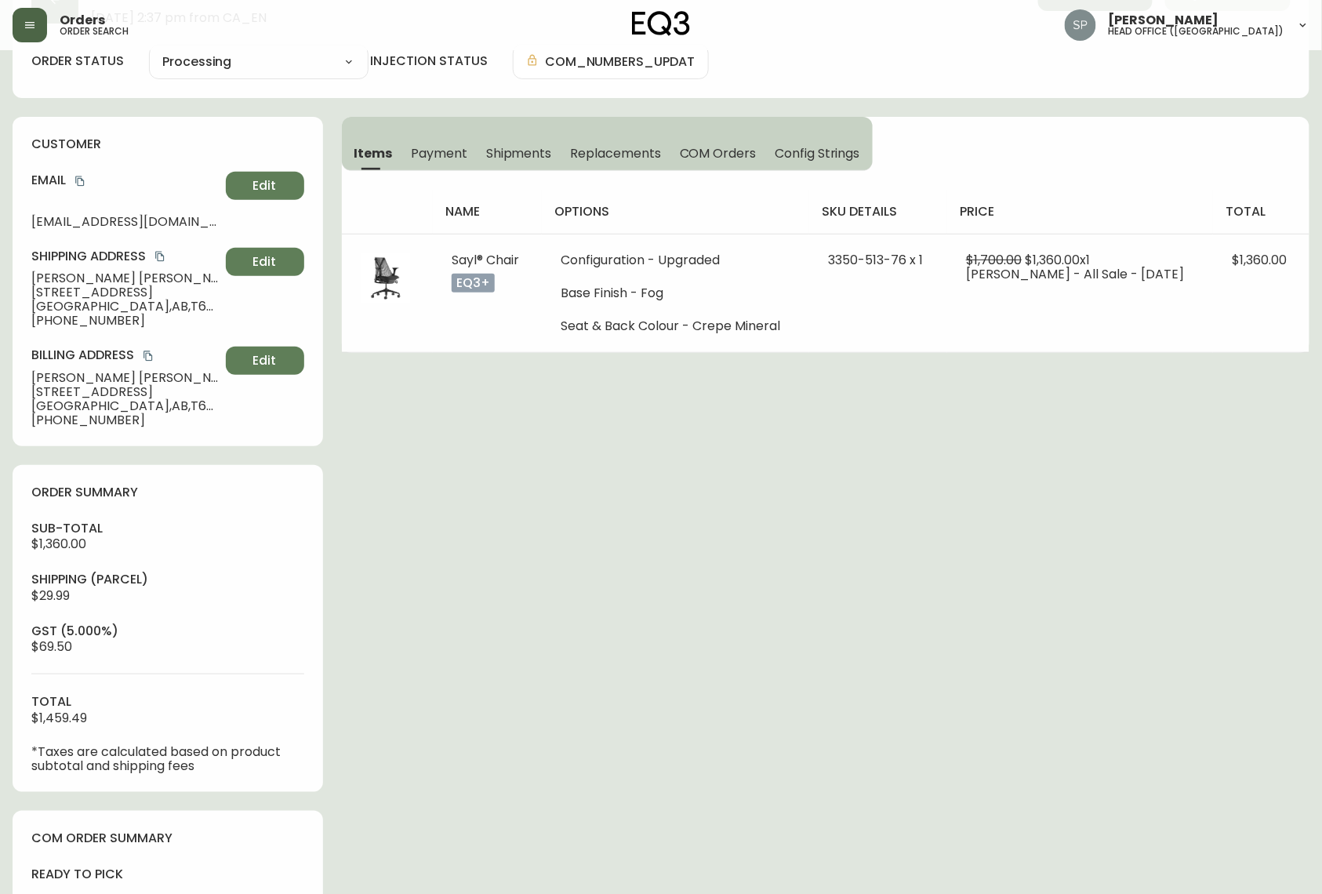
scroll to position [0, 0]
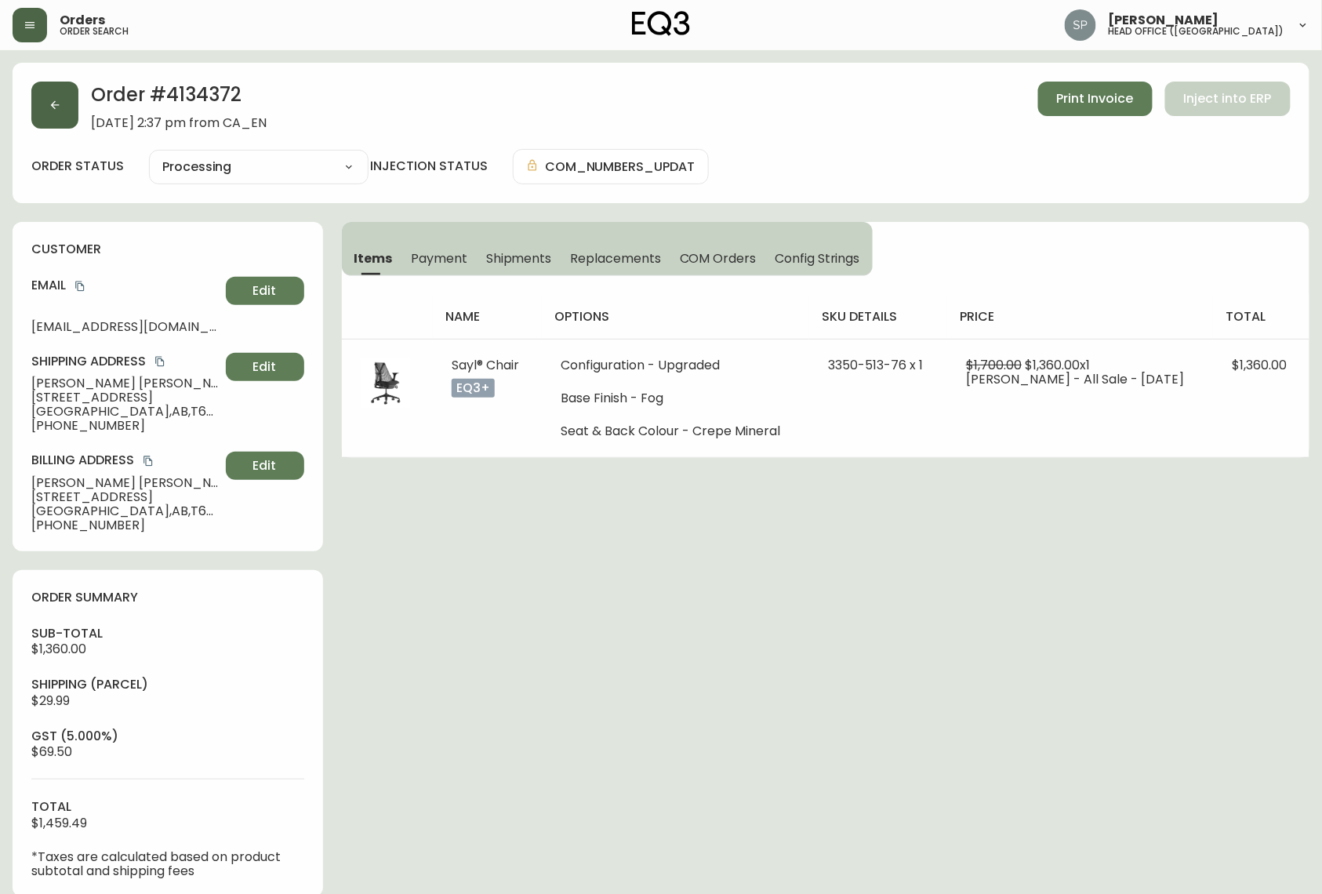
click at [52, 99] on icon "button" at bounding box center [55, 105] width 13 height 13
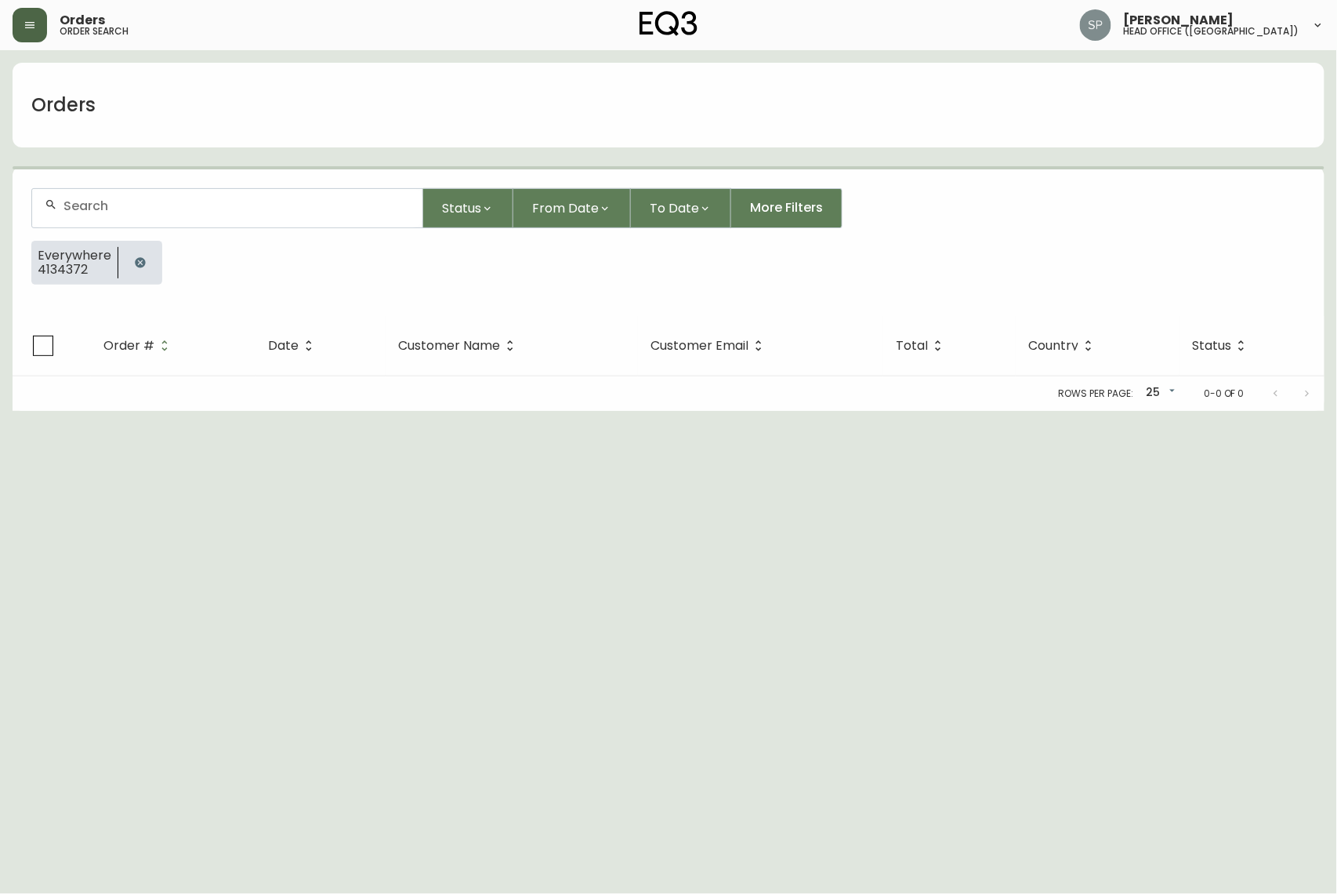
click at [125, 198] on div at bounding box center [227, 208] width 390 height 38
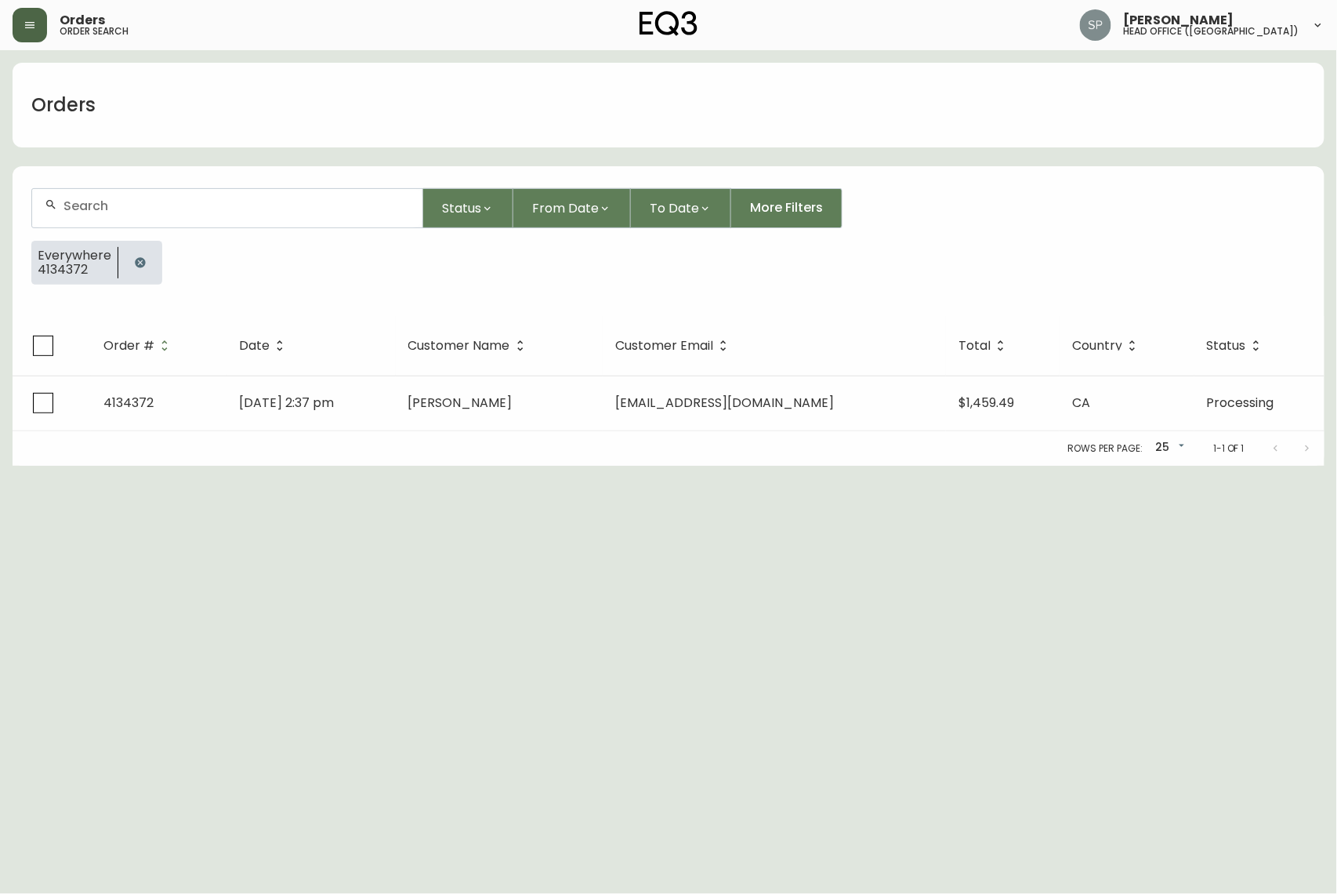
paste input "4134355"
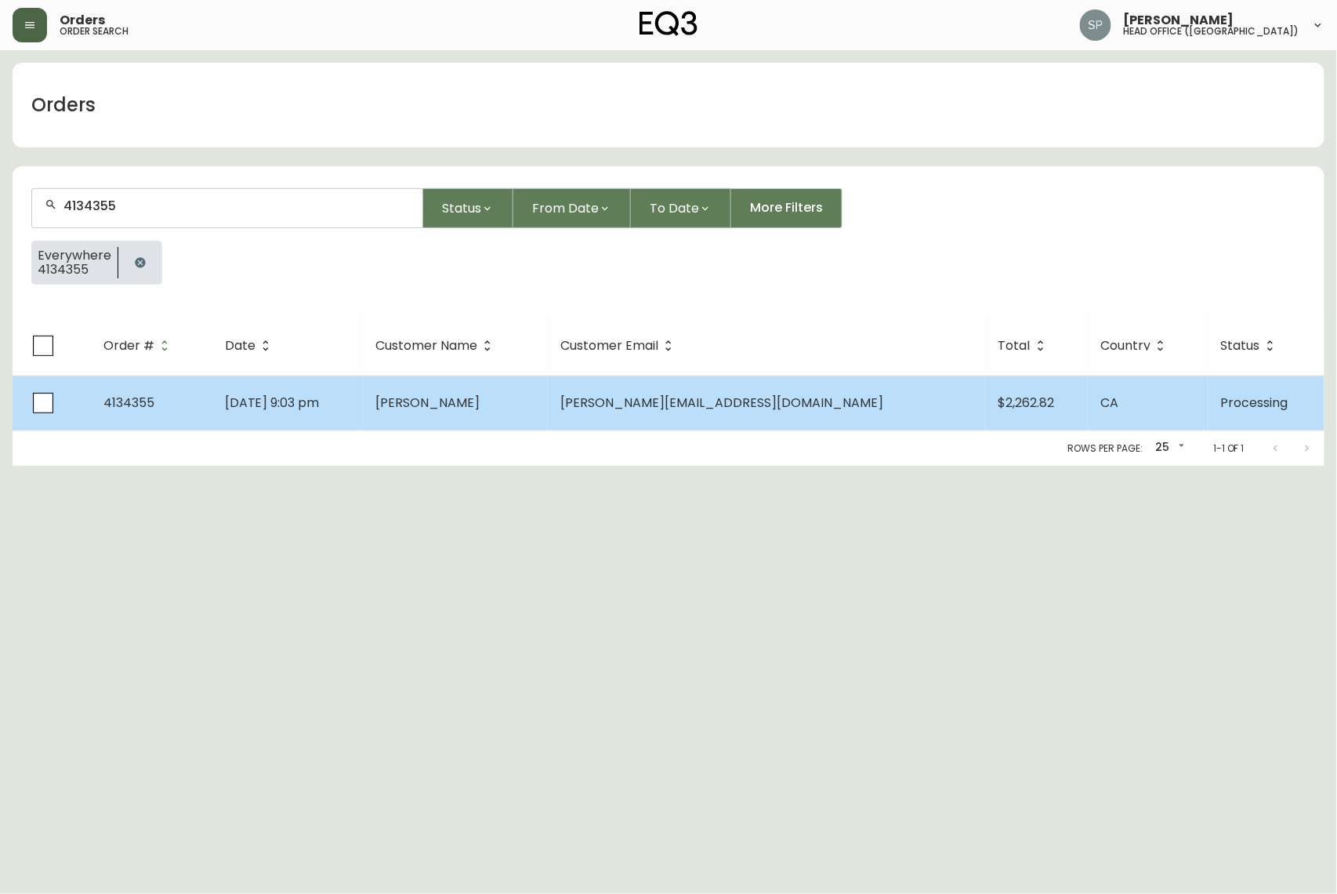
type input "4134355"
click at [480, 397] on span "Masoud Fatemi" at bounding box center [427, 403] width 104 height 18
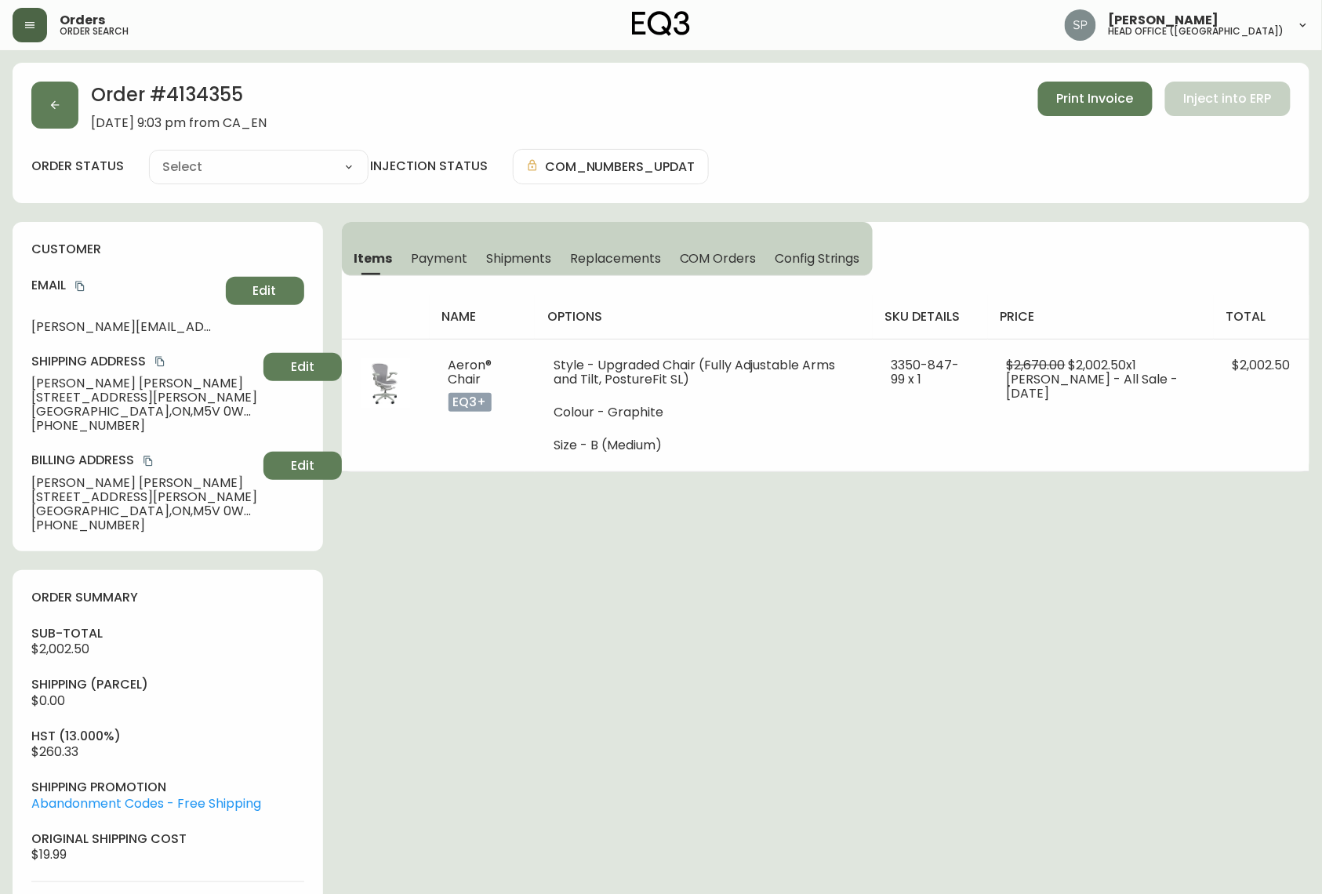
type input "Processing"
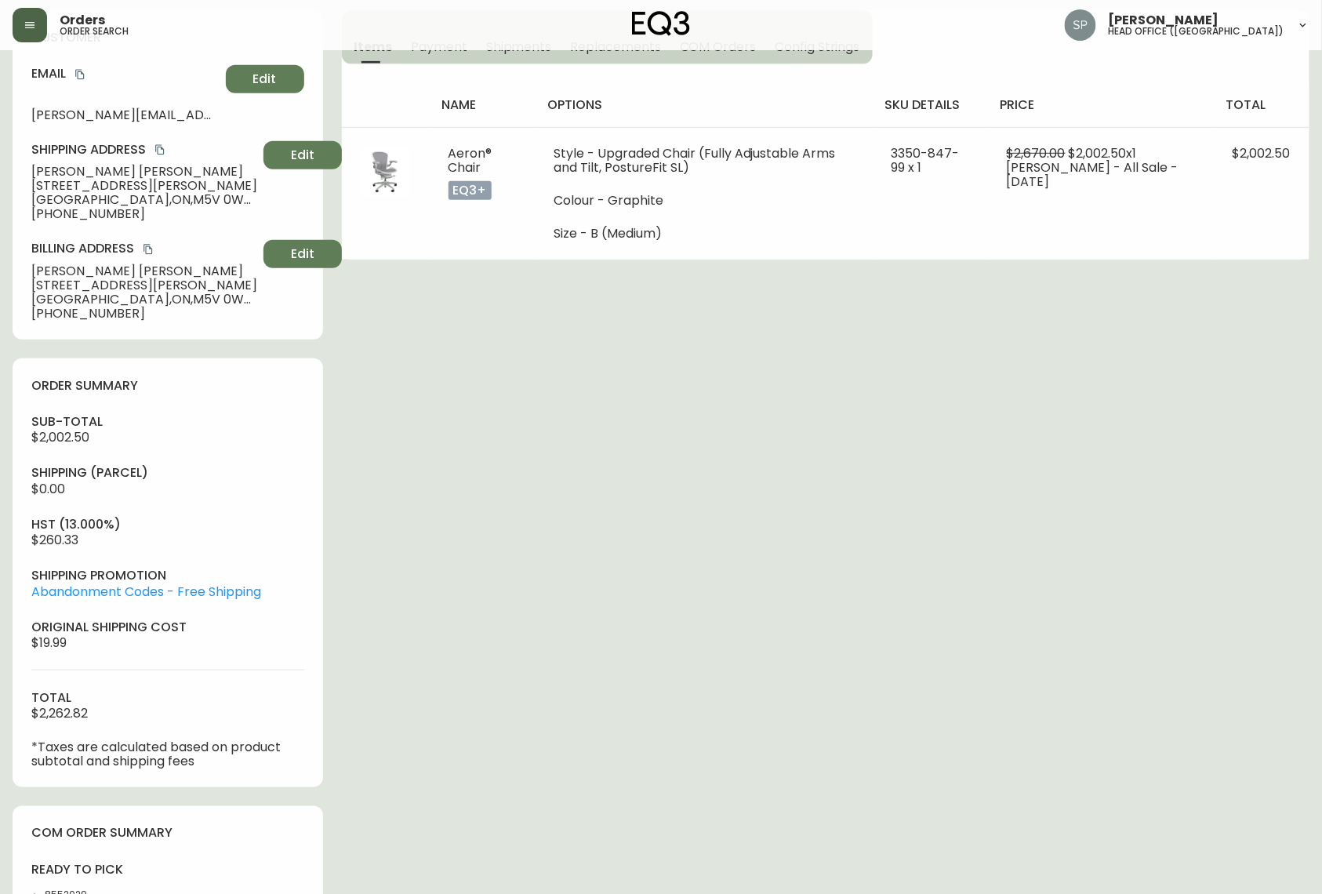
select select "PROCESSING"
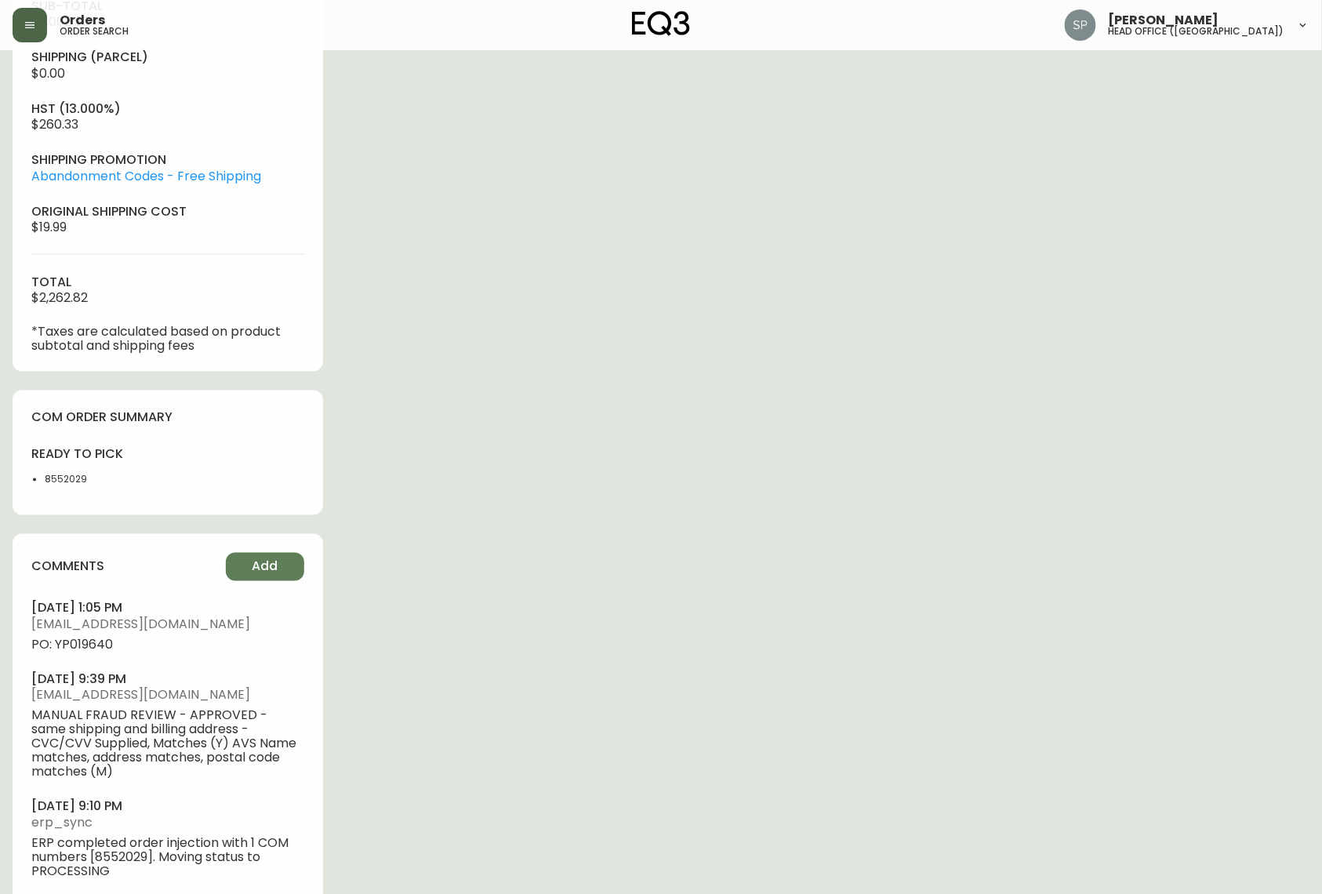
click at [97, 575] on span "PO: YP019640" at bounding box center [167, 645] width 273 height 14
copy span "YP019640"
click at [531, 491] on div "Order # 4134355 July 27, 2025 at 9:03 pm from CA_EN Print Invoice Inject into E…" at bounding box center [661, 181] width 1297 height 1490
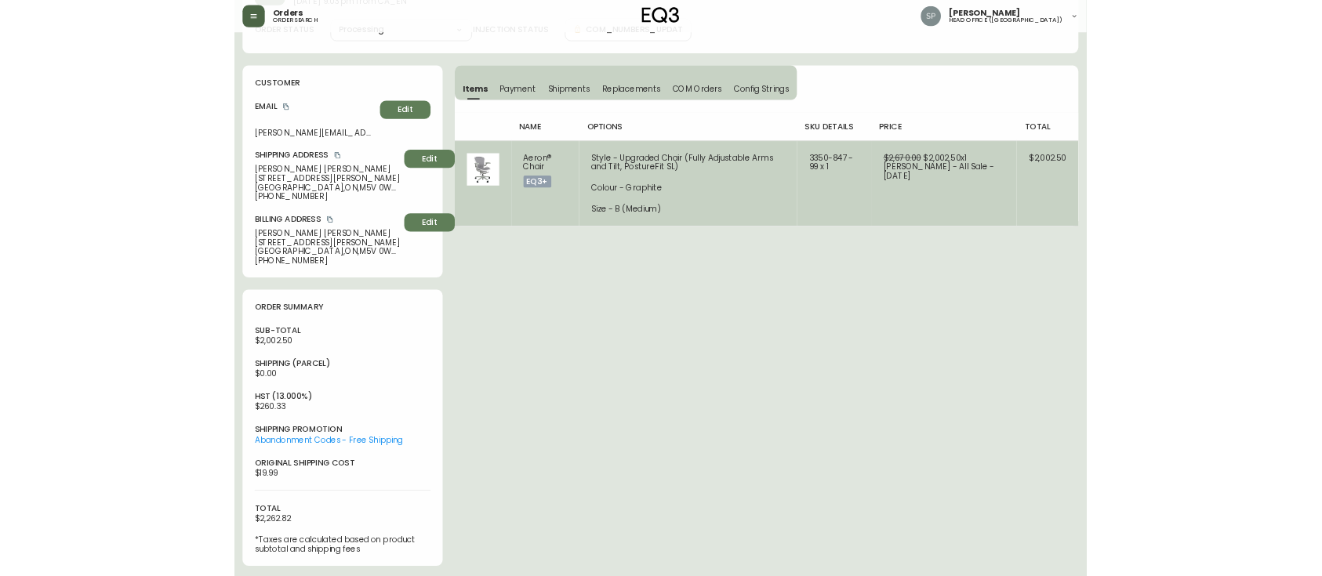
scroll to position [0, 0]
